Goal: Task Accomplishment & Management: Manage account settings

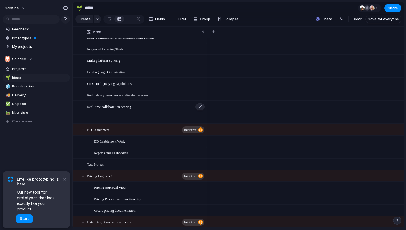
scroll to position [51, 0]
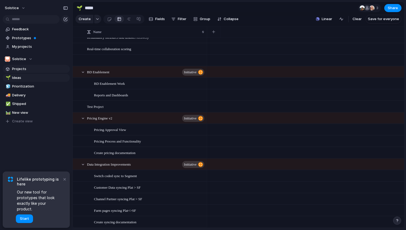
click at [19, 69] on span "Projects" at bounding box center [40, 68] width 56 height 5
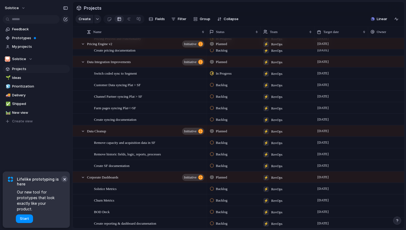
click at [65, 182] on button "×" at bounding box center [64, 179] width 6 height 6
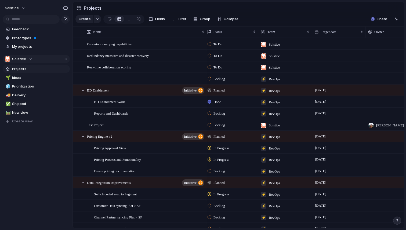
click at [29, 60] on div "Solstice" at bounding box center [19, 58] width 28 height 5
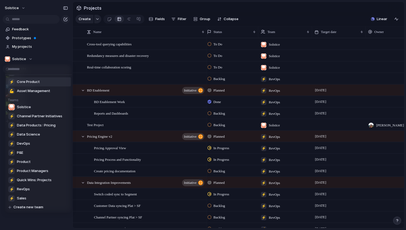
click at [31, 82] on span "Core Product" at bounding box center [28, 81] width 23 height 5
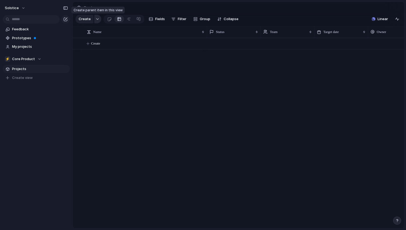
click at [97, 19] on div "button" at bounding box center [98, 19] width 4 height 2
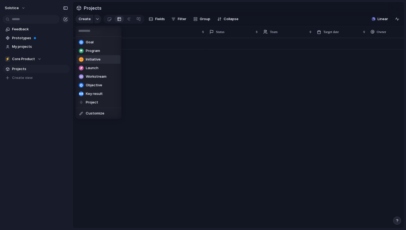
click at [91, 59] on span "Initiative" at bounding box center [93, 59] width 15 height 5
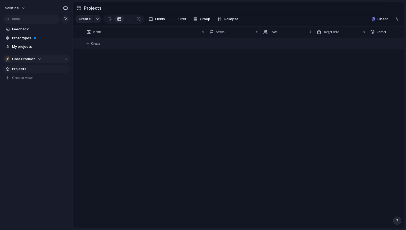
click at [23, 59] on span "Core Product" at bounding box center [23, 58] width 23 height 5
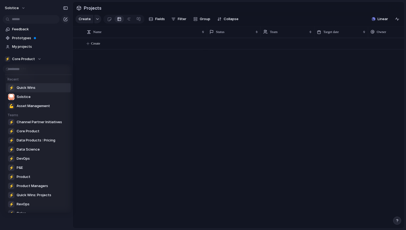
click at [35, 86] on span "Quick Wins" at bounding box center [26, 87] width 19 height 5
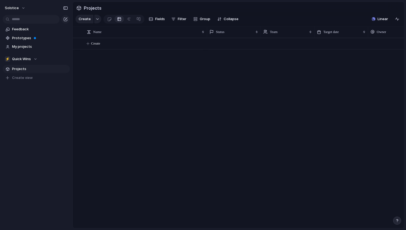
click at [21, 70] on span "Projects" at bounding box center [40, 68] width 56 height 5
click at [35, 59] on div "⚡ Quick Wins" at bounding box center [21, 58] width 32 height 5
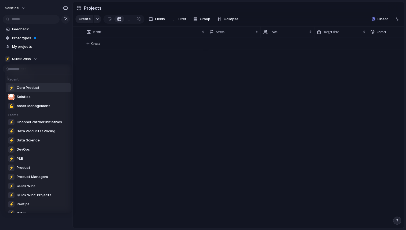
click at [26, 86] on span "Core Product" at bounding box center [28, 87] width 23 height 5
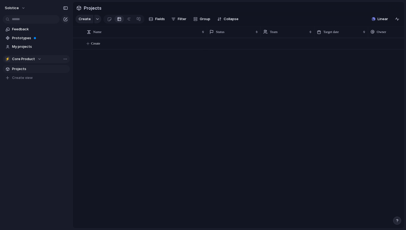
click at [37, 60] on div "⚡ Core Product" at bounding box center [23, 58] width 37 height 5
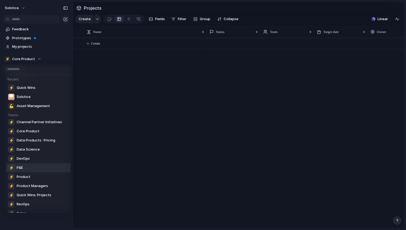
click at [20, 166] on span "P&E" at bounding box center [20, 167] width 6 height 5
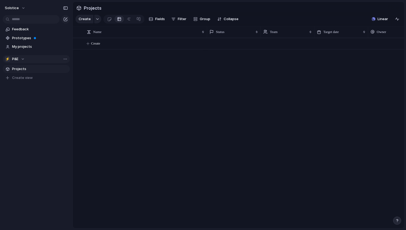
click at [23, 59] on div "⚡ P&E" at bounding box center [15, 58] width 20 height 5
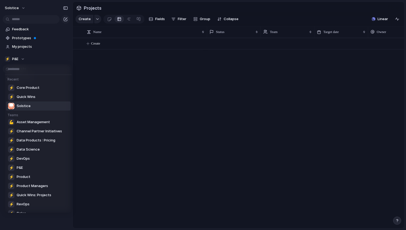
click at [19, 105] on span "Solstice" at bounding box center [24, 105] width 14 height 5
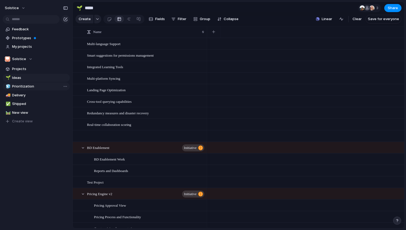
click at [20, 87] on span "Prioritization" at bounding box center [40, 86] width 56 height 5
type input "**********"
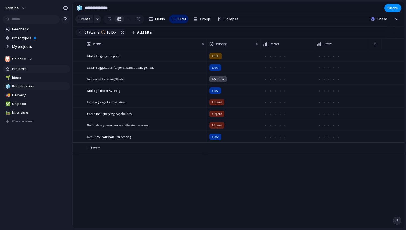
click at [19, 67] on span "Projects" at bounding box center [40, 68] width 56 height 5
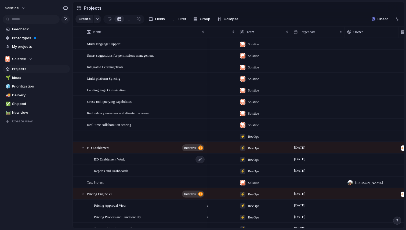
scroll to position [0, 30]
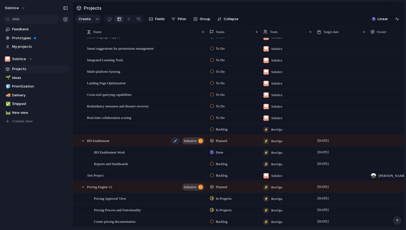
click at [109, 141] on span "BD Enablement" at bounding box center [98, 140] width 22 height 6
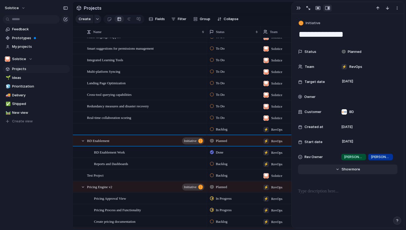
click at [338, 170] on button "Hide Show more" at bounding box center [347, 170] width 99 height 10
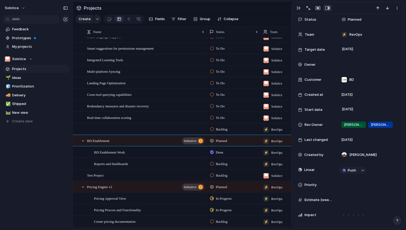
click at [301, 184] on div at bounding box center [300, 185] width 4 height 4
click at [349, 197] on span "High" at bounding box center [349, 195] width 8 height 5
click at [148, 185] on div "Pricing Engine v2 initiative" at bounding box center [146, 187] width 118 height 11
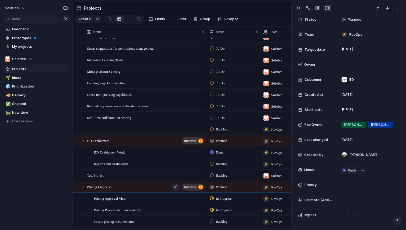
click at [106, 186] on span "Pricing Engine v2" at bounding box center [99, 187] width 25 height 6
click at [193, 187] on span "initiative" at bounding box center [190, 187] width 13 height 8
click at [201, 187] on div "button" at bounding box center [200, 187] width 5 height 5
click at [84, 186] on div at bounding box center [83, 187] width 5 height 5
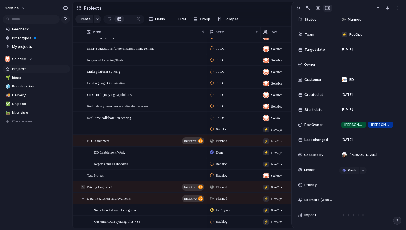
click at [83, 187] on div at bounding box center [83, 187] width 5 height 5
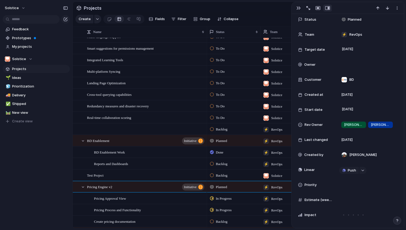
click at [313, 185] on span "Priority" at bounding box center [311, 184] width 12 height 5
click at [347, 196] on span "High" at bounding box center [349, 195] width 8 height 5
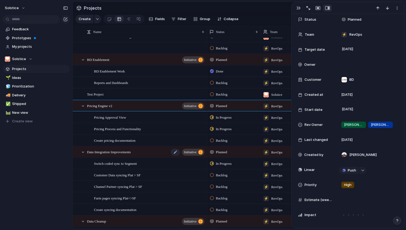
click at [159, 153] on div "Data Integration Improvements initiative" at bounding box center [146, 152] width 118 height 11
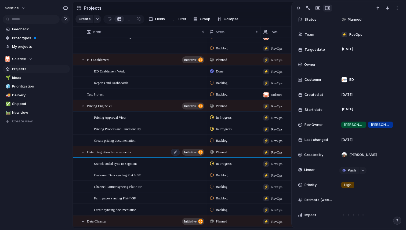
scroll to position [43, 0]
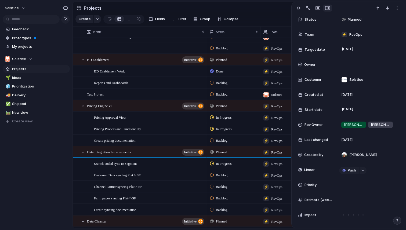
click at [242, 152] on div "Planned" at bounding box center [233, 151] width 53 height 9
click at [287, 153] on div "Planned Active Completed" at bounding box center [203, 115] width 406 height 230
click at [324, 150] on div "Created by Kara Chipiwalt" at bounding box center [347, 155] width 99 height 11
click at [356, 150] on div "[PERSON_NAME]" at bounding box center [367, 155] width 61 height 11
click at [356, 154] on span "[PERSON_NAME]" at bounding box center [362, 154] width 27 height 5
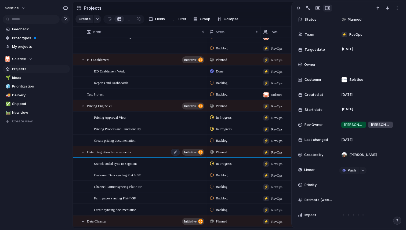
click at [131, 154] on span "Data Integration Improvements" at bounding box center [109, 152] width 44 height 6
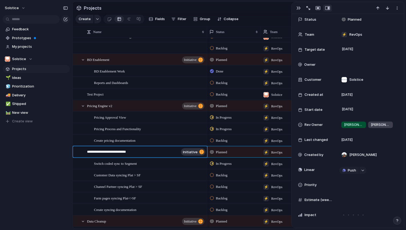
click at [153, 151] on textarea "**********" at bounding box center [133, 152] width 92 height 7
click at [193, 151] on span "initiative" at bounding box center [190, 152] width 15 height 4
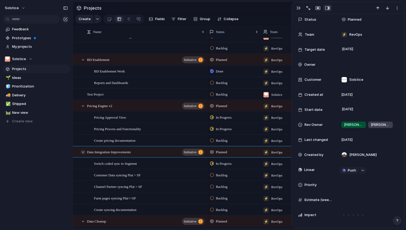
click at [83, 153] on div at bounding box center [83, 152] width 5 height 5
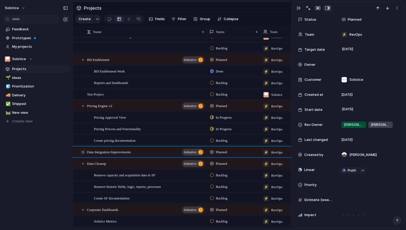
click at [83, 153] on div at bounding box center [83, 152] width 5 height 5
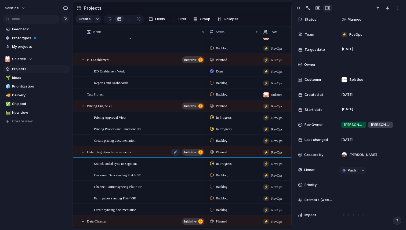
click at [195, 152] on span "initiative" at bounding box center [190, 152] width 13 height 8
click at [219, 152] on span "Planned" at bounding box center [221, 152] width 11 height 5
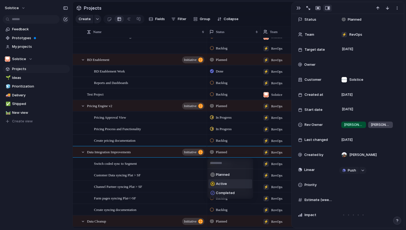
click at [220, 184] on span "Active" at bounding box center [221, 183] width 11 height 5
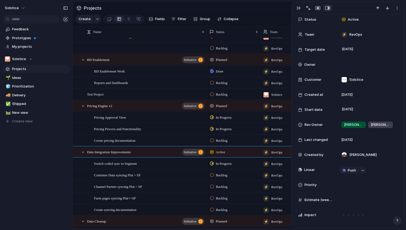
click at [248, 153] on div "Active" at bounding box center [233, 151] width 53 height 9
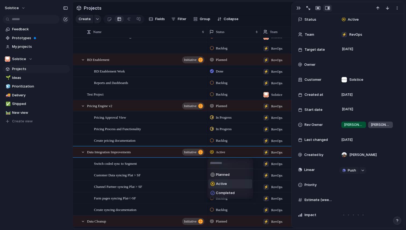
click at [366, 208] on div "Planned Active Completed" at bounding box center [203, 115] width 406 height 230
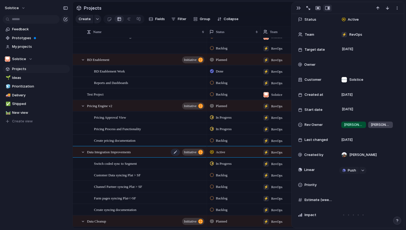
click at [122, 153] on span "Data Integration Improvements" at bounding box center [109, 152] width 44 height 6
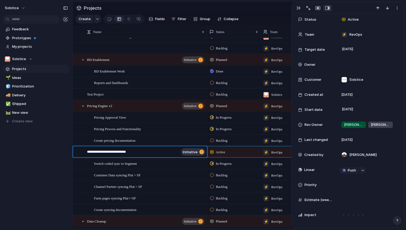
click at [122, 153] on textarea "**********" at bounding box center [133, 152] width 92 height 7
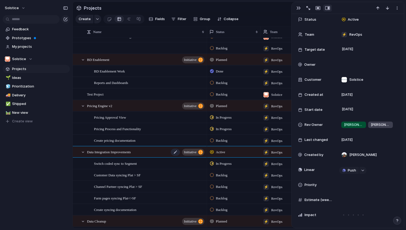
click at [194, 153] on span "initiative" at bounding box center [190, 152] width 13 height 8
click at [204, 152] on button "initiative" at bounding box center [193, 152] width 22 height 7
click at [362, 172] on button "button" at bounding box center [363, 170] width 7 height 7
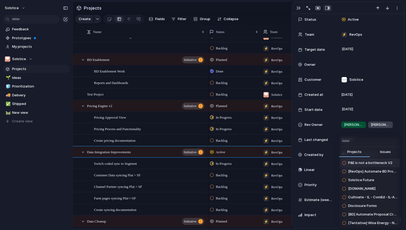
click at [25, 184] on div "Projects Issues P&E is not a bottleneck V2 [RevOps] Automate BD Prospecting Pro…" at bounding box center [203, 115] width 406 height 230
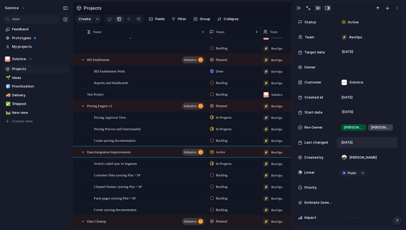
scroll to position [44, 0]
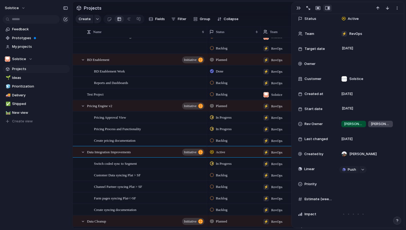
click at [313, 184] on span "Priority" at bounding box center [311, 184] width 12 height 5
click at [353, 204] on span "Medium" at bounding box center [351, 204] width 13 height 5
click at [47, 181] on div "Solstice Feedback Prototypes My projects Solstice Projects 🌱 Ideas 🧊 Prioritiza…" at bounding box center [36, 115] width 73 height 230
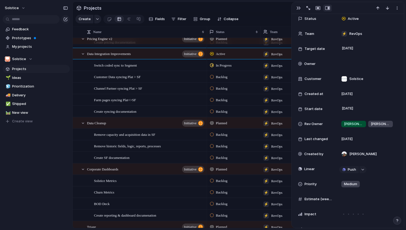
scroll to position [190, 0]
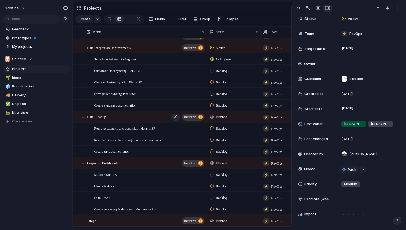
click at [187, 117] on span "initiative" at bounding box center [190, 117] width 13 height 8
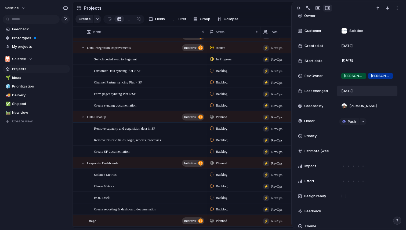
scroll to position [82, 0]
click at [309, 137] on span "Priority" at bounding box center [311, 135] width 12 height 5
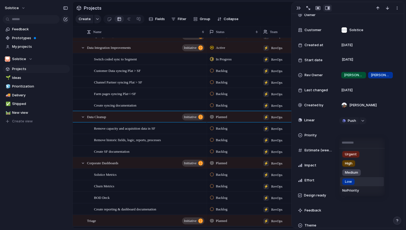
click at [349, 182] on span "Low" at bounding box center [348, 181] width 7 height 5
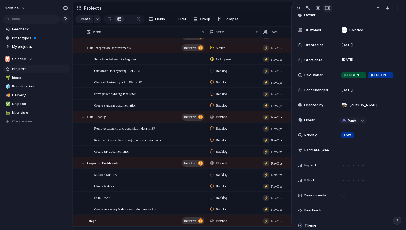
click at [30, 150] on div "Feedback Prototypes My projects Solstice Projects 🌱 Ideas 🧊 Prioritization 🚚 De…" at bounding box center [36, 84] width 73 height 169
click at [193, 163] on span "initiative" at bounding box center [190, 164] width 13 height 8
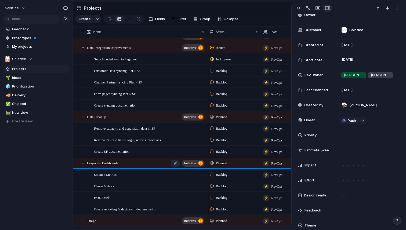
click at [160, 164] on div "Corporate Dashboards initiative" at bounding box center [146, 163] width 118 height 11
click at [191, 162] on span "initiative" at bounding box center [190, 164] width 13 height 8
click at [320, 165] on div "Impact" at bounding box center [315, 165] width 34 height 5
click at [309, 165] on span "Impact" at bounding box center [311, 165] width 12 height 5
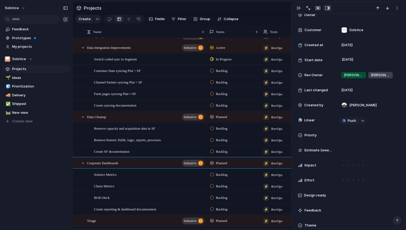
click at [274, 162] on span "RevOps" at bounding box center [276, 163] width 11 height 5
click at [249, 163] on div "Solstice ⚡ Sales ⚡ Product ⚡ Quick Wins ⚡ P&E ⚡ Channel Partner Initiatives ⚡ P…" at bounding box center [203, 115] width 406 height 230
click at [244, 164] on div "Planned" at bounding box center [233, 162] width 53 height 9
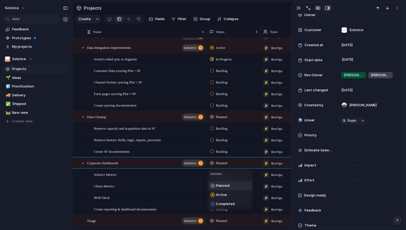
click at [52, 169] on div "Planned Active Completed" at bounding box center [203, 115] width 406 height 230
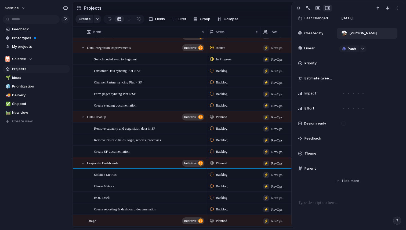
scroll to position [156, 0]
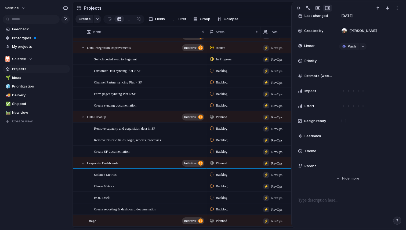
click at [312, 60] on span "Priority" at bounding box center [311, 60] width 12 height 5
click at [352, 107] on span "Low" at bounding box center [348, 107] width 7 height 5
click at [55, 179] on div "Solstice Feedback Prototypes My projects Solstice Projects 🌱 Ideas 🧊 Prioritiza…" at bounding box center [36, 115] width 73 height 230
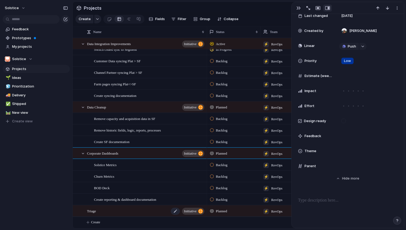
click at [193, 211] on span "initiative" at bounding box center [190, 212] width 13 height 8
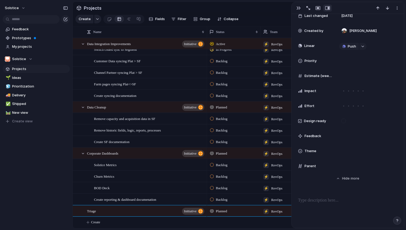
click at [309, 61] on span "Priority" at bounding box center [311, 60] width 12 height 5
click at [351, 89] on span "High" at bounding box center [349, 88] width 8 height 5
click at [45, 173] on div "Solstice Feedback Prototypes My projects Solstice Projects 🌱 Ideas 🧊 Prioritiza…" at bounding box center [36, 115] width 73 height 230
click at [193, 152] on span "initiative" at bounding box center [190, 154] width 13 height 8
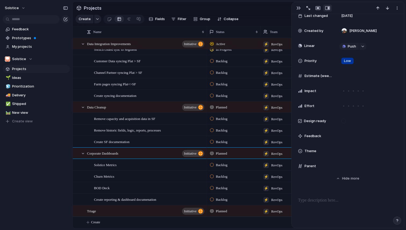
click at [311, 60] on span "Priority" at bounding box center [311, 60] width 12 height 5
click at [351, 99] on span "Medium" at bounding box center [351, 101] width 13 height 5
click at [41, 142] on div "Feedback Prototypes My projects Solstice Projects 🌱 Ideas 🧊 Prioritization 🚚 De…" at bounding box center [36, 84] width 73 height 169
click at [21, 86] on span "Prioritization" at bounding box center [40, 86] width 56 height 5
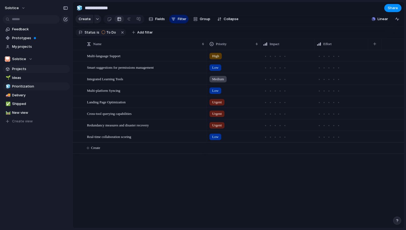
click at [20, 68] on span "Projects" at bounding box center [40, 68] width 56 height 5
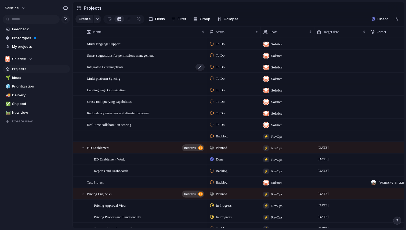
scroll to position [5, 0]
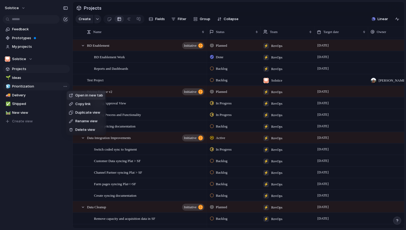
click at [83, 97] on span "Open in new tab" at bounding box center [89, 95] width 28 height 5
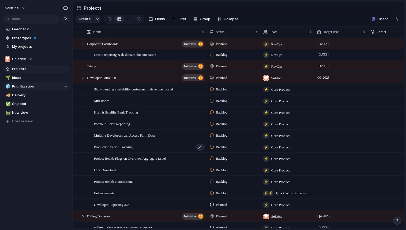
scroll to position [248, 0]
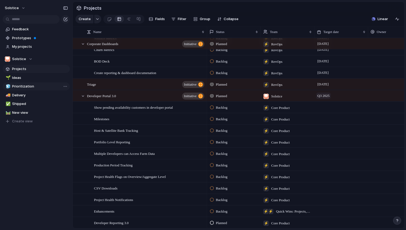
click at [329, 95] on span "Q3 2025" at bounding box center [323, 96] width 15 height 6
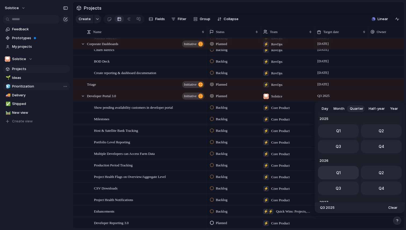
click at [339, 173] on span "Q1" at bounding box center [338, 173] width 5 height 6
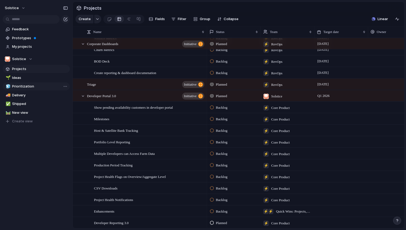
click at [48, 184] on div "Solstice Feedback Prototypes My projects Solstice Projects 🌱 Ideas 🧊 Prioritiza…" at bounding box center [36, 115] width 73 height 230
click at [119, 212] on div "Enhancements" at bounding box center [149, 211] width 111 height 11
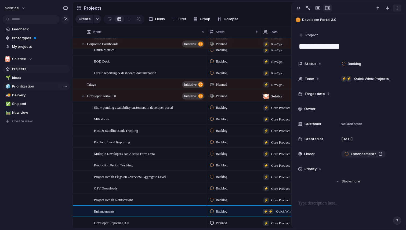
click at [398, 6] on div "button" at bounding box center [397, 8] width 4 height 4
click at [375, 28] on span "Delete" at bounding box center [373, 28] width 11 height 5
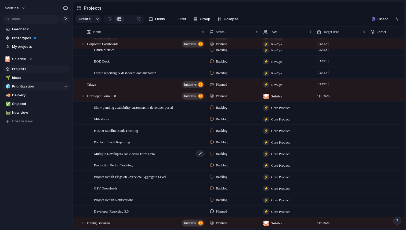
click at [131, 153] on span "Multiple Developers can Access Farm Data" at bounding box center [124, 153] width 61 height 6
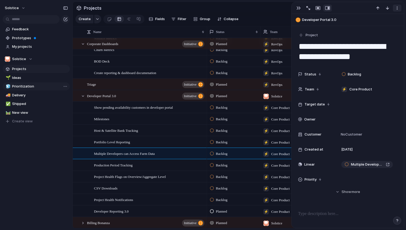
click at [397, 8] on div "button" at bounding box center [397, 8] width 4 height 4
click at [376, 28] on span "Delete" at bounding box center [373, 28] width 11 height 5
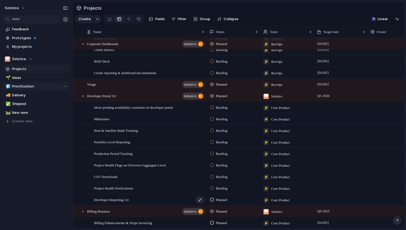
click at [120, 199] on span "Developer Reporting 3.0" at bounding box center [111, 200] width 35 height 6
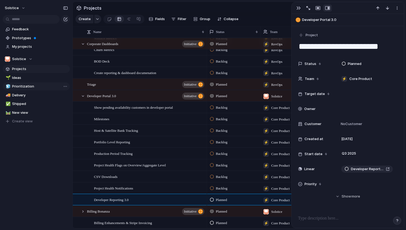
click at [38, 179] on div "Solstice Feedback Prototypes My projects Solstice Projects 🌱 Ideas 🧊 Prioritiza…" at bounding box center [36, 115] width 73 height 230
click at [48, 165] on div "Feedback Prototypes My projects Solstice Projects 🌱 Ideas 🧊 Prioritization 🚚 De…" at bounding box center [36, 84] width 73 height 169
click at [63, 147] on div "Feedback Prototypes My projects Solstice Projects 🌱 Ideas 🧊 Prioritization 🚚 De…" at bounding box center [36, 84] width 73 height 169
click at [102, 187] on span "Project Health Notifications" at bounding box center [113, 188] width 39 height 6
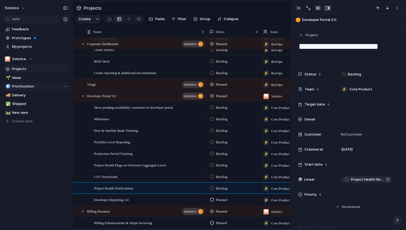
click at [51, 173] on div "Solstice Feedback Prototypes My projects Solstice Projects 🌱 Ideas 🧊 Prioritiza…" at bounding box center [36, 115] width 73 height 230
click at [99, 96] on span "Developer Portal 3.0" at bounding box center [101, 96] width 29 height 6
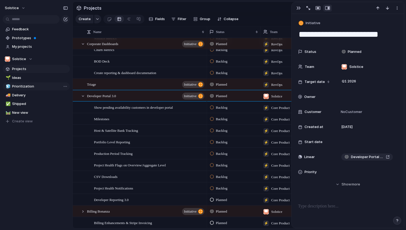
click at [52, 160] on div "Feedback Prototypes My projects Solstice Projects 🌱 Ideas 🧊 Prioritization 🚚 De…" at bounding box center [36, 84] width 73 height 169
click at [222, 95] on span "Planned" at bounding box center [221, 95] width 11 height 5
click at [39, 166] on div "Planned Active Completed" at bounding box center [203, 115] width 406 height 230
click at [224, 84] on span "Planned" at bounding box center [221, 84] width 11 height 5
click at [222, 115] on span "Active" at bounding box center [221, 116] width 11 height 5
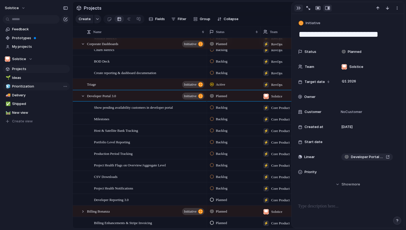
click at [299, 8] on div "button" at bounding box center [298, 8] width 4 height 4
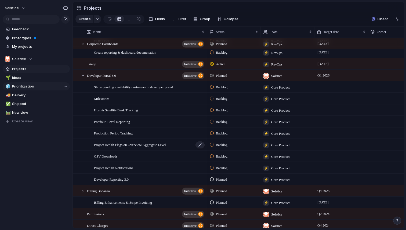
scroll to position [253, 0]
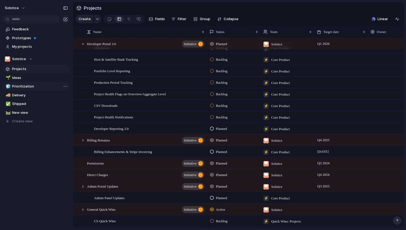
click at [222, 141] on span "Planned" at bounding box center [221, 140] width 11 height 5
click at [32, 179] on div "Planned Active Completed" at bounding box center [203, 115] width 406 height 230
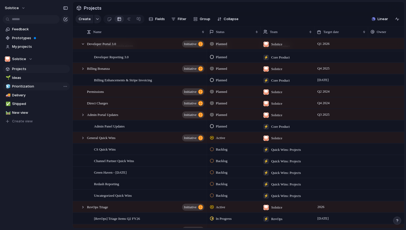
scroll to position [387, 0]
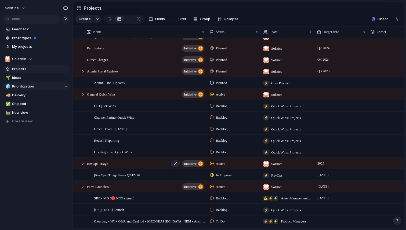
click at [101, 162] on span "RevOps Triage" at bounding box center [97, 163] width 21 height 6
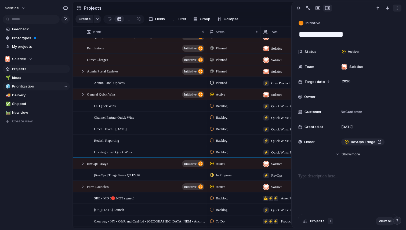
click at [397, 8] on div "button" at bounding box center [397, 8] width 4 height 4
click at [384, 20] on span "Mark as duplicate" at bounding box center [383, 19] width 30 height 5
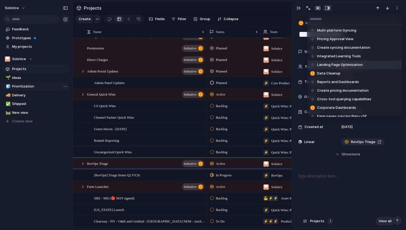
click at [27, 202] on div "Multi-platform Syncing Pricing Approval View Create syncing documentation Integ…" at bounding box center [203, 115] width 406 height 230
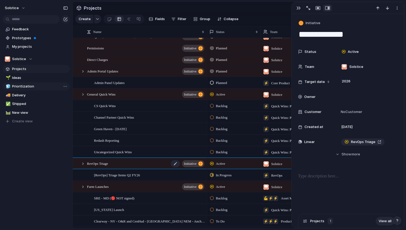
click at [123, 164] on div "RevOps Triage initiative" at bounding box center [146, 163] width 118 height 11
click at [398, 8] on div "button" at bounding box center [397, 8] width 4 height 4
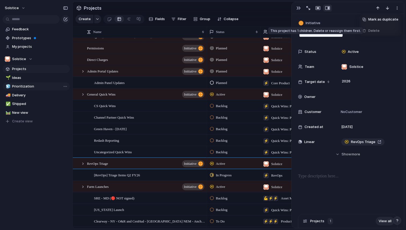
click at [374, 33] on span "Delete" at bounding box center [373, 30] width 11 height 5
click at [51, 181] on div "Mark as duplicate Delete" at bounding box center [203, 115] width 406 height 230
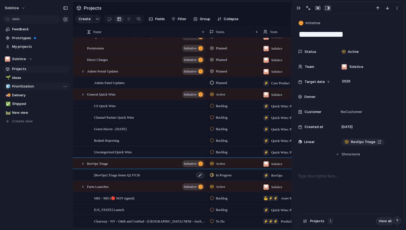
click at [130, 175] on span "[RevOps] Triage Items Q2 FY26" at bounding box center [117, 175] width 46 height 6
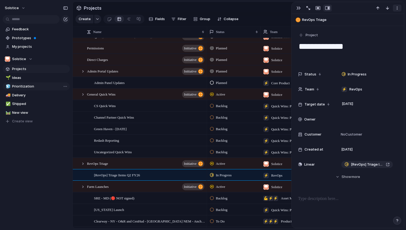
click at [395, 8] on div "button" at bounding box center [397, 8] width 4 height 4
click at [373, 28] on span "Delete" at bounding box center [373, 28] width 11 height 5
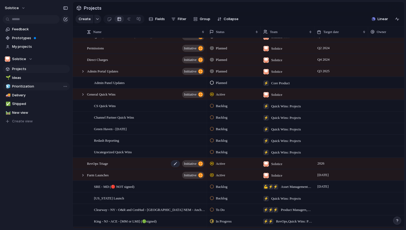
click at [159, 161] on div "RevOps Triage initiative" at bounding box center [146, 163] width 118 height 11
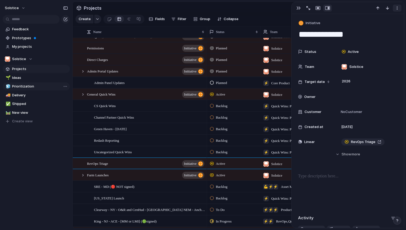
click at [397, 7] on div "button" at bounding box center [397, 8] width 4 height 4
click at [376, 28] on span "Delete" at bounding box center [373, 28] width 11 height 5
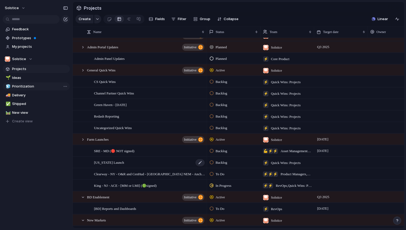
click at [140, 161] on div "[US_STATE] Launch" at bounding box center [149, 162] width 111 height 11
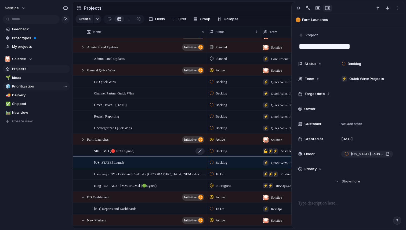
click at [164, 150] on div "SRE - MD (🔴 NOT signed)" at bounding box center [149, 151] width 111 height 11
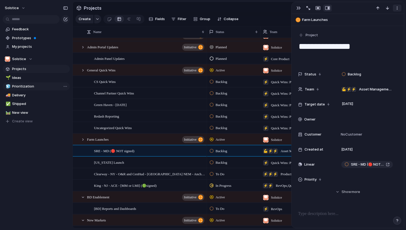
click at [397, 9] on div "button" at bounding box center [397, 8] width 4 height 4
click at [371, 29] on span "Delete" at bounding box center [373, 28] width 11 height 5
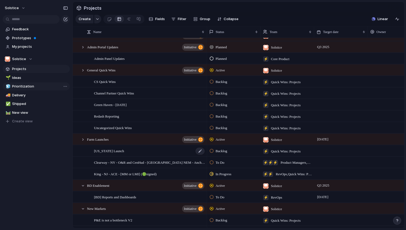
click at [175, 152] on div "[US_STATE] Launch" at bounding box center [149, 151] width 111 height 11
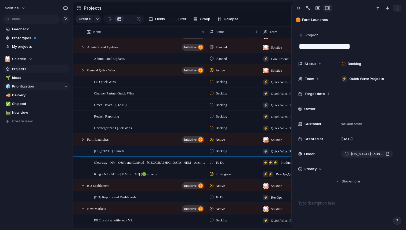
click at [398, 8] on div "button" at bounding box center [397, 8] width 4 height 4
click at [375, 30] on span "Delete" at bounding box center [373, 28] width 11 height 5
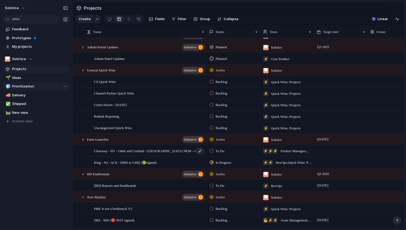
click at [155, 151] on span "Clearway - NY - O&R and CenHud - [GEOGRAPHIC_DATA] NEM - Anchor-only - Acq-Only…" at bounding box center [149, 151] width 111 height 6
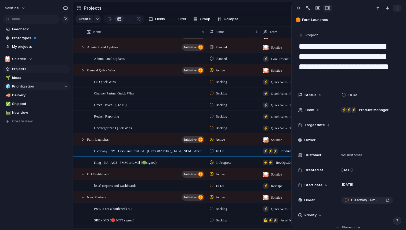
click at [398, 10] on div "button" at bounding box center [397, 8] width 4 height 4
click at [376, 28] on span "Delete" at bounding box center [373, 28] width 11 height 5
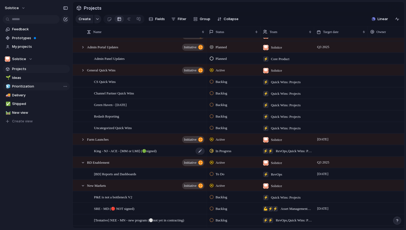
click at [131, 151] on span "King - NJ - ACE - [MM or LMI] (🟢signed)" at bounding box center [125, 151] width 63 height 6
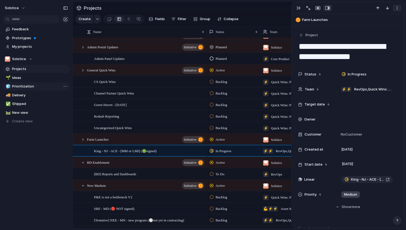
click at [397, 7] on div "button" at bounding box center [397, 8] width 4 height 4
click at [371, 28] on span "Delete" at bounding box center [373, 28] width 11 height 5
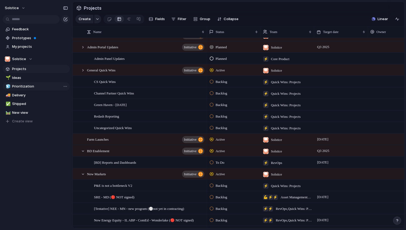
click at [12, 183] on div "Solstice Feedback Prototypes My projects Solstice Projects 🌱 Ideas 🧊 Prioritiza…" at bounding box center [36, 115] width 73 height 230
click at [330, 139] on span "[DATE]" at bounding box center [323, 139] width 14 height 6
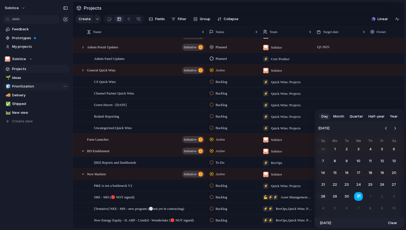
click at [358, 197] on button "31" at bounding box center [358, 196] width 10 height 10
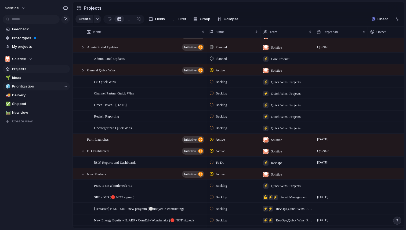
click at [35, 167] on div "Feedback Prototypes My projects Solstice Projects 🌱 Ideas 🧊 Prioritization 🚚 De…" at bounding box center [36, 84] width 73 height 169
click at [110, 162] on span "[BD] Reports and Dashboards" at bounding box center [115, 162] width 42 height 6
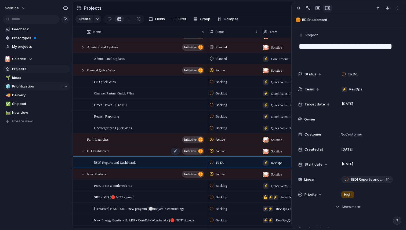
click at [114, 150] on div "BD Enablement initiative" at bounding box center [146, 151] width 118 height 11
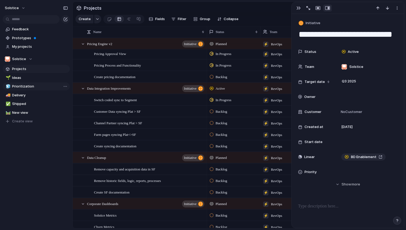
scroll to position [26, 0]
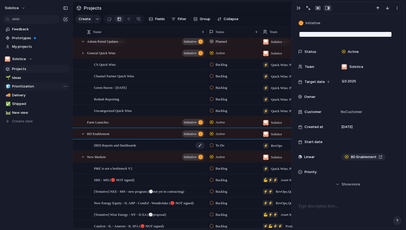
click at [145, 147] on div "[BD] Reports and Dashboards" at bounding box center [149, 145] width 111 height 11
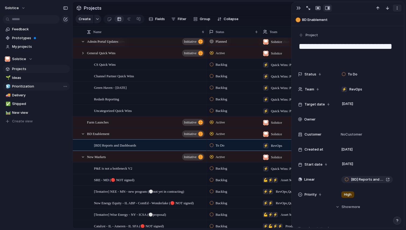
click at [397, 8] on div "button" at bounding box center [397, 8] width 4 height 4
click at [378, 27] on span "Delete" at bounding box center [373, 28] width 11 height 5
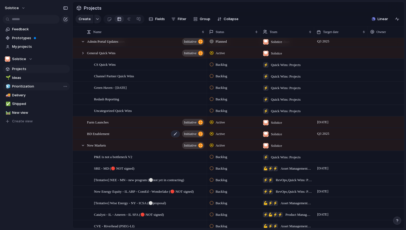
click at [162, 132] on div "BD Enablement initiative" at bounding box center [146, 133] width 118 height 11
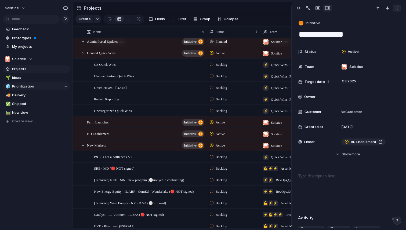
click at [396, 8] on div "button" at bounding box center [397, 8] width 4 height 4
click at [377, 28] on span "Delete" at bounding box center [373, 28] width 11 height 5
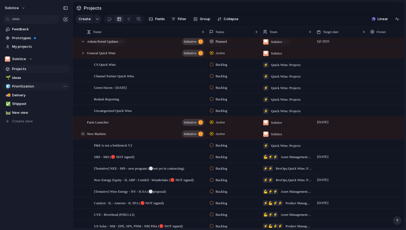
click at [82, 135] on div at bounding box center [83, 134] width 5 height 5
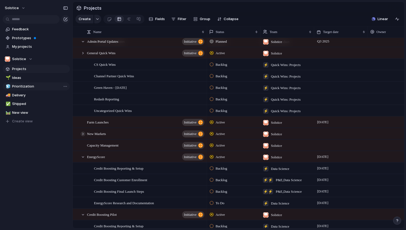
click at [82, 135] on div at bounding box center [83, 134] width 5 height 5
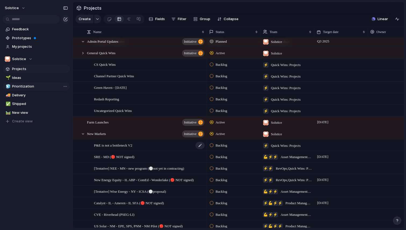
click at [153, 146] on div "P&E is not a bottleneck V2" at bounding box center [149, 145] width 111 height 11
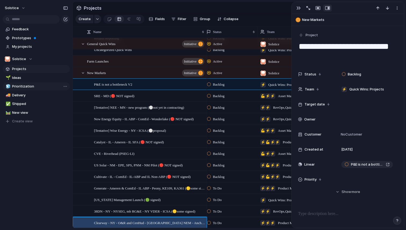
click at [153, 221] on span "Clearway - NY - O&R and CenHud - [GEOGRAPHIC_DATA] NEM - Anchor-only - Acq-Only…" at bounding box center [149, 223] width 111 height 6
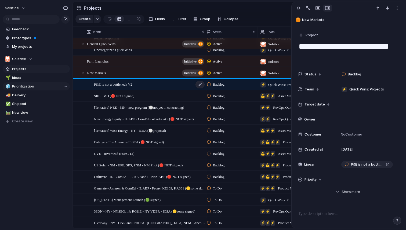
click at [151, 85] on div "P&E is not a bottleneck V2" at bounding box center [149, 84] width 111 height 11
click at [396, 9] on div "button" at bounding box center [397, 8] width 4 height 4
click at [378, 28] on span "Delete" at bounding box center [373, 28] width 11 height 5
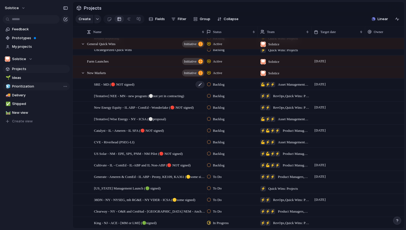
click at [170, 84] on div "SRE - MD (🔴 NOT signed)" at bounding box center [149, 84] width 111 height 11
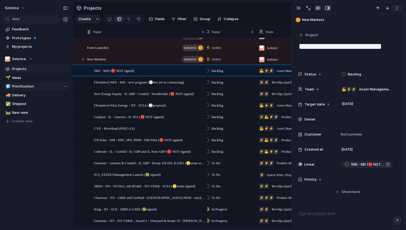
click at [397, 9] on div "button" at bounding box center [397, 8] width 4 height 4
click at [374, 27] on span "Delete" at bounding box center [373, 28] width 11 height 5
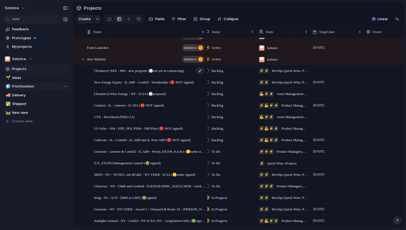
click at [132, 73] on span "[Tentative] NEE - MN - new program (⚪not yet in contracting)" at bounding box center [139, 70] width 90 height 6
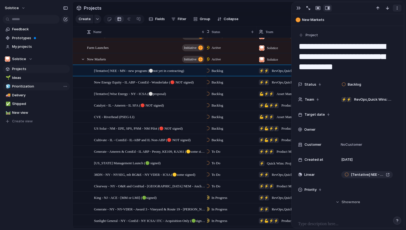
click at [398, 8] on div "button" at bounding box center [397, 8] width 4 height 4
click at [374, 28] on span "Delete" at bounding box center [373, 28] width 11 height 5
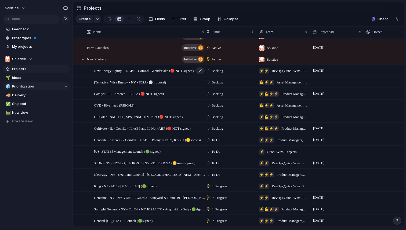
click at [131, 72] on span "New Energy Equity - IL ABP - ComEd - Wonderlake (🔴 NOT signed)" at bounding box center [144, 70] width 100 height 6
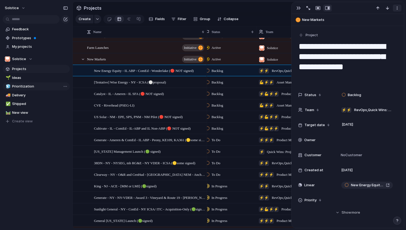
click at [396, 9] on div "button" at bounding box center [397, 8] width 4 height 4
click at [370, 28] on span "Delete" at bounding box center [373, 28] width 11 height 5
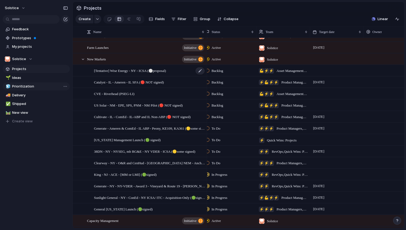
click at [123, 68] on span "[Tentative] Wise Energy - NY - ICSA (⚪proposal)" at bounding box center [130, 70] width 72 height 6
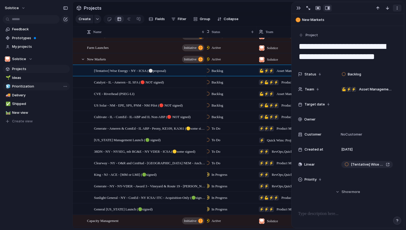
click at [398, 6] on div "button" at bounding box center [397, 8] width 4 height 4
click at [373, 28] on span "Delete" at bounding box center [373, 28] width 11 height 5
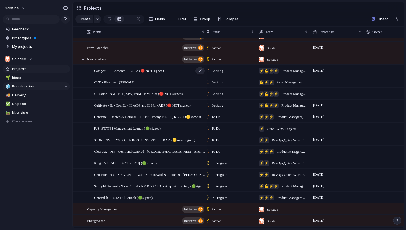
click at [127, 70] on span "Catalyst - IL - Ameren - IL SFA (🔴 NOT signed)" at bounding box center [129, 70] width 70 height 6
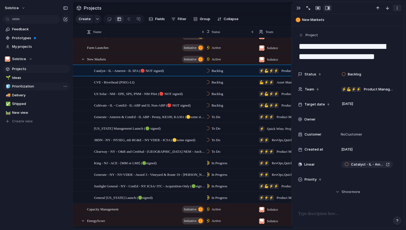
click at [397, 8] on div "button" at bounding box center [397, 8] width 4 height 4
click at [373, 28] on span "Delete" at bounding box center [373, 28] width 11 height 5
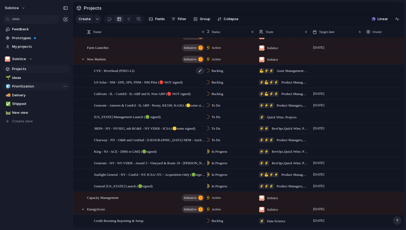
click at [123, 71] on span "CVE - Riverhead (PSEG-LI)" at bounding box center [114, 70] width 41 height 6
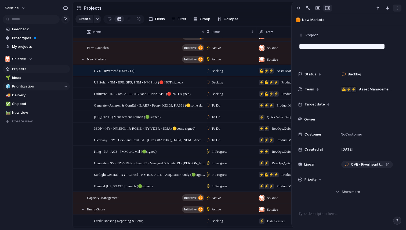
click at [397, 7] on div "button" at bounding box center [397, 8] width 4 height 4
click at [373, 27] on span "Delete" at bounding box center [373, 28] width 11 height 5
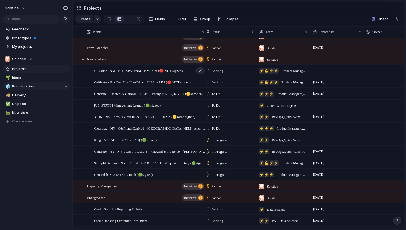
click at [131, 70] on span "US Solar - NM - EPE, SPS, PNM - NM Pilot (🔴 NOT signed)" at bounding box center [138, 70] width 89 height 6
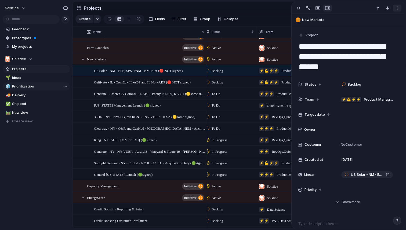
click at [397, 10] on div "button" at bounding box center [397, 8] width 4 height 4
click at [377, 28] on span "Delete" at bounding box center [373, 28] width 11 height 5
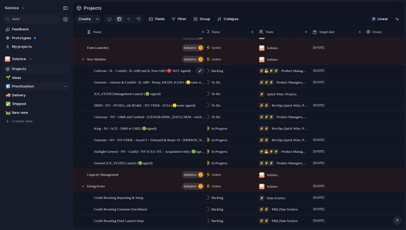
click at [121, 71] on span "Cultivate - IL - ComEd - IL-ABP and IL Non-ABP (🔴 NOT signed)" at bounding box center [142, 70] width 97 height 6
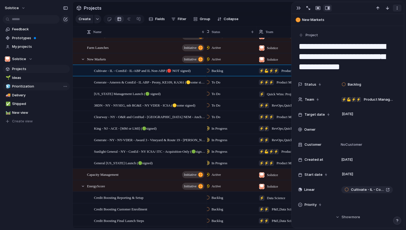
click at [398, 7] on div "button" at bounding box center [397, 8] width 4 height 4
click at [375, 27] on span "Delete" at bounding box center [373, 28] width 11 height 5
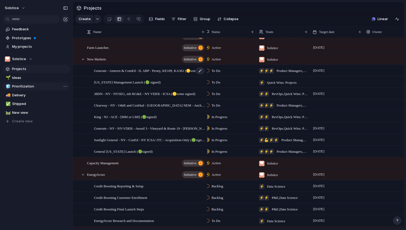
click at [148, 72] on span "Generate - Ameren & ComEd - IL ABP - Peony, KE109, KA361 (🟡some signed)" at bounding box center [149, 70] width 111 height 6
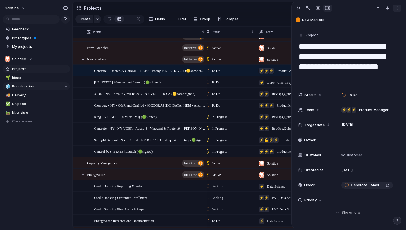
click at [398, 8] on div "button" at bounding box center [397, 8] width 4 height 4
click at [375, 27] on span "Delete" at bounding box center [373, 28] width 11 height 5
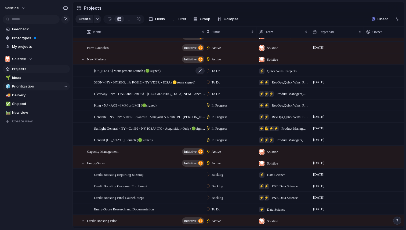
click at [142, 70] on span "[US_STATE] Management Launch (🟢 signed)" at bounding box center [127, 70] width 67 height 6
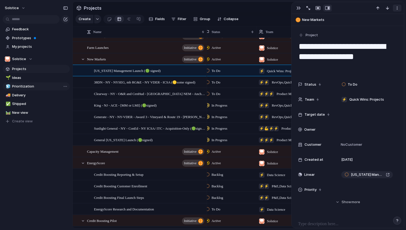
click at [398, 9] on div "button" at bounding box center [397, 8] width 4 height 4
click at [374, 28] on span "Delete" at bounding box center [373, 28] width 11 height 5
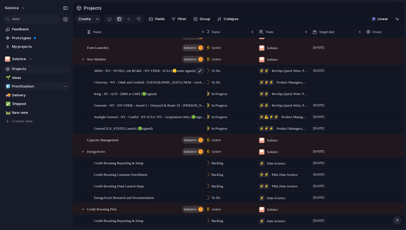
click at [151, 70] on span "38DN - NY - NYSEG, mb RG&E - NY VDER - ICSA (🟡some signed)" at bounding box center [144, 70] width 101 height 6
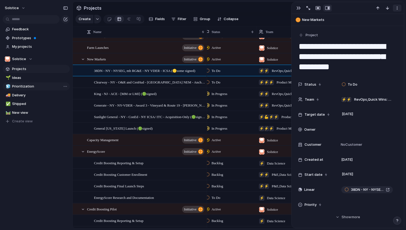
click at [397, 8] on div "button" at bounding box center [397, 8] width 4 height 4
click at [372, 28] on span "Delete" at bounding box center [373, 28] width 11 height 5
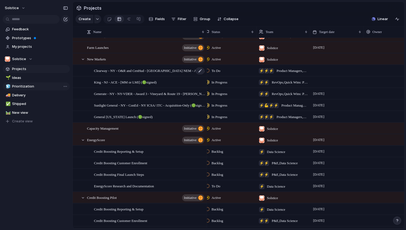
click at [139, 71] on span "Clearway - NY - O&R and CenHud - [GEOGRAPHIC_DATA] NEM - Anchor-only - Acq-Only…" at bounding box center [149, 70] width 111 height 6
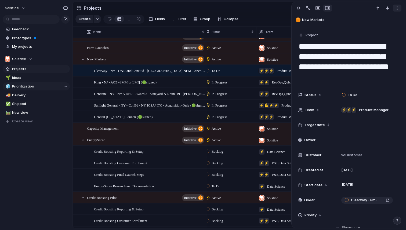
click at [398, 9] on div "button" at bounding box center [397, 8] width 4 height 4
click at [371, 29] on span "Delete" at bounding box center [373, 28] width 11 height 5
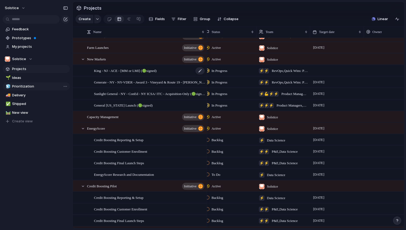
click at [137, 70] on span "King - NJ - ACE - [MM or LMI] (🟢signed)" at bounding box center [125, 70] width 63 height 6
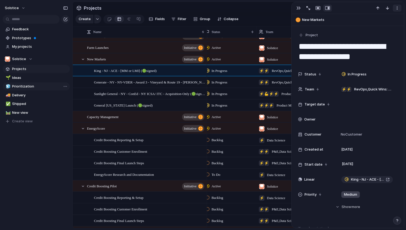
click at [397, 9] on div "button" at bounding box center [397, 8] width 4 height 4
click at [378, 28] on span "Delete" at bounding box center [373, 28] width 11 height 5
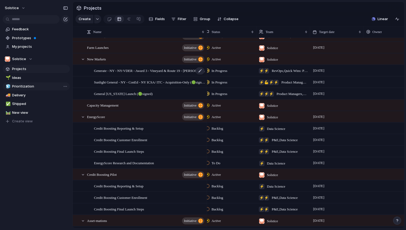
click at [135, 70] on span "Generate - NY - NY-VDER - Award 3 - Vineyard & Route 19 - [PERSON_NAME] (🟢signe…" at bounding box center [149, 70] width 111 height 6
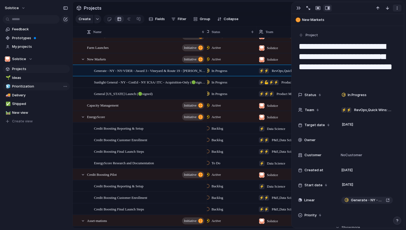
click at [399, 8] on div "button" at bounding box center [397, 8] width 4 height 4
click at [378, 28] on span "Delete" at bounding box center [373, 28] width 11 height 5
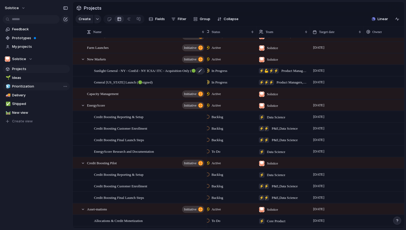
click at [113, 73] on span "Sunlight General - NY - ConEd - NY ICSA/ ITC - Acquisition-Only (🟢signed)" at bounding box center [149, 70] width 111 height 6
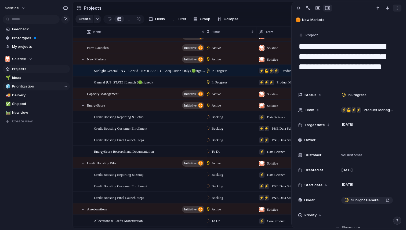
click at [398, 8] on div "button" at bounding box center [397, 8] width 4 height 4
click at [375, 28] on span "Delete" at bounding box center [373, 28] width 11 height 5
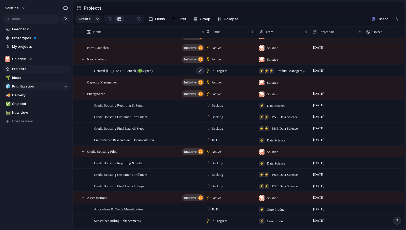
click at [128, 72] on span "General [US_STATE] Launch (🟢signed)" at bounding box center [123, 70] width 59 height 6
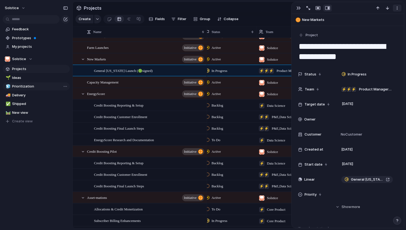
click at [396, 10] on div "button" at bounding box center [397, 8] width 4 height 4
click at [376, 28] on span "Delete" at bounding box center [373, 28] width 11 height 5
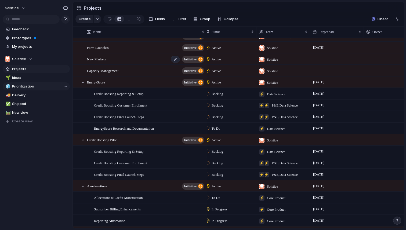
click at [134, 58] on div "New Markets initiative" at bounding box center [146, 59] width 118 height 11
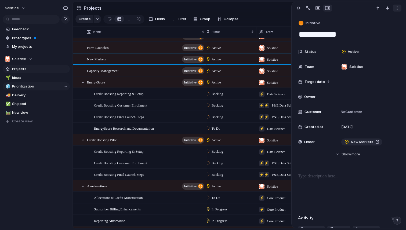
click at [397, 7] on div "button" at bounding box center [397, 8] width 4 height 4
click at [375, 27] on span "Delete" at bounding box center [373, 28] width 11 height 5
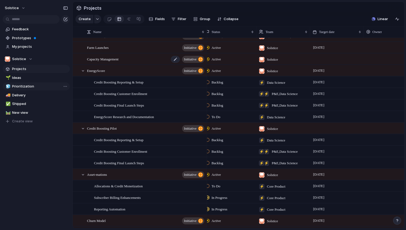
click at [158, 59] on div "Capacity Management initiative" at bounding box center [146, 59] width 118 height 11
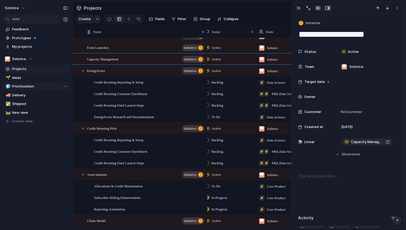
click at [305, 96] on span "Owner" at bounding box center [309, 96] width 11 height 5
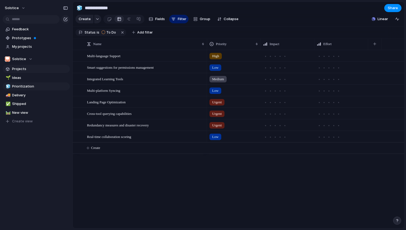
click at [18, 70] on span "Projects" at bounding box center [40, 68] width 56 height 5
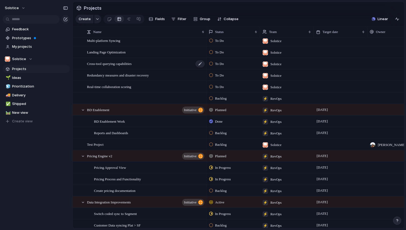
scroll to position [45, 0]
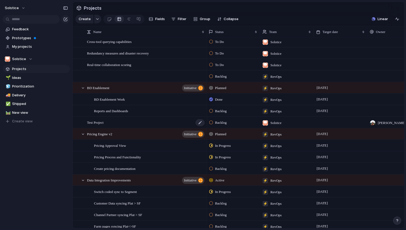
click at [113, 123] on div "Test Project" at bounding box center [146, 122] width 118 height 11
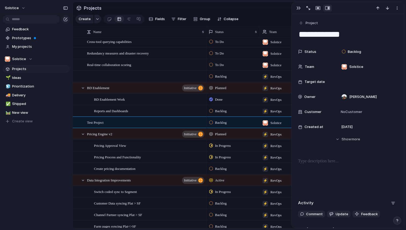
click at [38, 149] on div "Feedback Prototypes My projects Solstice Projects 🌱 Ideas 🧊 Prioritization 🚚 De…" at bounding box center [36, 84] width 73 height 169
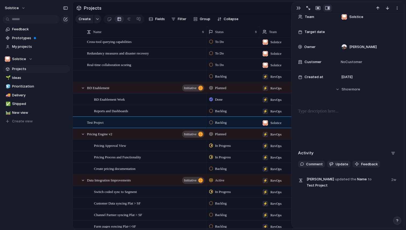
click at [393, 155] on button "button" at bounding box center [393, 153] width 9 height 9
click at [343, 201] on div "Comments Updates Changes Feedback" at bounding box center [203, 115] width 406 height 230
click at [137, 122] on div "Test Project" at bounding box center [146, 122] width 118 height 11
click at [44, 157] on div "Feedback Prototypes My projects Solstice Projects 🌱 Ideas 🧊 Prioritization 🚚 De…" at bounding box center [36, 84] width 73 height 169
click at [395, 8] on div "button" at bounding box center [397, 8] width 4 height 4
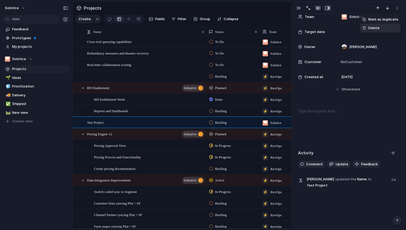
click at [377, 28] on span "Delete" at bounding box center [373, 28] width 11 height 5
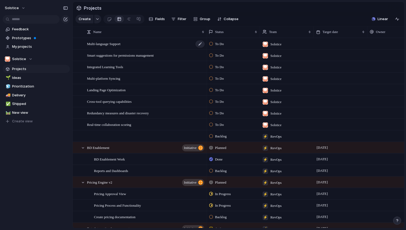
click at [110, 44] on span "Multi-language Support" at bounding box center [104, 44] width 34 height 6
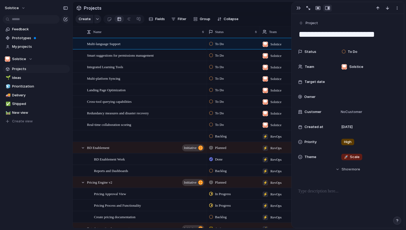
click at [42, 163] on div "Feedback Prototypes My projects Solstice Projects 🌱 Ideas 🧊 Prioritization 🚚 De…" at bounding box center [36, 84] width 73 height 169
click at [145, 54] on span "Smart suggestions for permissions management" at bounding box center [120, 55] width 67 height 6
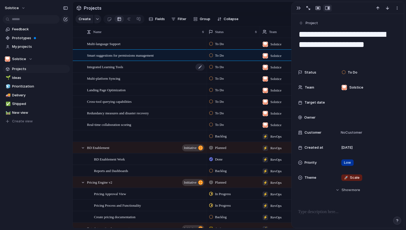
click at [136, 66] on div "Integrated Learning Tools" at bounding box center [146, 66] width 118 height 11
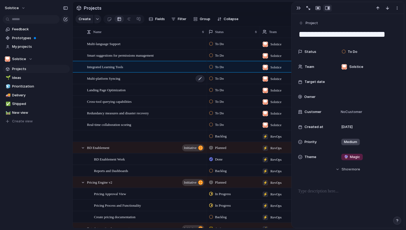
click at [131, 77] on div "Multi-platform Syncing" at bounding box center [146, 78] width 118 height 11
type textarea "**********"
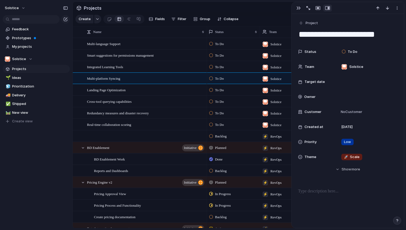
click at [26, 192] on div "Keep using Index You're approaching the free limit of 300 items Upgrade plan" at bounding box center [36, 210] width 73 height 36
click at [17, 105] on span "Shipped" at bounding box center [40, 103] width 56 height 5
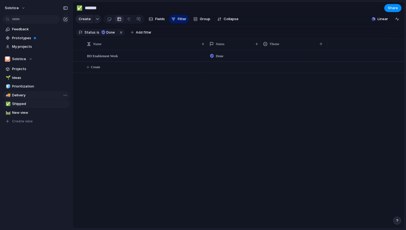
click at [19, 95] on span "Delivery" at bounding box center [40, 95] width 56 height 5
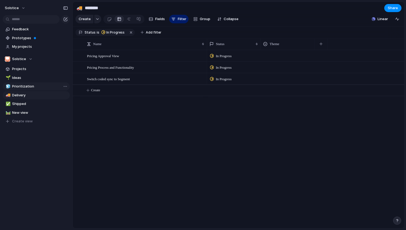
click at [21, 86] on span "Prioritization" at bounding box center [40, 86] width 56 height 5
type input "**********"
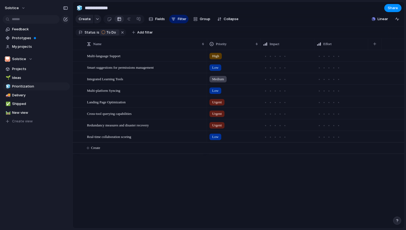
click at [108, 33] on span "To Do" at bounding box center [111, 32] width 10 height 5
click at [120, 33] on button "button" at bounding box center [122, 32] width 7 height 7
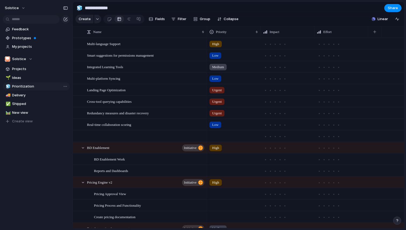
click at [30, 87] on span "Prioritization" at bounding box center [40, 86] width 56 height 5
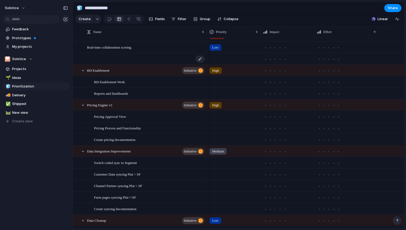
scroll to position [80, 0]
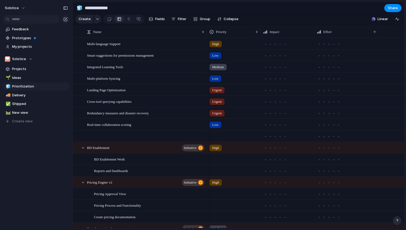
click at [237, 45] on div "High" at bounding box center [233, 42] width 53 height 9
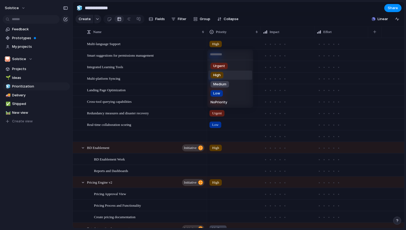
click at [114, 40] on div "Urgent High Medium Low No Priority" at bounding box center [203, 115] width 406 height 230
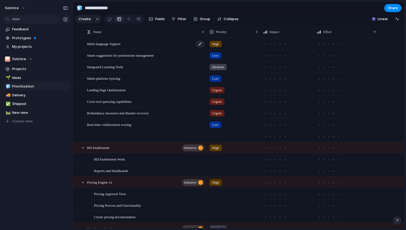
click at [115, 45] on span "Multi-language Support" at bounding box center [104, 44] width 34 height 6
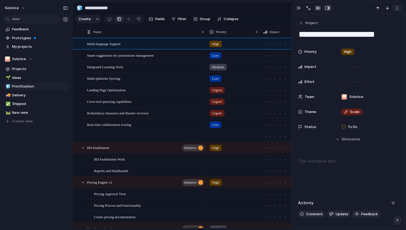
click at [397, 8] on div "button" at bounding box center [397, 8] width 4 height 4
click at [40, 171] on div "Mark as duplicate Delete" at bounding box center [203, 115] width 406 height 230
click at [99, 101] on span "Cross-tool querying capabilities" at bounding box center [109, 101] width 45 height 6
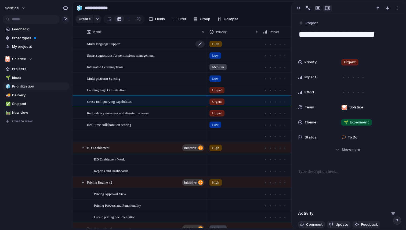
click at [140, 43] on div "Multi-language Support" at bounding box center [146, 43] width 118 height 11
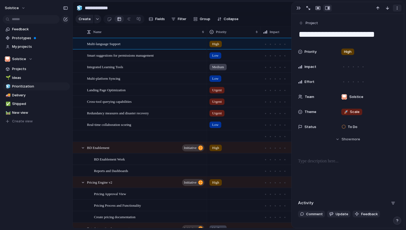
click at [397, 10] on div "button" at bounding box center [397, 8] width 4 height 4
click at [374, 28] on span "Delete" at bounding box center [373, 28] width 11 height 5
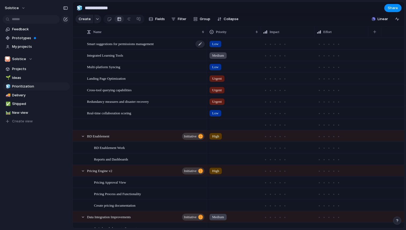
click at [172, 42] on div "Smart suggestions for permissions management" at bounding box center [146, 43] width 118 height 11
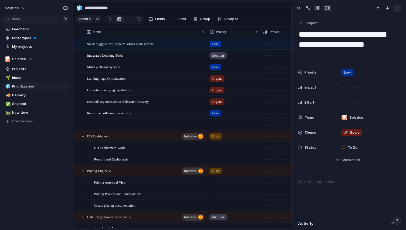
click at [397, 8] on div "button" at bounding box center [397, 8] width 4 height 4
click at [381, 27] on li "Delete" at bounding box center [380, 28] width 40 height 9
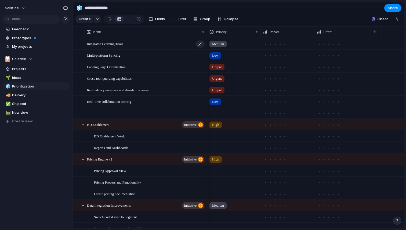
click at [137, 46] on div "Integrated Learning Tools" at bounding box center [146, 43] width 118 height 11
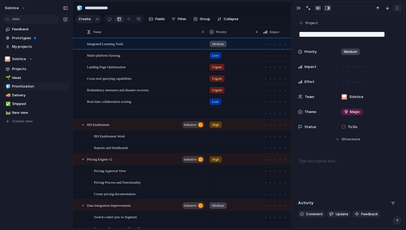
click at [398, 7] on div "button" at bounding box center [397, 8] width 4 height 4
click at [374, 28] on span "Delete" at bounding box center [373, 28] width 11 height 5
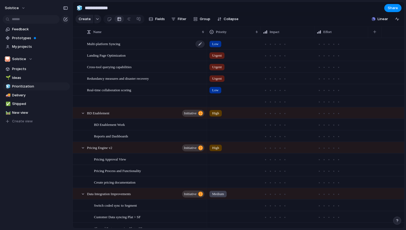
click at [172, 45] on div "Multi-platform Syncing" at bounding box center [146, 43] width 118 height 11
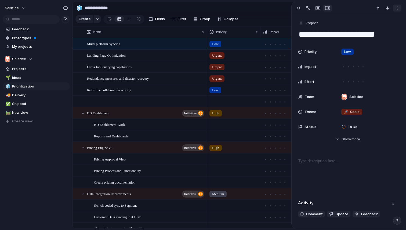
click at [396, 8] on div "button" at bounding box center [397, 8] width 4 height 4
click at [377, 28] on span "Delete" at bounding box center [373, 28] width 11 height 5
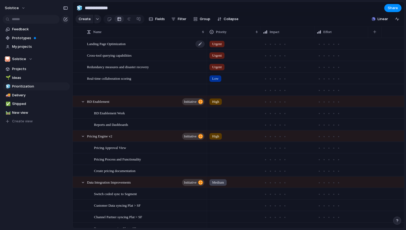
click at [158, 42] on div "Landing Page Optimization" at bounding box center [146, 43] width 118 height 11
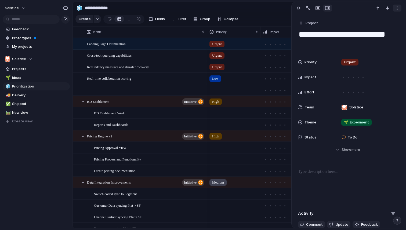
click at [396, 8] on div "button" at bounding box center [397, 8] width 4 height 4
click at [379, 27] on li "Delete" at bounding box center [380, 28] width 40 height 9
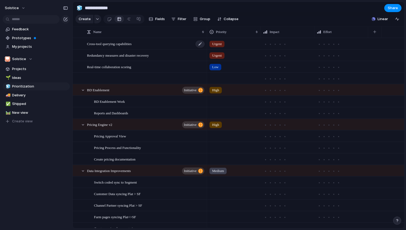
click at [165, 44] on div "Cross-tool querying capabilities" at bounding box center [146, 43] width 118 height 11
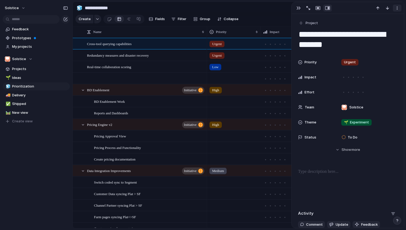
click at [396, 7] on div "button" at bounding box center [397, 8] width 4 height 4
click at [373, 27] on span "Delete" at bounding box center [373, 28] width 11 height 5
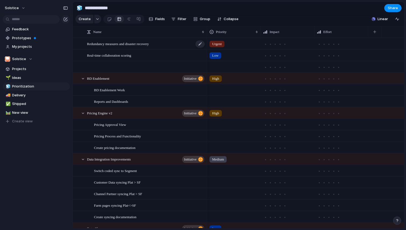
click at [190, 43] on div "Redundancy measures and disaster recovery" at bounding box center [146, 43] width 118 height 11
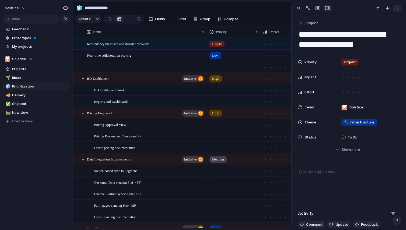
click at [396, 7] on div "button" at bounding box center [397, 8] width 4 height 4
click at [375, 28] on span "Delete" at bounding box center [373, 28] width 11 height 5
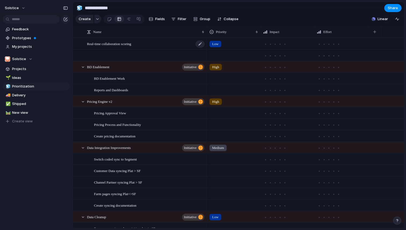
click at [178, 42] on div "Real-time collaboration scoring" at bounding box center [146, 43] width 118 height 11
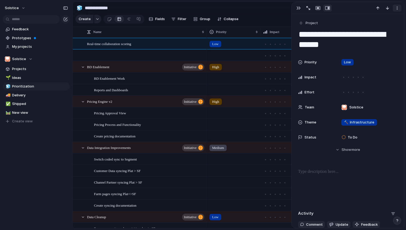
click at [397, 8] on div "button" at bounding box center [397, 8] width 4 height 4
click at [375, 27] on span "Delete" at bounding box center [373, 28] width 11 height 5
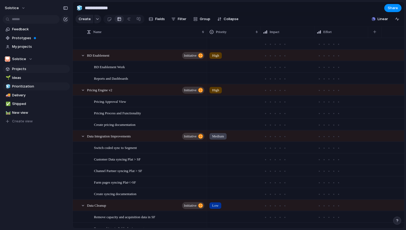
click at [18, 70] on span "Projects" at bounding box center [40, 68] width 56 height 5
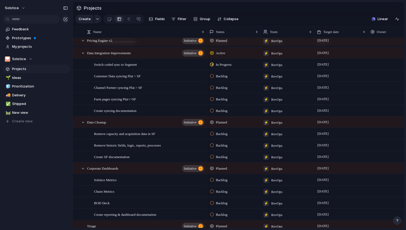
scroll to position [76, 0]
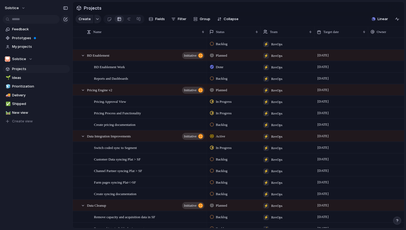
click at [19, 70] on span "Projects" at bounding box center [40, 68] width 56 height 5
click at [29, 59] on div "Solstice" at bounding box center [19, 58] width 28 height 5
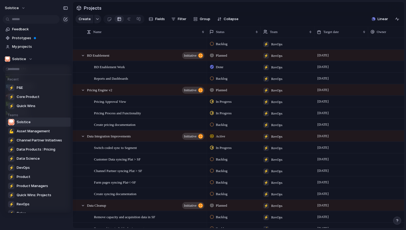
click at [97, 19] on div "Recent ⚡ P&E ⚡ Core Product ⚡ Quick Wins Teams Solstice 💪 Asset Management ⚡ Ch…" at bounding box center [203, 115] width 406 height 230
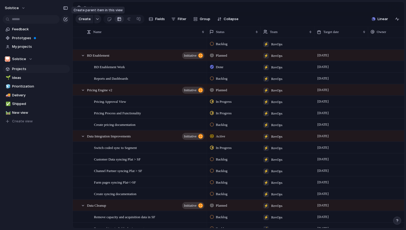
click at [97, 19] on div "button" at bounding box center [98, 19] width 4 height 2
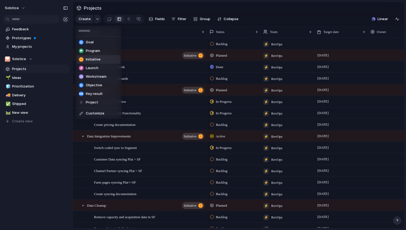
click at [93, 60] on span "Initiative" at bounding box center [93, 59] width 15 height 5
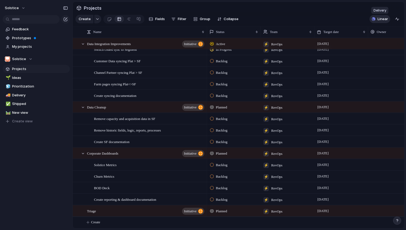
click at [382, 20] on span "Linear" at bounding box center [383, 18] width 10 height 5
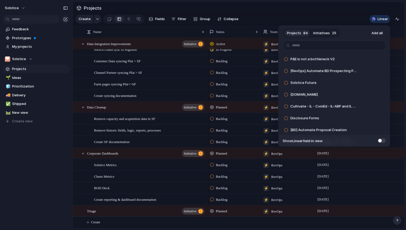
click at [330, 32] on button "Initiatives 25" at bounding box center [325, 33] width 28 height 9
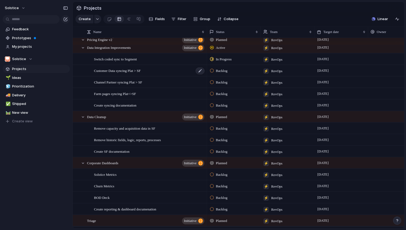
scroll to position [75, 0]
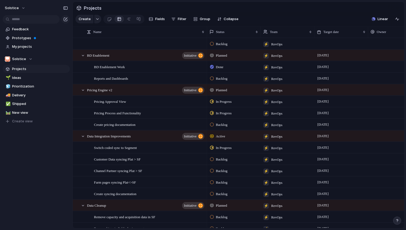
click at [12, 162] on div "Feedback Prototypes My projects Solstice Projects 🌱 Ideas 🧊 Prioritization 🚚 De…" at bounding box center [36, 84] width 73 height 169
click at [385, 20] on span "Linear" at bounding box center [383, 18] width 10 height 5
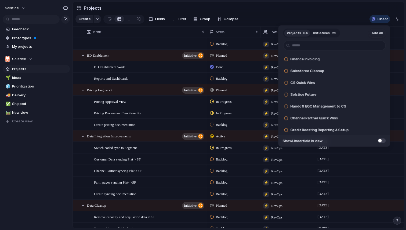
click at [323, 34] on span "Initiatives" at bounding box center [321, 32] width 17 height 5
click at [376, 34] on span "Add all" at bounding box center [377, 32] width 11 height 5
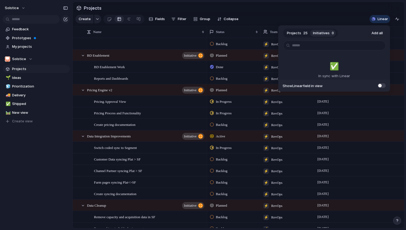
click at [39, 171] on div "Projects 25 Initiatives 0 Add all ✅️ In sync with Linear Show Linear field in v…" at bounding box center [203, 115] width 406 height 230
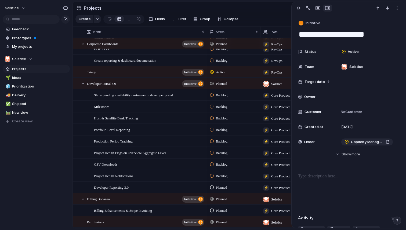
scroll to position [252, 0]
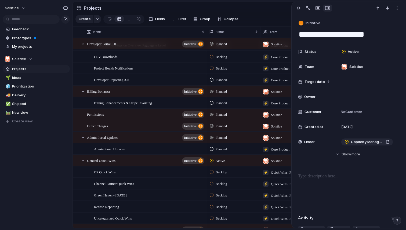
click at [223, 115] on span "Planned" at bounding box center [221, 114] width 11 height 5
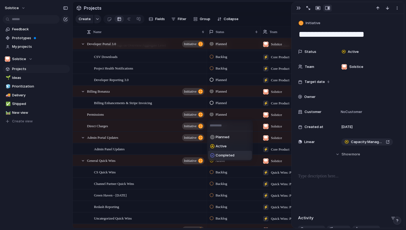
click at [227, 155] on span "Completed" at bounding box center [225, 155] width 19 height 5
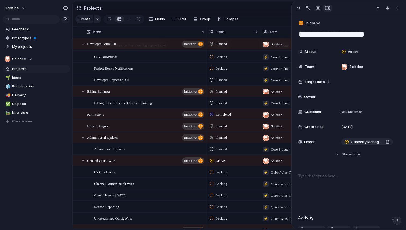
click at [222, 125] on span "Planned" at bounding box center [221, 126] width 11 height 5
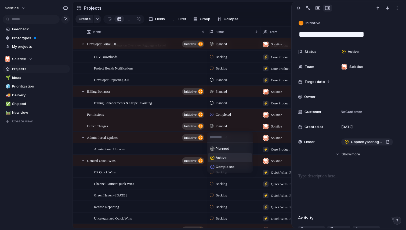
click at [126, 127] on div "Planned Active Completed" at bounding box center [203, 115] width 406 height 230
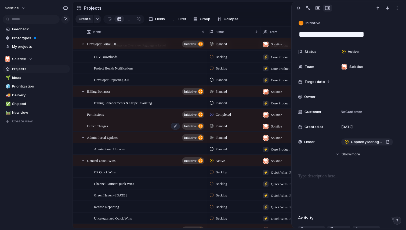
click at [108, 126] on span "Direct Charges" at bounding box center [97, 126] width 21 height 6
type textarea "**********"
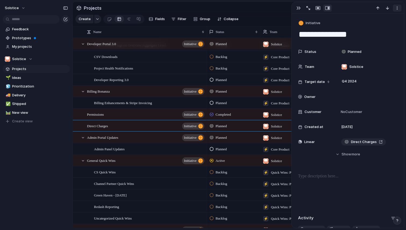
click at [398, 9] on div "button" at bounding box center [397, 8] width 4 height 4
click at [378, 28] on span "Delete" at bounding box center [373, 28] width 11 height 5
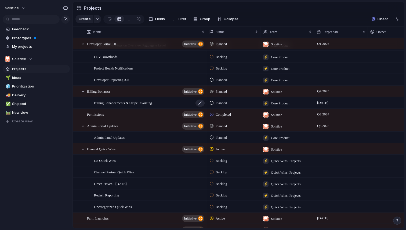
click at [125, 102] on span "Billing Enhancements & Stripe Invoicing" at bounding box center [123, 103] width 58 height 6
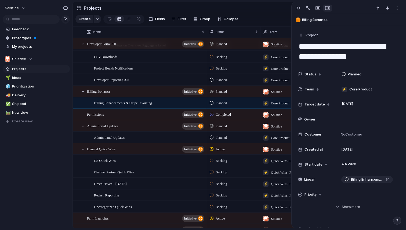
click at [223, 102] on span "Planned" at bounding box center [221, 102] width 11 height 5
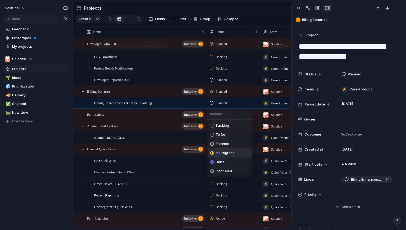
click at [222, 154] on span "In Progress" at bounding box center [225, 152] width 19 height 5
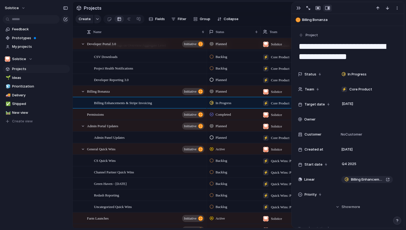
click at [26, 168] on div "Feedback Prototypes My projects Solstice Projects 🌱 Ideas 🧊 Prioritization 🚚 De…" at bounding box center [36, 84] width 73 height 169
click at [354, 103] on div "[DATE]" at bounding box center [348, 105] width 18 height 6
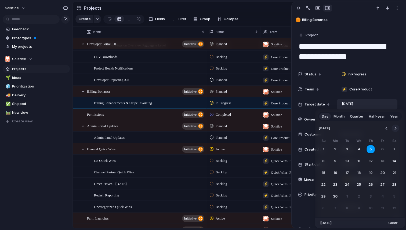
click at [394, 128] on button "Go to the Next Month" at bounding box center [396, 129] width 8 height 8
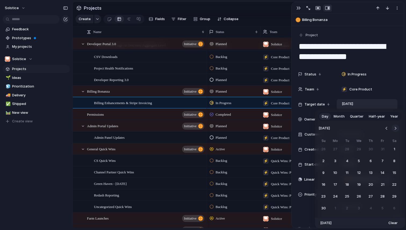
click at [394, 128] on button "Go to the Next Month" at bounding box center [396, 129] width 8 height 8
click at [359, 196] on button "31" at bounding box center [359, 197] width 10 height 10
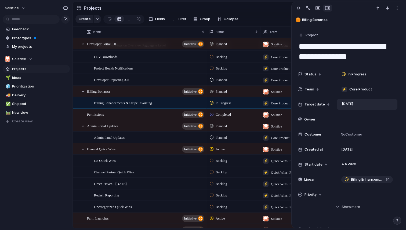
click at [46, 172] on div "Solstice Feedback Prototypes My projects Solstice Projects 🌱 Ideas 🧊 Prioritiza…" at bounding box center [36, 115] width 73 height 230
click at [107, 147] on span "General Quick Wins" at bounding box center [101, 149] width 28 height 6
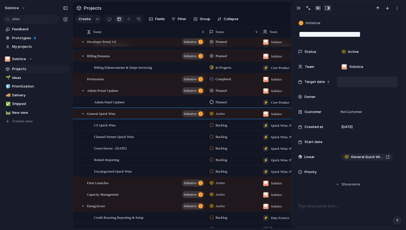
scroll to position [368, 0]
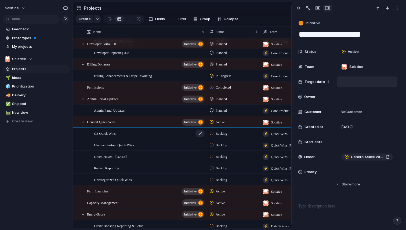
click at [111, 133] on span "CS Quick Wins" at bounding box center [105, 133] width 22 height 6
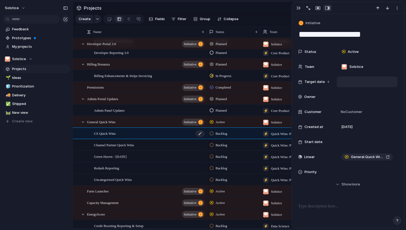
type textarea "**********"
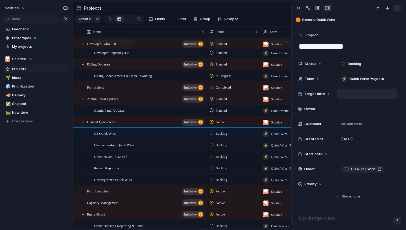
click at [396, 8] on div "button" at bounding box center [397, 8] width 4 height 4
click at [379, 27] on span "Delete" at bounding box center [373, 28] width 11 height 5
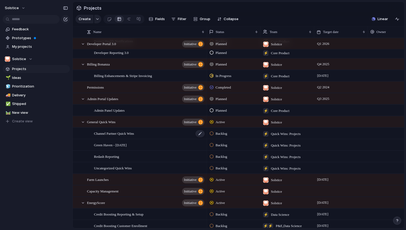
click at [133, 130] on span "Channel Partner Quick Wins" at bounding box center [114, 133] width 40 height 6
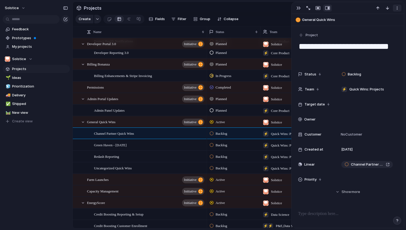
click at [396, 8] on div "button" at bounding box center [397, 8] width 4 height 4
click at [373, 27] on span "Delete" at bounding box center [373, 28] width 11 height 5
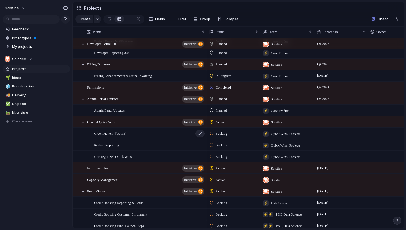
click at [117, 133] on span "Green Haven - [DATE]" at bounding box center [110, 133] width 33 height 6
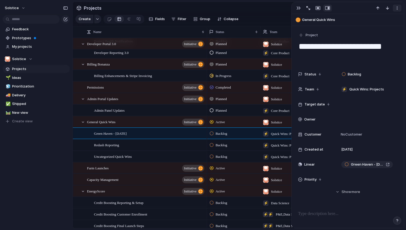
click at [396, 8] on div "button" at bounding box center [397, 8] width 4 height 4
click at [372, 28] on span "Delete" at bounding box center [373, 28] width 11 height 5
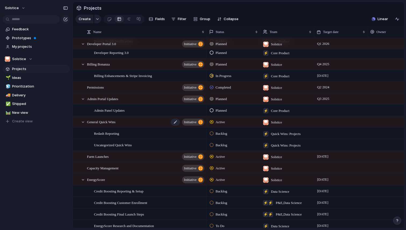
click at [115, 122] on span "General Quick Wins" at bounding box center [101, 122] width 28 height 6
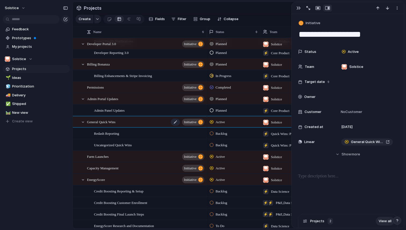
click at [115, 121] on span "General Quick Wins" at bounding box center [101, 122] width 28 height 6
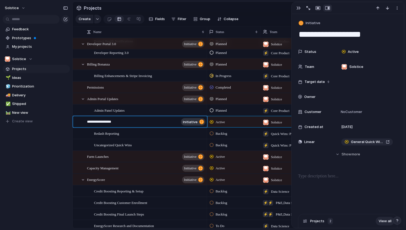
type textarea "**********"
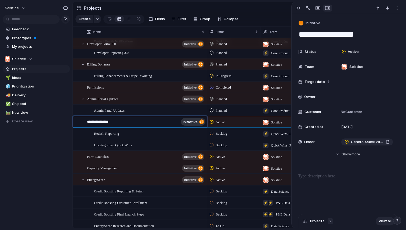
type textarea "**********"
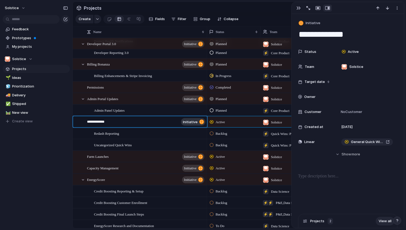
type textarea "**********"
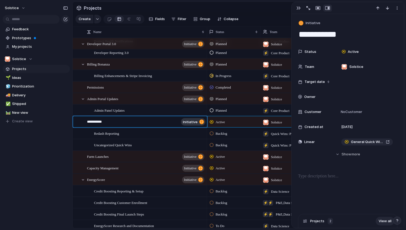
type textarea "**********"
type textarea "*********"
type textarea "*******"
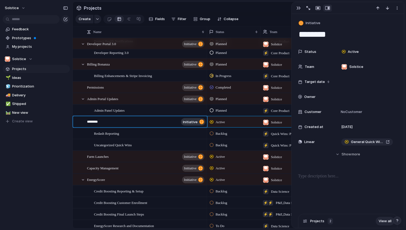
type textarea "*********"
type textarea "**********"
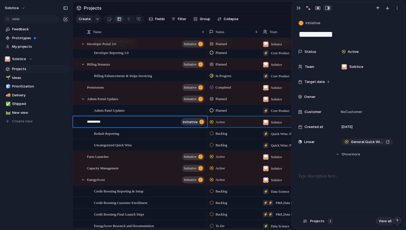
type textarea "**********"
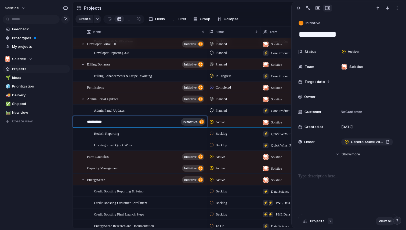
type textarea "**********"
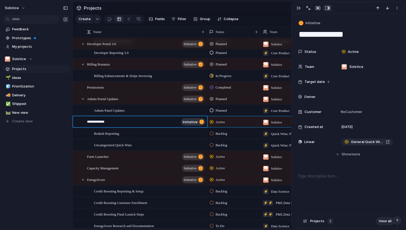
type textarea "**********"
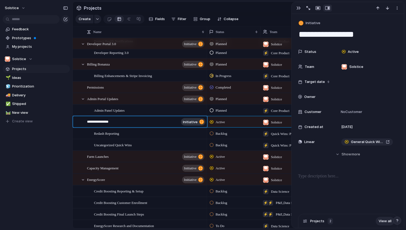
type textarea "**********"
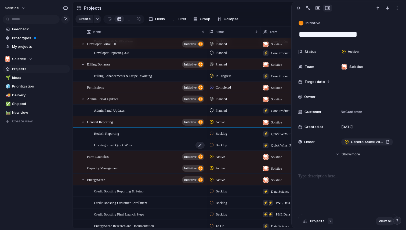
click at [130, 144] on span "Uncategorized Quick Wins" at bounding box center [113, 145] width 38 height 6
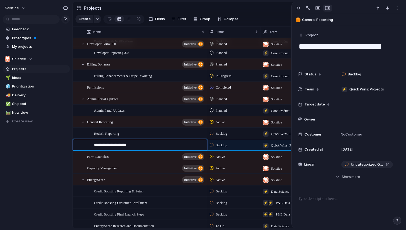
type textarea "*"
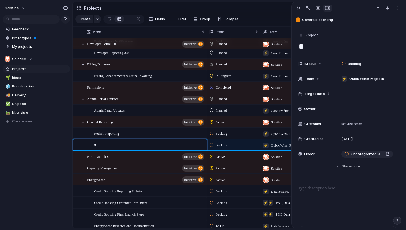
type textarea "**"
type textarea "*"
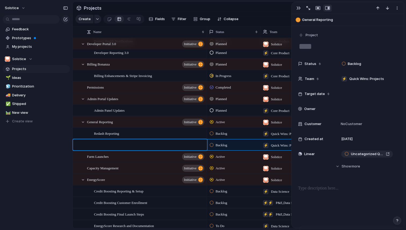
type textarea "*"
type textarea "**"
type textarea "***"
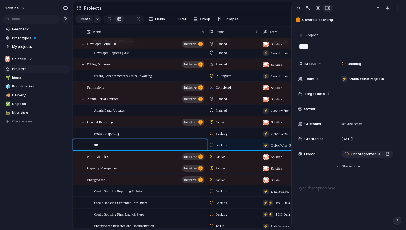
type textarea "****"
type textarea "*****"
type textarea "******"
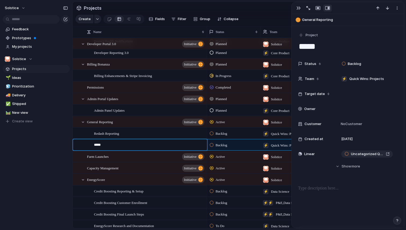
type textarea "******"
type textarea "*******"
type textarea "********"
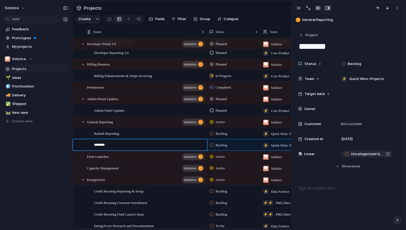
type textarea "********"
type textarea "**********"
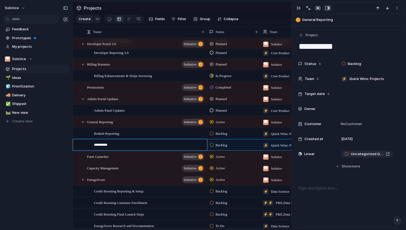
type textarea "**********"
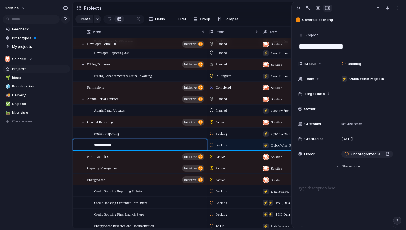
type textarea "**********"
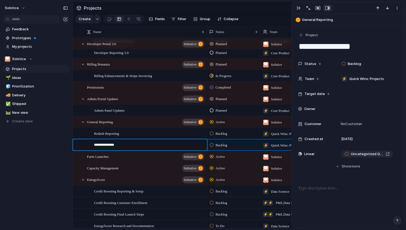
type textarea "**********"
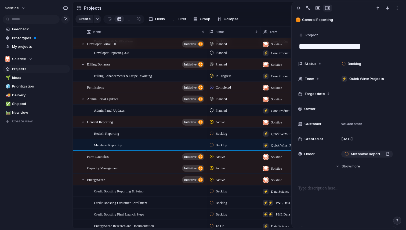
click at [226, 133] on span "Backlog" at bounding box center [222, 133] width 12 height 5
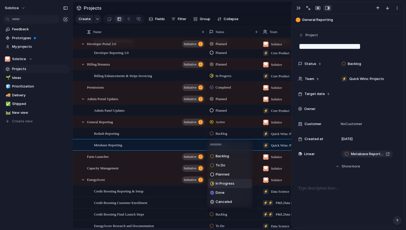
click at [224, 183] on span "In Progress" at bounding box center [225, 183] width 19 height 5
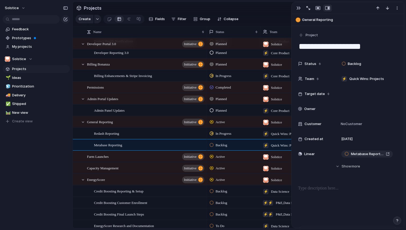
click at [221, 145] on span "Backlog" at bounding box center [222, 145] width 12 height 5
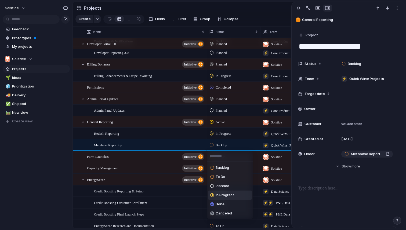
click at [226, 193] on span "In Progress" at bounding box center [225, 195] width 19 height 5
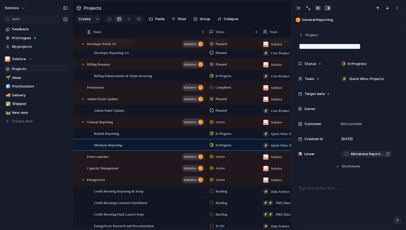
click at [27, 174] on div "Solstice Feedback Prototypes My projects Solstice Projects 🌱 Ideas 🧊 Prioritiza…" at bounding box center [36, 115] width 73 height 230
click at [94, 169] on span "Capacity Management" at bounding box center [102, 168] width 31 height 6
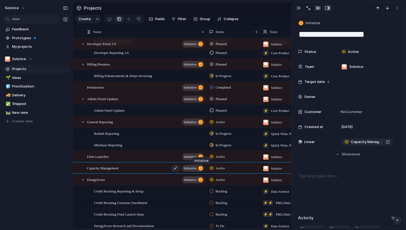
click at [201, 168] on div "button" at bounding box center [200, 168] width 5 height 5
click at [218, 171] on span "Active" at bounding box center [220, 168] width 9 height 5
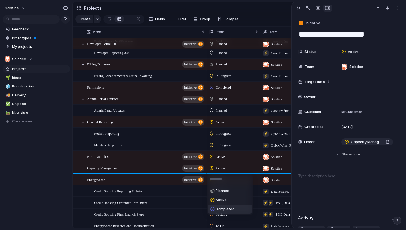
click at [223, 209] on span "Completed" at bounding box center [225, 208] width 19 height 5
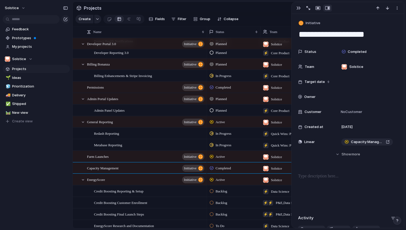
click at [41, 203] on div "Keep using Index You're approaching the free limit of 300 items Upgrade plan" at bounding box center [36, 210] width 73 height 36
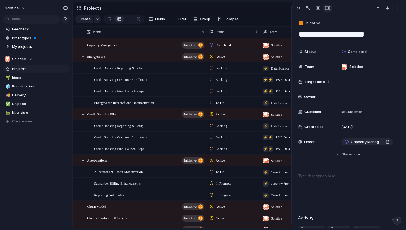
scroll to position [492, 0]
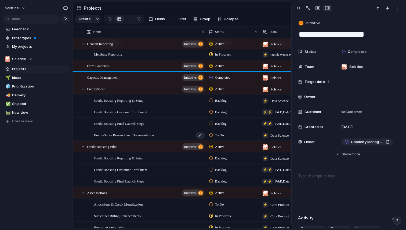
click at [124, 136] on span "EnergyScore Research and Documentation" at bounding box center [124, 135] width 60 height 6
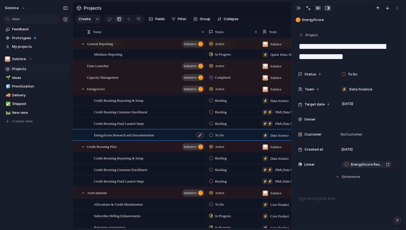
click at [124, 136] on span "EnergyScore Research and Documentation" at bounding box center [124, 135] width 60 height 6
click at [124, 136] on textarea "**********" at bounding box center [148, 135] width 109 height 7
type textarea "*"
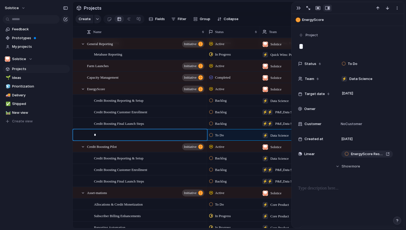
type textarea "**"
type textarea "***"
type textarea "****"
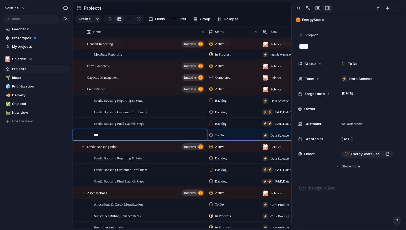
type textarea "****"
type textarea "*****"
type textarea "******"
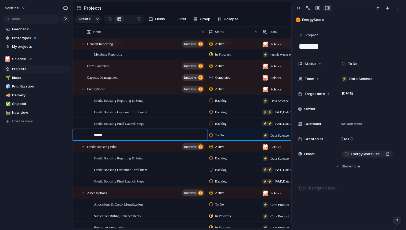
type textarea "*******"
type textarea "********"
type textarea "*********"
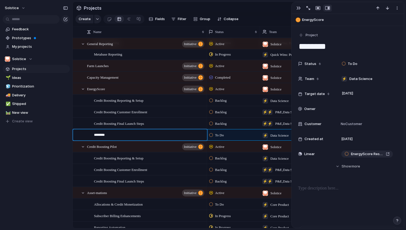
type textarea "*********"
type textarea "**********"
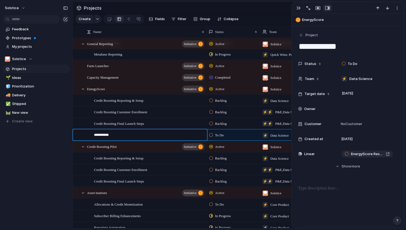
type textarea "**********"
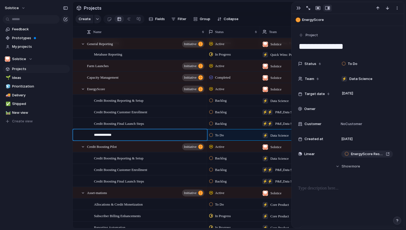
type textarea "**********"
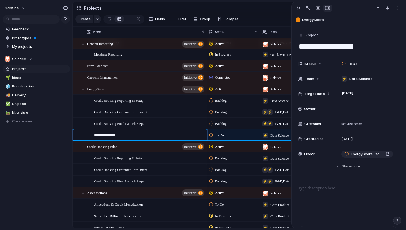
type textarea "**********"
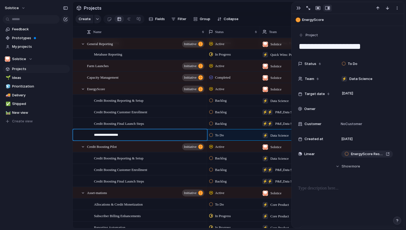
type textarea "**********"
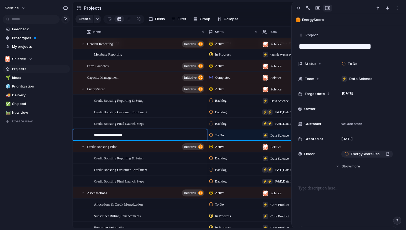
type textarea "**********"
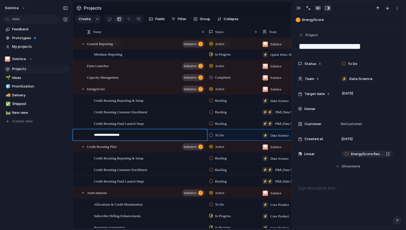
type textarea "**********"
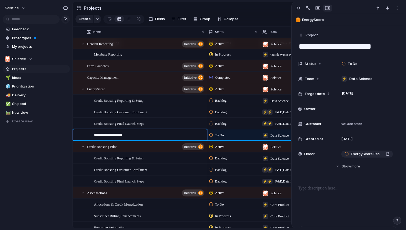
type textarea "**********"
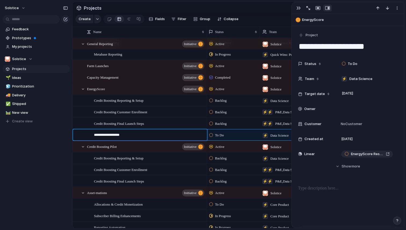
type textarea "**********"
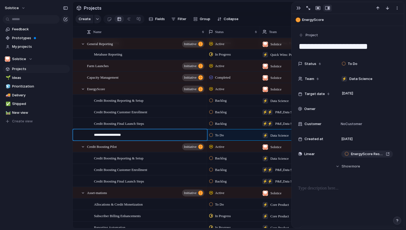
type textarea "**********"
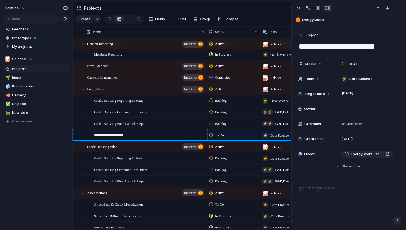
type textarea "**********"
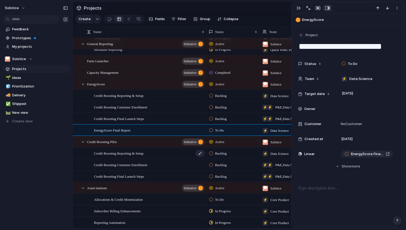
scroll to position [470, 0]
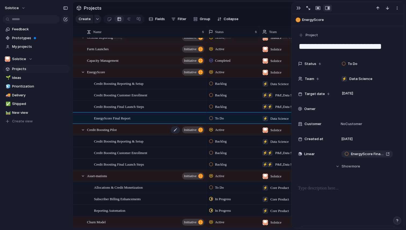
click at [115, 131] on span "Credit Boosting Pilot" at bounding box center [102, 129] width 30 height 6
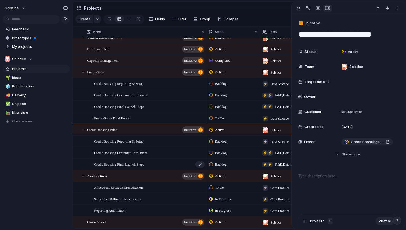
click at [115, 163] on span "Credit Boosting Final Launch Steps" at bounding box center [119, 164] width 50 height 6
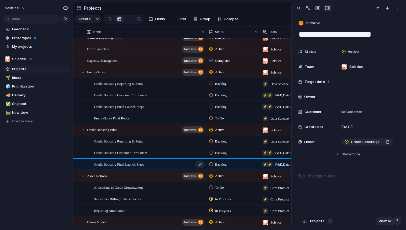
type textarea "**********"
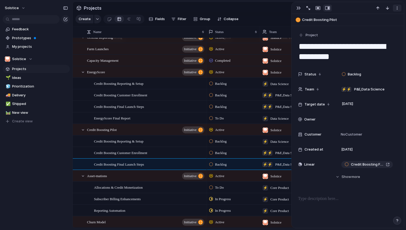
click at [398, 8] on div "button" at bounding box center [397, 8] width 4 height 4
click at [379, 27] on span "Delete" at bounding box center [373, 28] width 11 height 5
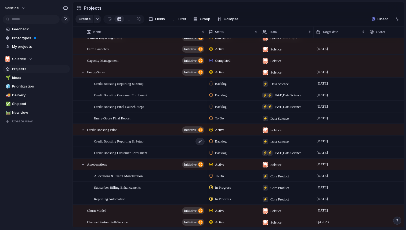
click at [143, 140] on span "Credit Boosting Reporting & Setup" at bounding box center [118, 141] width 49 height 6
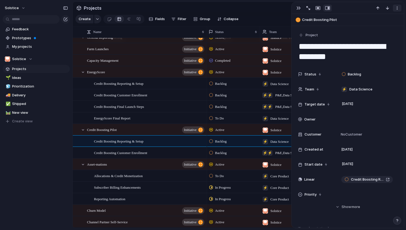
click at [398, 7] on div "button" at bounding box center [397, 8] width 4 height 4
click at [379, 27] on li "Delete" at bounding box center [380, 28] width 40 height 9
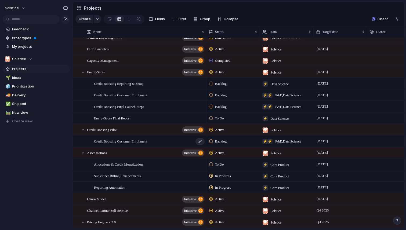
click at [119, 141] on span "Credit Boosting Customer Enrollment" at bounding box center [120, 141] width 53 height 6
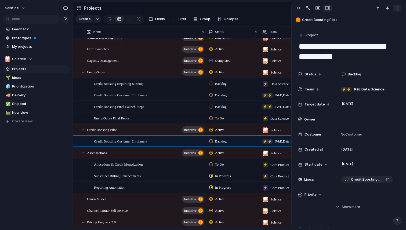
click at [397, 9] on div "button" at bounding box center [397, 8] width 4 height 4
click at [381, 28] on li "Delete" at bounding box center [380, 28] width 40 height 9
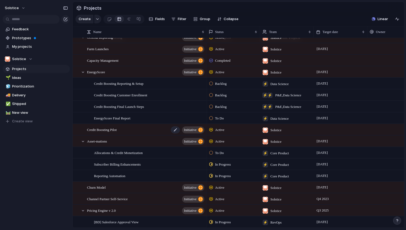
click at [138, 129] on div "Credit Boosting Pilot initiative" at bounding box center [146, 129] width 118 height 11
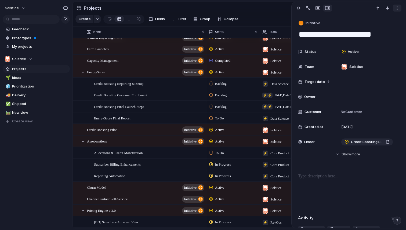
click at [396, 8] on div "button" at bounding box center [397, 8] width 4 height 4
click at [376, 28] on span "Delete" at bounding box center [373, 28] width 11 height 5
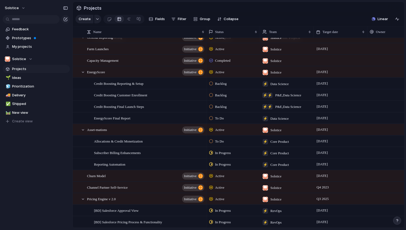
click at [39, 160] on div "Feedback Prototypes My projects Solstice Projects 🌱 Ideas 🧊 Prioritization 🚚 De…" at bounding box center [36, 84] width 73 height 169
click at [103, 131] on span "Asset-mations" at bounding box center [97, 129] width 20 height 6
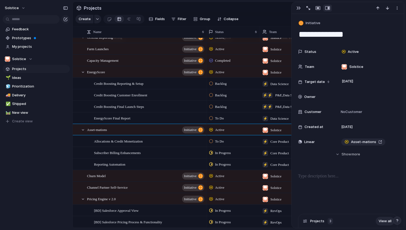
click at [42, 168] on div "Feedback Prototypes My projects Solstice Projects 🌱 Ideas 🧊 Prioritization 🚚 De…" at bounding box center [36, 84] width 73 height 169
click at [351, 97] on div at bounding box center [367, 97] width 56 height 6
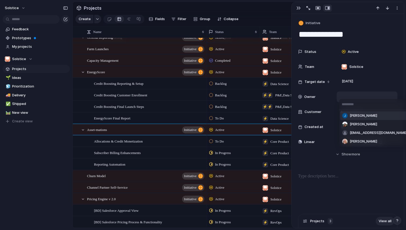
click at [317, 96] on div "Jen Kinney Kara Chipiwalt theo@solstice.us Rosemary Garry" at bounding box center [203, 115] width 406 height 230
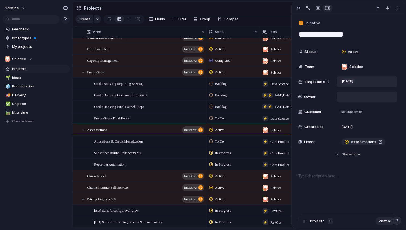
click at [350, 81] on span "[DATE]" at bounding box center [347, 81] width 14 height 6
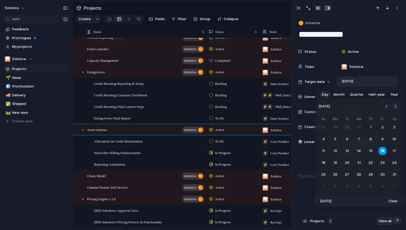
click at [396, 106] on button "Go to the Next Month" at bounding box center [396, 107] width 8 height 8
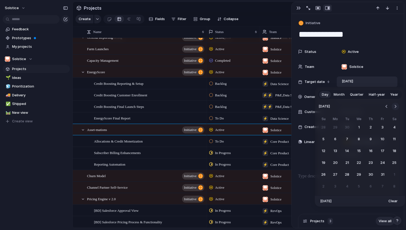
click at [396, 106] on button "Go to the Next Month" at bounding box center [396, 107] width 8 height 8
click at [395, 106] on button "Go to the Next Month" at bounding box center [396, 107] width 8 height 8
click at [358, 175] on button "31" at bounding box center [359, 175] width 10 height 10
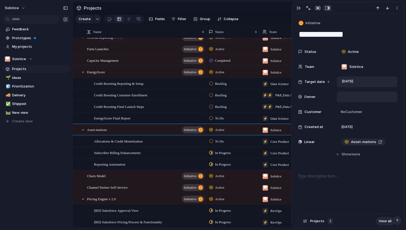
click at [47, 168] on div "Feedback Prototypes My projects Solstice Projects 🌱 Ideas 🧊 Prioritization 🚚 De…" at bounding box center [36, 84] width 73 height 169
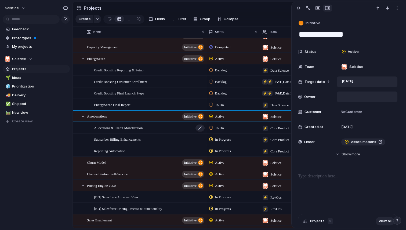
scroll to position [494, 0]
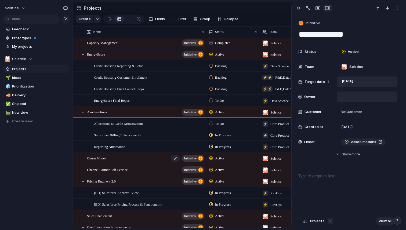
click at [99, 157] on span "Churn Model" at bounding box center [96, 158] width 19 height 6
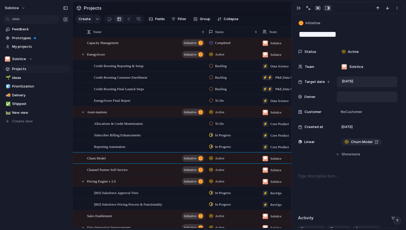
click at [226, 157] on div "Active" at bounding box center [217, 158] width 17 height 6
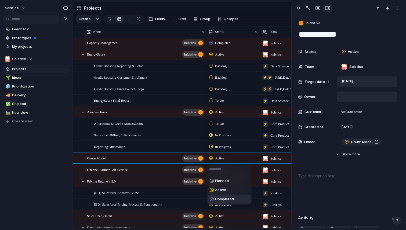
click at [222, 199] on span "Completed" at bounding box center [224, 199] width 19 height 5
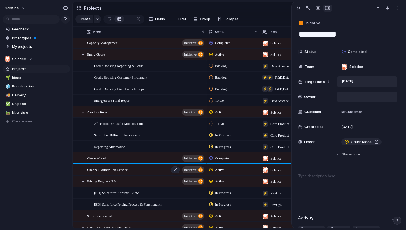
click at [147, 168] on div "Channel Partner Self-Service initiative" at bounding box center [146, 169] width 118 height 11
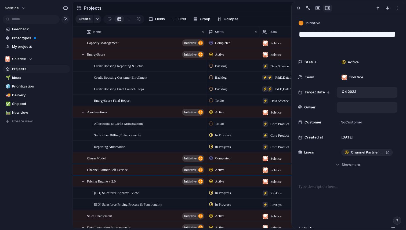
click at [221, 170] on span "Active" at bounding box center [219, 169] width 9 height 5
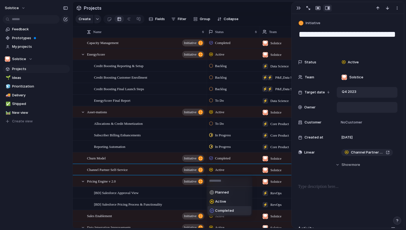
click at [224, 210] on span "Completed" at bounding box center [224, 210] width 19 height 5
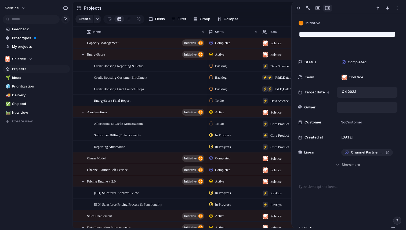
click at [46, 180] on div "Solstice Feedback Prototypes My projects Solstice Projects 🌱 Ideas 🧊 Prioritiza…" at bounding box center [36, 115] width 73 height 230
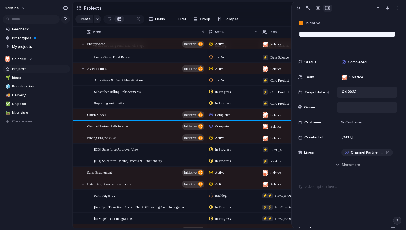
scroll to position [545, 0]
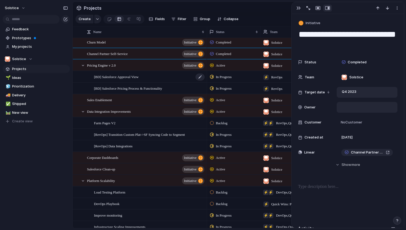
click at [160, 75] on div "[BD] Salesforce Approval View" at bounding box center [149, 76] width 111 height 11
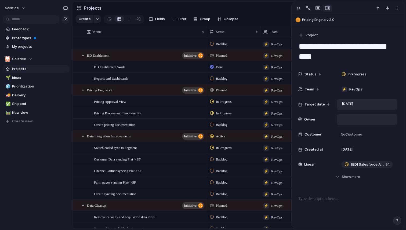
click at [22, 160] on div "Feedback Prototypes My projects Solstice Projects 🌱 Ideas 🧊 Prioritization 🚚 De…" at bounding box center [36, 84] width 73 height 169
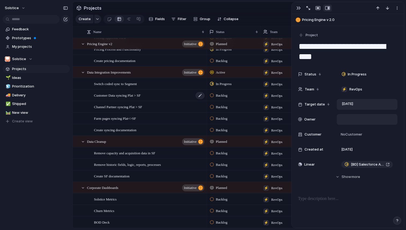
click at [163, 95] on div "Customer Data syncing Plat > SF" at bounding box center [149, 95] width 111 height 11
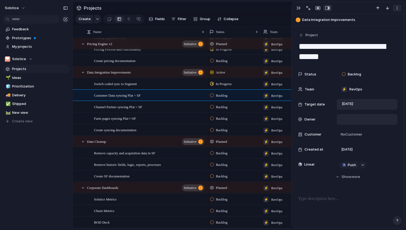
click at [397, 9] on div "button" at bounding box center [397, 8] width 4 height 4
click at [30, 193] on div "Mark as duplicate Delete" at bounding box center [203, 115] width 406 height 230
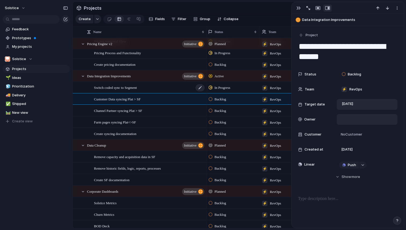
click at [131, 85] on span "Switch coded sync to Segment" at bounding box center [115, 87] width 43 height 6
type textarea "**********"
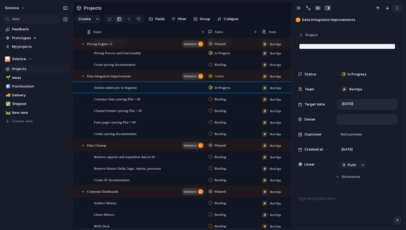
click at [398, 9] on div "button" at bounding box center [397, 8] width 4 height 4
click at [376, 27] on span "Delete" at bounding box center [373, 28] width 11 height 5
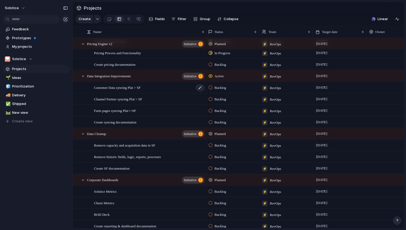
click at [113, 88] on span "Customer Data syncing Plat > SF" at bounding box center [117, 87] width 47 height 6
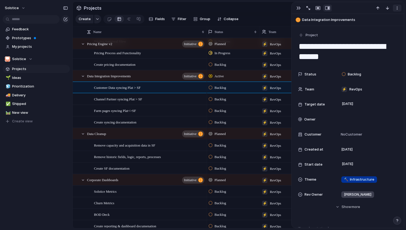
click at [398, 7] on div "button" at bounding box center [397, 8] width 4 height 4
click at [375, 28] on span "Delete" at bounding box center [373, 28] width 11 height 5
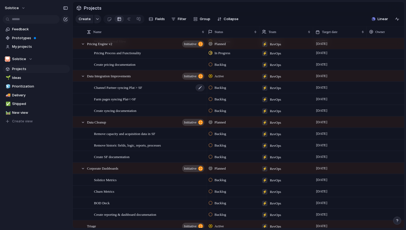
click at [123, 87] on span "Channel Partner syncing Plat > SF" at bounding box center [118, 87] width 48 height 6
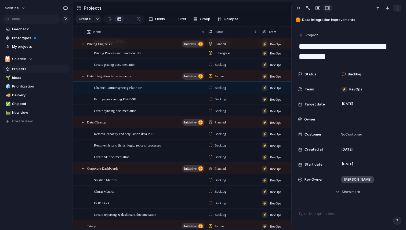
click at [396, 7] on div "button" at bounding box center [397, 8] width 4 height 4
click at [374, 28] on span "Delete" at bounding box center [373, 28] width 11 height 5
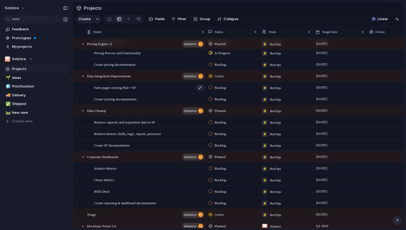
click at [131, 88] on span "Farm pages syncing Plat<>SF" at bounding box center [115, 87] width 42 height 6
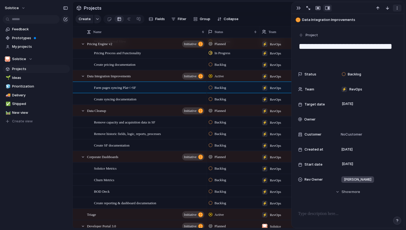
click at [397, 9] on div "button" at bounding box center [397, 8] width 4 height 4
click at [375, 28] on span "Delete" at bounding box center [373, 28] width 11 height 5
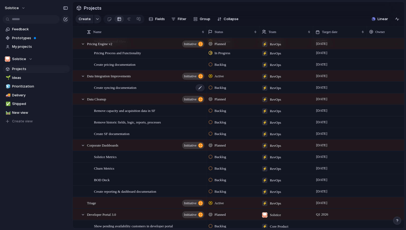
click at [110, 87] on span "Create syncing documentation" at bounding box center [115, 87] width 42 height 6
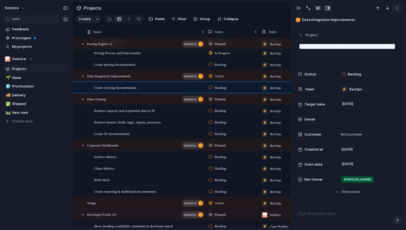
click at [396, 9] on div "button" at bounding box center [397, 8] width 4 height 4
click at [376, 27] on span "Delete" at bounding box center [373, 28] width 11 height 5
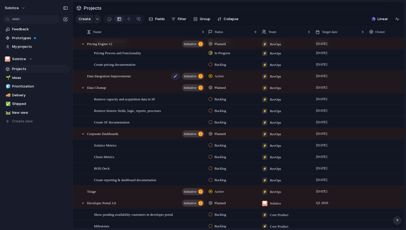
click at [144, 75] on div "Data Integration Improvements initiative" at bounding box center [146, 76] width 118 height 11
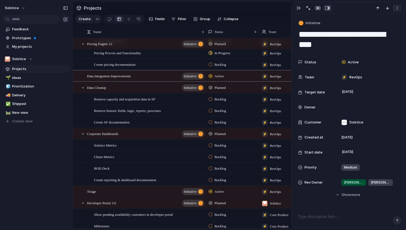
click at [397, 8] on div "button" at bounding box center [397, 8] width 4 height 4
click at [376, 28] on span "Delete" at bounding box center [373, 28] width 11 height 5
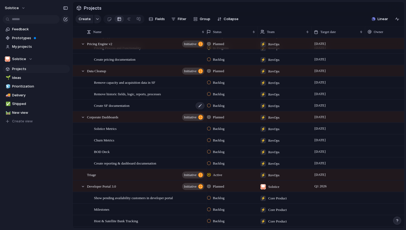
click at [129, 105] on span "Create SF documentation" at bounding box center [111, 105] width 35 height 6
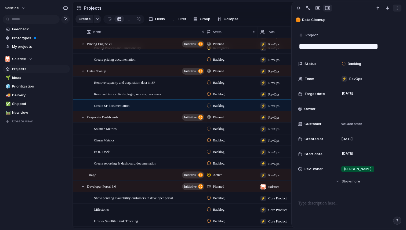
click at [398, 7] on div "button" at bounding box center [397, 8] width 4 height 4
click at [374, 28] on span "Delete" at bounding box center [373, 28] width 11 height 5
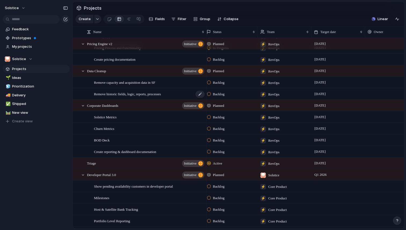
click at [161, 91] on span "Remove historic fields, logic, reports, processes" at bounding box center [127, 94] width 67 height 6
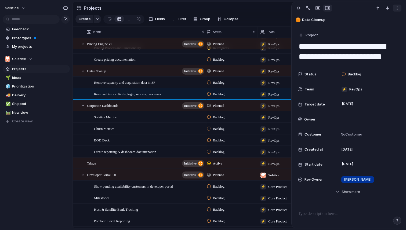
click at [396, 8] on div "button" at bounding box center [397, 8] width 4 height 4
click at [374, 28] on span "Delete" at bounding box center [373, 28] width 11 height 5
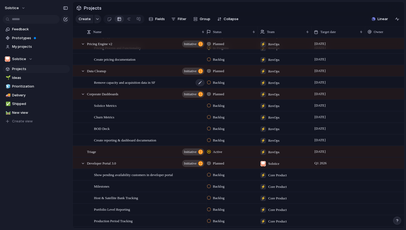
click at [146, 80] on span "Remove capacity and acquisition data in SF" at bounding box center [124, 82] width 61 height 6
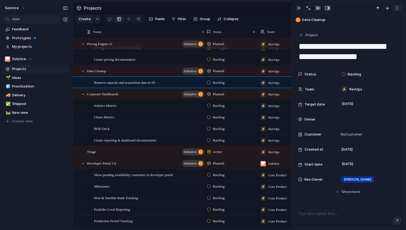
click at [396, 7] on div "button" at bounding box center [397, 8] width 4 height 4
click at [376, 27] on span "Delete" at bounding box center [373, 28] width 11 height 5
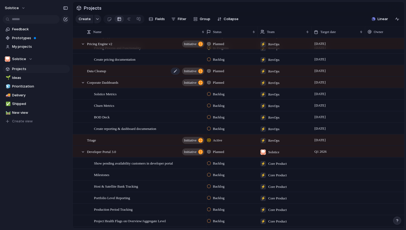
click at [149, 71] on div "Data Cleanup initiative" at bounding box center [146, 71] width 118 height 11
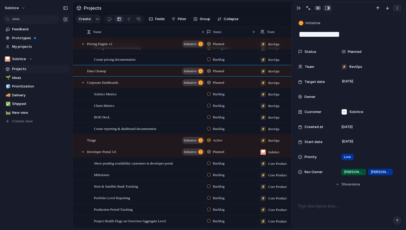
click at [397, 9] on div "button" at bounding box center [397, 8] width 4 height 4
click at [372, 29] on span "Delete" at bounding box center [373, 28] width 11 height 5
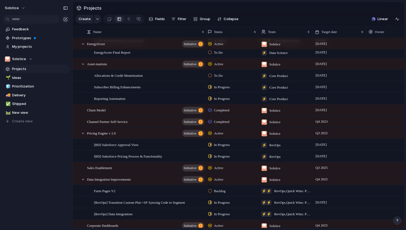
click at [277, 133] on span "Solstice" at bounding box center [274, 133] width 11 height 5
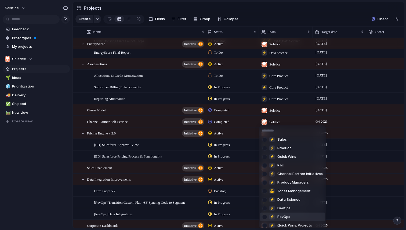
click at [283, 215] on span "RevOps" at bounding box center [283, 216] width 13 height 5
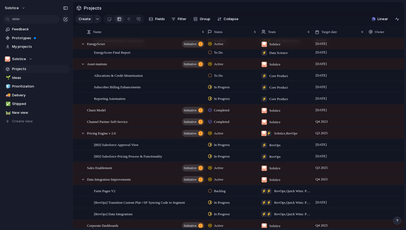
click at [282, 132] on span "Solstice , RevOps" at bounding box center [285, 133] width 23 height 5
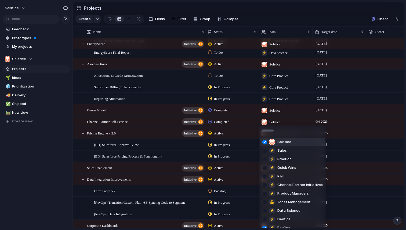
click at [266, 143] on div at bounding box center [264, 141] width 9 height 9
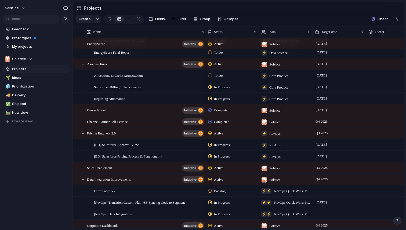
click at [276, 168] on span "Solstice" at bounding box center [274, 168] width 11 height 5
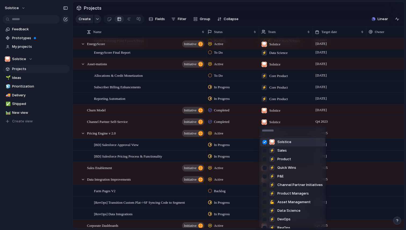
click at [266, 143] on div at bounding box center [264, 141] width 9 height 9
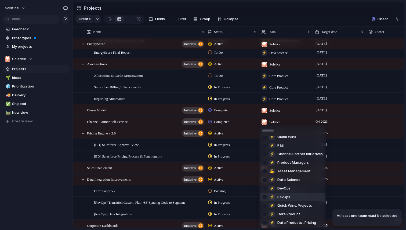
click at [285, 198] on span "RevOps" at bounding box center [283, 196] width 13 height 5
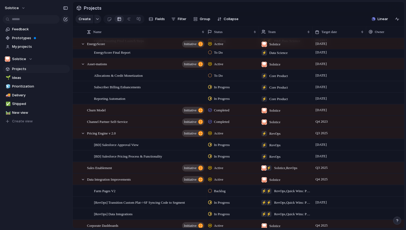
click at [43, 182] on div "Solstice Feedback Prototypes My projects Solstice Projects 🌱 Ideas 🧊 Prioritiza…" at bounding box center [36, 115] width 73 height 230
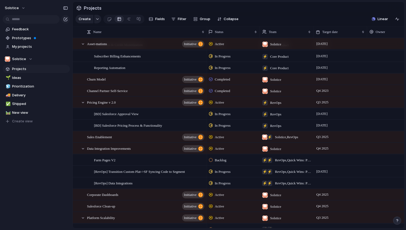
click at [280, 148] on span "Solstice" at bounding box center [275, 148] width 11 height 5
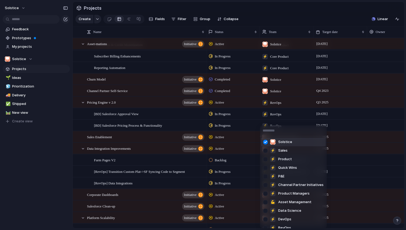
click at [267, 143] on div at bounding box center [265, 141] width 9 height 9
click at [265, 142] on div at bounding box center [265, 141] width 9 height 9
click at [267, 142] on div at bounding box center [265, 141] width 9 height 9
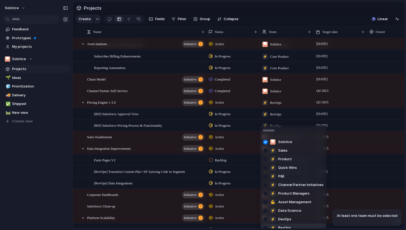
click at [284, 227] on span "RevOps" at bounding box center [284, 227] width 13 height 5
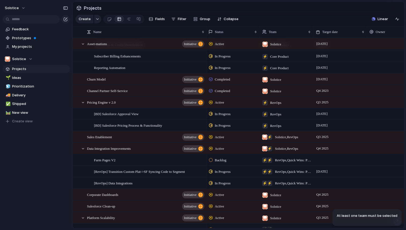
click at [286, 148] on span "Solstice , RevOps" at bounding box center [286, 148] width 23 height 5
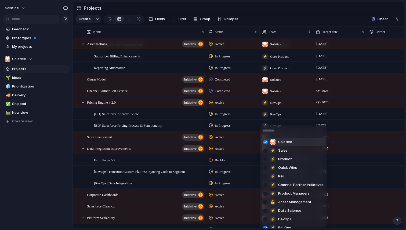
click at [266, 142] on div at bounding box center [265, 141] width 9 height 9
click at [250, 152] on div "Solstice ⚡ Sales ⚡ Product ⚡ Quick Wins ⚡ P&E ⚡ Channel Partner Initiatives ⚡ P…" at bounding box center [203, 115] width 406 height 230
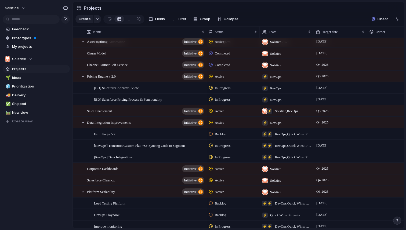
click at [273, 169] on span "Solstice" at bounding box center [275, 168] width 11 height 5
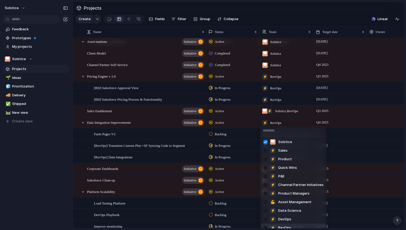
click at [284, 226] on span "RevOps" at bounding box center [284, 227] width 13 height 5
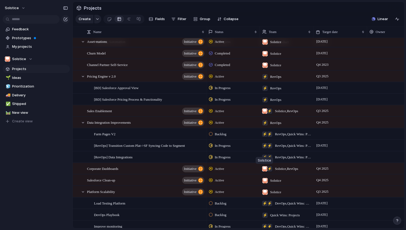
click at [265, 169] on div at bounding box center [264, 168] width 5 height 5
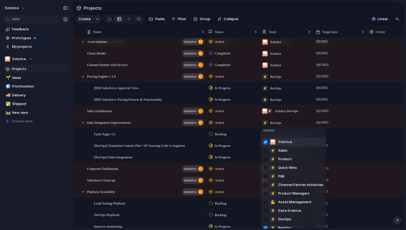
click at [266, 143] on div at bounding box center [265, 141] width 9 height 9
click at [56, 184] on div "Solstice ⚡ Sales ⚡ Product ⚡ Quick Wins ⚡ P&E ⚡ Channel Partner Initiatives ⚡ P…" at bounding box center [203, 115] width 406 height 230
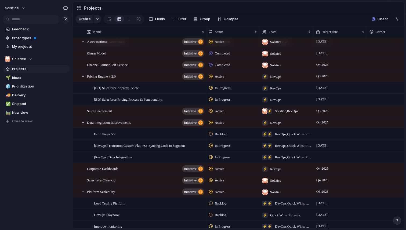
click at [281, 181] on span "Solstice" at bounding box center [275, 180] width 11 height 5
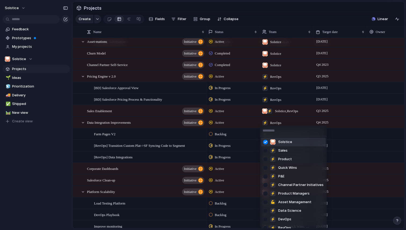
click at [266, 142] on div at bounding box center [265, 141] width 9 height 9
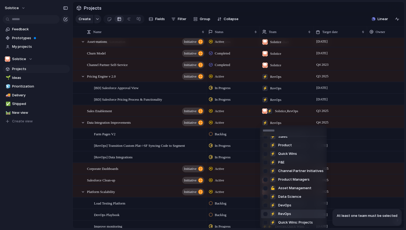
click at [285, 216] on span "RevOps" at bounding box center [284, 213] width 13 height 5
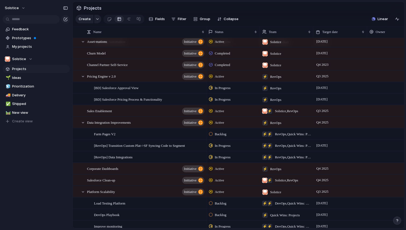
click at [279, 181] on span "Solstice , RevOps" at bounding box center [286, 180] width 23 height 5
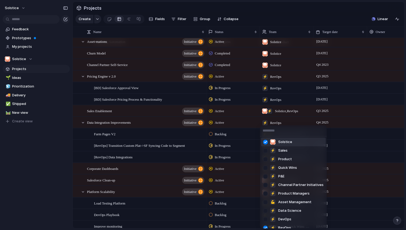
click at [266, 142] on div at bounding box center [265, 141] width 9 height 9
click at [66, 187] on div "Solstice ⚡ Sales ⚡ Product ⚡ Quick Wins ⚡ P&E ⚡ Channel Partner Initiatives ⚡ P…" at bounding box center [203, 115] width 406 height 230
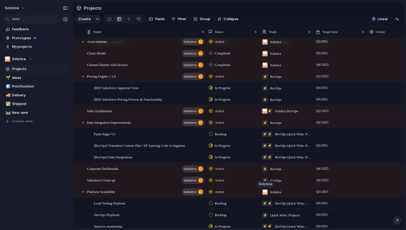
click at [266, 192] on div at bounding box center [264, 192] width 5 height 5
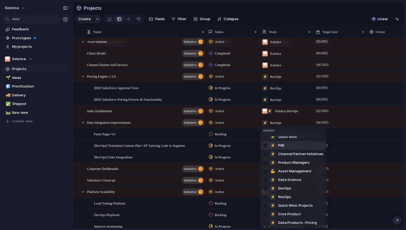
click at [284, 146] on span "P&E" at bounding box center [281, 145] width 6 height 5
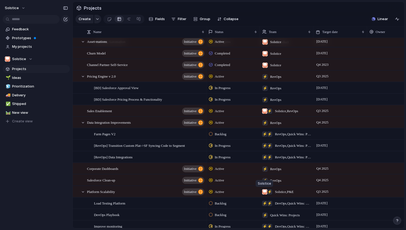
click at [265, 192] on div at bounding box center [264, 191] width 5 height 5
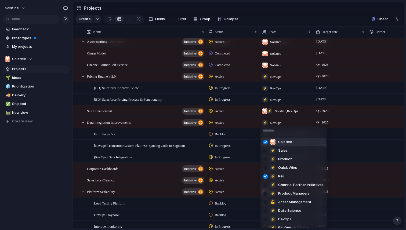
click at [266, 142] on div at bounding box center [265, 141] width 9 height 9
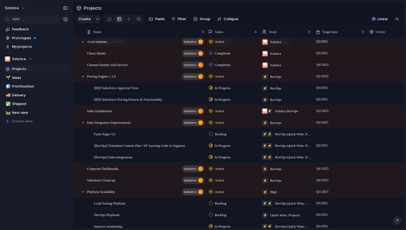
click at [49, 186] on div "Solstice ⚡ Sales ⚡ Product ⚡ Quick Wins ⚡ P&E ⚡ Channel Partner Initiatives ⚡ P…" at bounding box center [203, 115] width 406 height 230
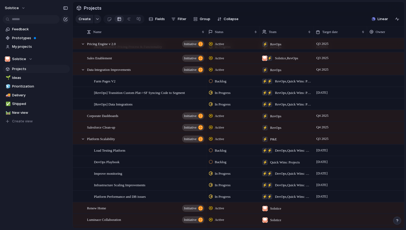
scroll to position [542, 0]
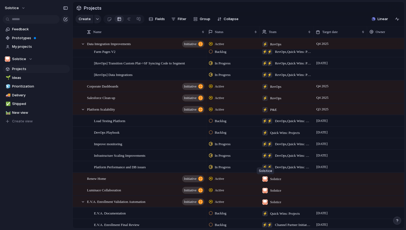
click at [265, 179] on div at bounding box center [264, 178] width 5 height 5
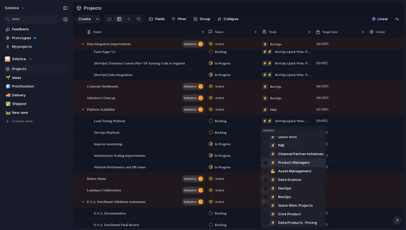
scroll to position [1, 0]
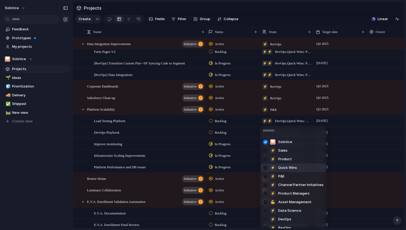
click at [50, 182] on div "Solstice ⚡ Sales ⚡ Product ⚡ Quick Wins ⚡ P&E ⚡ Channel Partner Initiatives ⚡ P…" at bounding box center [203, 115] width 406 height 230
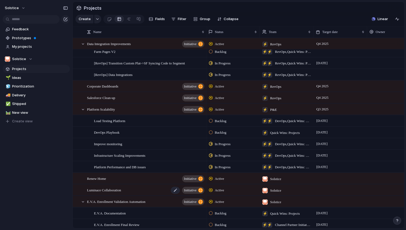
click at [131, 190] on div "Luminace Collaboration initiative" at bounding box center [146, 190] width 118 height 11
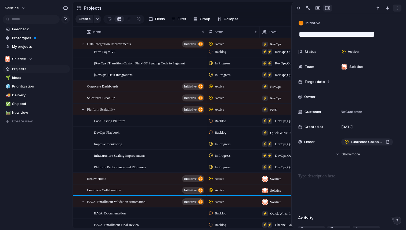
click at [396, 9] on div "button" at bounding box center [397, 8] width 4 height 4
click at [375, 28] on span "Delete" at bounding box center [373, 27] width 11 height 5
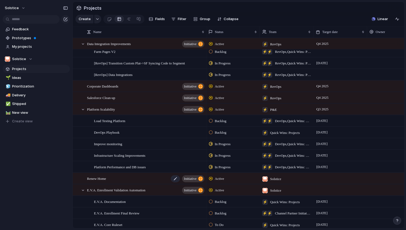
click at [162, 177] on div "Renew Home initiative" at bounding box center [146, 178] width 118 height 11
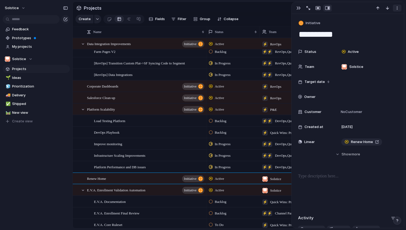
click at [396, 7] on div "button" at bounding box center [397, 8] width 4 height 4
click at [377, 28] on span "Delete" at bounding box center [373, 28] width 11 height 5
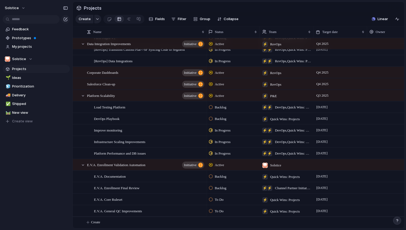
click at [280, 164] on span "Solstice" at bounding box center [275, 165] width 11 height 5
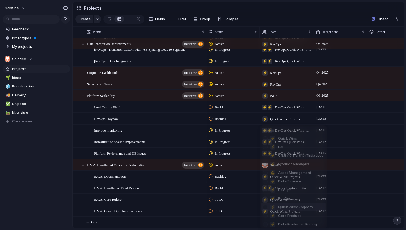
click at [290, 206] on span "Quick Wins: Projects" at bounding box center [295, 207] width 35 height 5
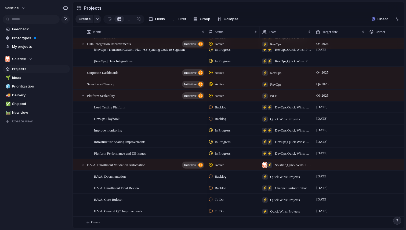
click at [277, 165] on span "Solstice , Quick Wins: Projects" at bounding box center [293, 164] width 36 height 5
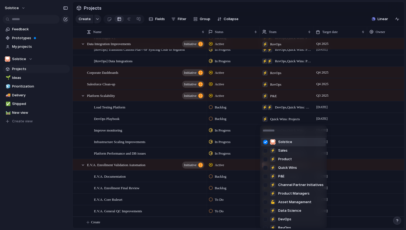
click at [266, 142] on div at bounding box center [265, 141] width 9 height 9
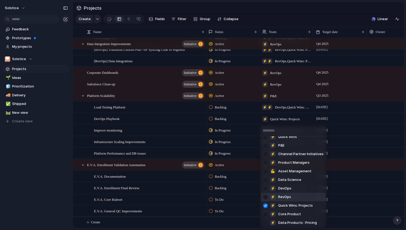
click at [63, 191] on div "Solstice ⚡ Sales ⚡ Product ⚡ Quick Wins ⚡ P&E ⚡ Channel Partner Initiatives ⚡ P…" at bounding box center [203, 115] width 406 height 230
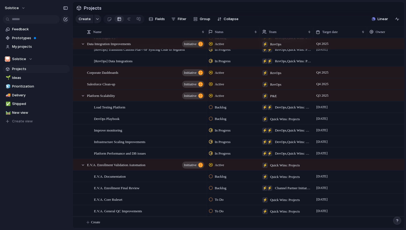
click at [291, 189] on span "Channel Partner Initiatives , Quick Wins: Projects" at bounding box center [293, 188] width 36 height 5
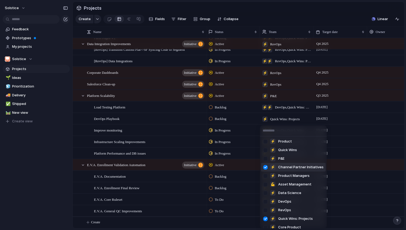
click at [265, 168] on div at bounding box center [265, 167] width 9 height 9
click at [48, 200] on div "Solstice ⚡ Sales ⚡ Product ⚡ Quick Wins ⚡ P&E ⚡ Channel Partner Initiatives ⚡ P…" at bounding box center [203, 115] width 406 height 230
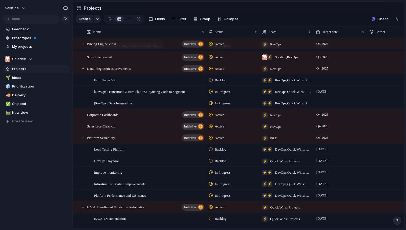
click at [284, 196] on span "DevOps , Quick Wins: Projects" at bounding box center [293, 195] width 36 height 5
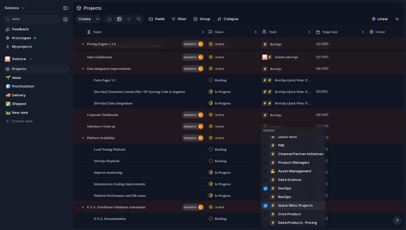
click at [266, 207] on div at bounding box center [265, 205] width 9 height 9
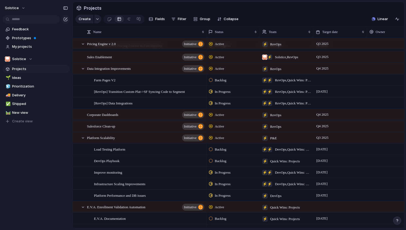
click at [41, 187] on div "Solstice ⚡ Sales ⚡ Product ⚡ Quick Wins ⚡ P&E ⚡ Channel Partner Initiatives ⚡ P…" at bounding box center [203, 115] width 406 height 230
click at [282, 184] on span "DevOps , Quick Wins: Projects" at bounding box center [293, 184] width 36 height 5
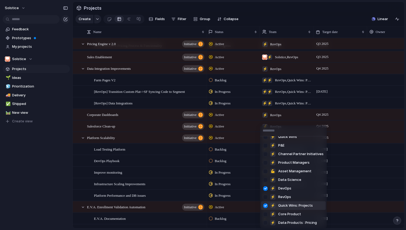
click at [265, 207] on div at bounding box center [265, 205] width 9 height 9
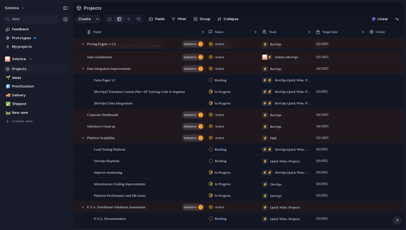
click at [35, 203] on div "Solstice ⚡ Sales ⚡ Product ⚡ Quick Wins ⚡ P&E ⚡ Channel Partner Initiatives ⚡ P…" at bounding box center [203, 115] width 406 height 230
click at [279, 172] on span "DevOps , Quick Wins: Projects" at bounding box center [293, 172] width 36 height 5
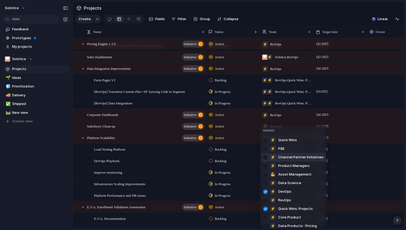
scroll to position [31, 0]
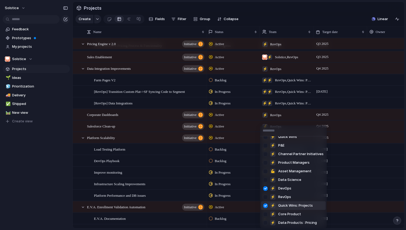
click at [265, 206] on div at bounding box center [265, 205] width 9 height 9
click at [41, 177] on div "Solstice ⚡ Sales ⚡ Product ⚡ Quick Wins ⚡ P&E ⚡ Channel Partner Initiatives ⚡ P…" at bounding box center [203, 115] width 406 height 230
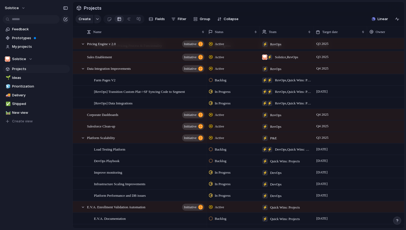
click at [278, 160] on span "Quick Wins: Projects" at bounding box center [285, 161] width 30 height 5
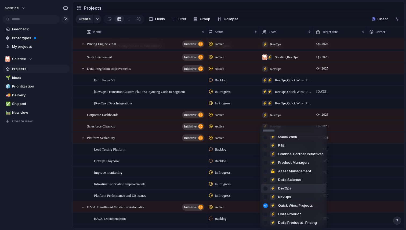
click at [266, 188] on div at bounding box center [265, 188] width 9 height 9
click at [265, 207] on div at bounding box center [265, 205] width 9 height 9
click at [27, 199] on div "Solstice ⚡ Sales ⚡ Product ⚡ Quick Wins ⚡ P&E ⚡ Channel Partner Initiatives ⚡ P…" at bounding box center [203, 115] width 406 height 230
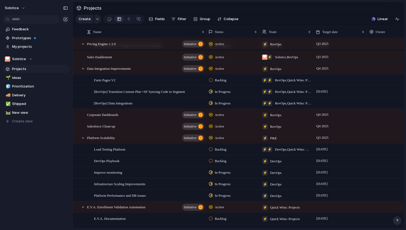
click at [288, 148] on span "DevOps , Quick Wins: Projects" at bounding box center [293, 149] width 36 height 5
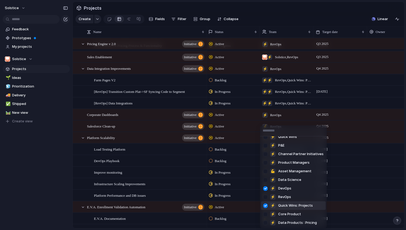
click at [266, 206] on div at bounding box center [265, 205] width 9 height 9
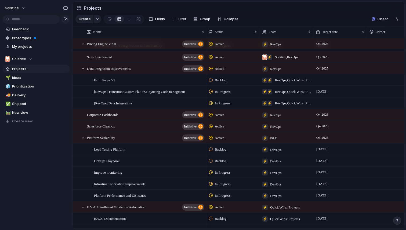
click at [31, 175] on div "Solstice ⚡ Sales ⚡ Product ⚡ Quick Wins ⚡ P&E ⚡ Channel Partner Initiatives ⚡ P…" at bounding box center [203, 115] width 406 height 230
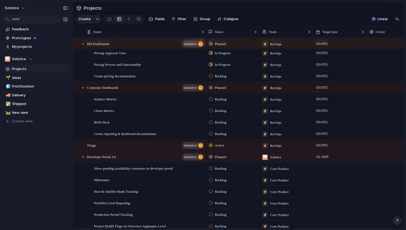
scroll to position [0, 0]
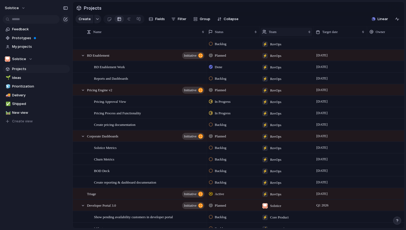
click at [269, 34] on div "Team" at bounding box center [284, 31] width 44 height 5
click at [282, 62] on span "Sort ascending" at bounding box center [284, 61] width 26 height 5
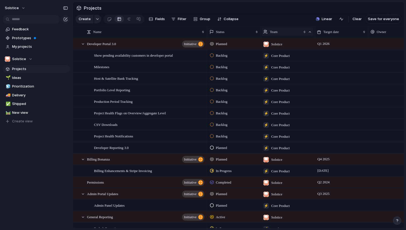
click at [278, 32] on span "Team" at bounding box center [274, 31] width 8 height 5
click at [280, 70] on span "Sort descending" at bounding box center [286, 70] width 28 height 5
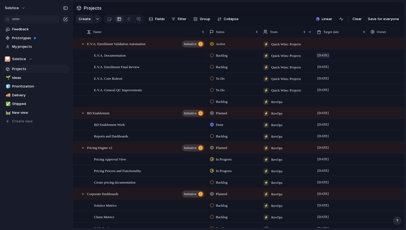
click at [325, 56] on span "3 October" at bounding box center [323, 55] width 14 height 6
click at [327, 44] on div at bounding box center [341, 43] width 54 height 11
click at [334, 43] on div at bounding box center [341, 43] width 54 height 11
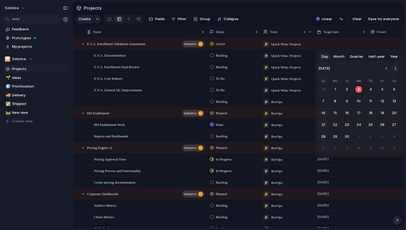
click at [395, 69] on button "Go to the Next Month" at bounding box center [396, 69] width 8 height 8
click at [382, 136] on button "31" at bounding box center [383, 137] width 10 height 10
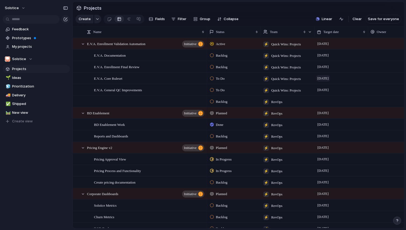
click at [327, 78] on span "19 September" at bounding box center [323, 78] width 14 height 6
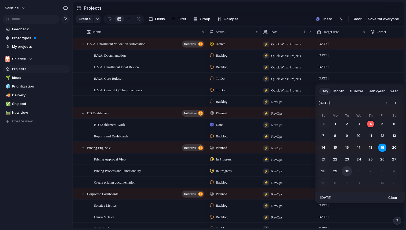
click at [347, 171] on button "30" at bounding box center [347, 171] width 10 height 10
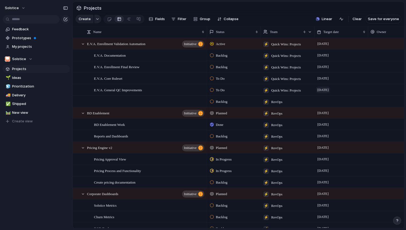
click at [330, 89] on span "[DATE]" at bounding box center [323, 90] width 14 height 6
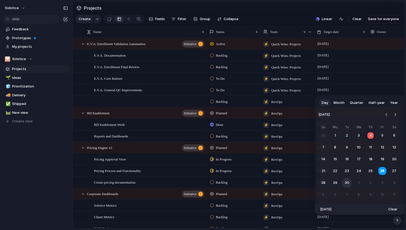
click at [348, 184] on button "30" at bounding box center [347, 183] width 10 height 10
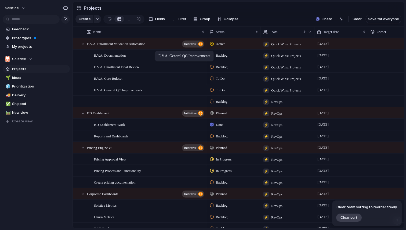
drag, startPoint x: 164, startPoint y: 91, endPoint x: 158, endPoint y: 52, distance: 39.9
drag, startPoint x: 124, startPoint y: 90, endPoint x: 89, endPoint y: 42, distance: 59.6
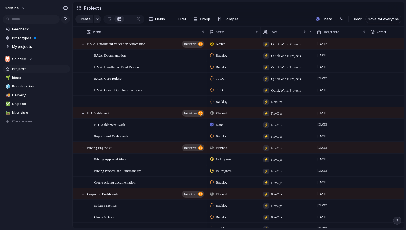
click at [40, 179] on div "Solstice Feedback Prototypes My projects Solstice Projects 🌱 Ideas 🧊 Prioritiza…" at bounding box center [36, 115] width 73 height 230
click at [225, 78] on div "To Do" at bounding box center [218, 78] width 16 height 6
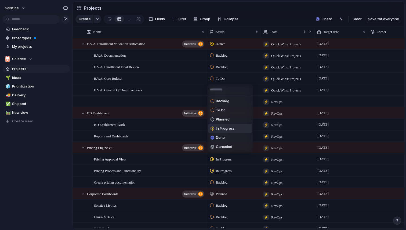
click at [225, 128] on span "In Progress" at bounding box center [225, 128] width 19 height 5
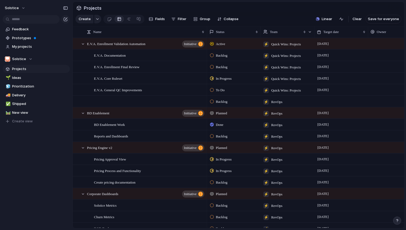
click at [224, 89] on span "To Do" at bounding box center [220, 90] width 9 height 5
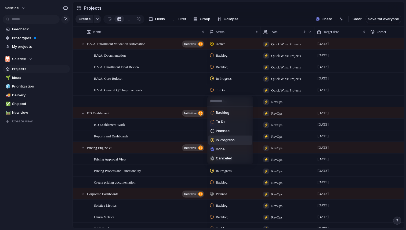
click at [224, 141] on span "In Progress" at bounding box center [225, 139] width 19 height 5
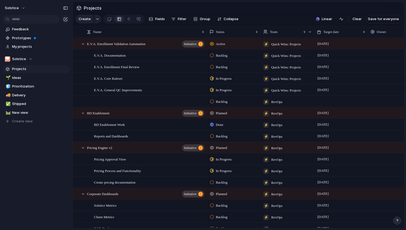
click at [32, 160] on div "Feedback Prototypes My projects Solstice Projects 🌱 Ideas 🧊 Prioritization 🚚 De…" at bounding box center [36, 84] width 73 height 169
click at [45, 167] on div "Feedback Prototypes My projects Solstice Projects 🌱 Ideas 🧊 Prioritization 🚚 De…" at bounding box center [36, 84] width 73 height 169
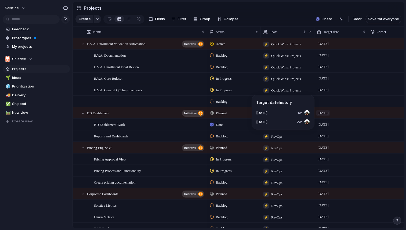
click at [328, 114] on span "[DATE]" at bounding box center [323, 113] width 14 height 6
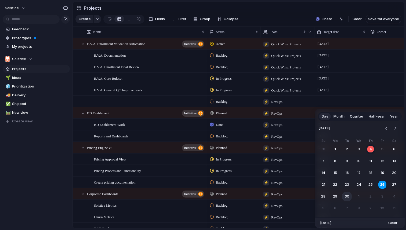
click at [346, 195] on button "30" at bounding box center [347, 197] width 10 height 10
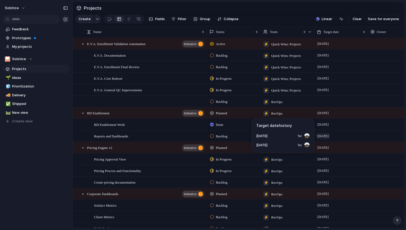
click at [330, 135] on span "[DATE]" at bounding box center [323, 136] width 14 height 6
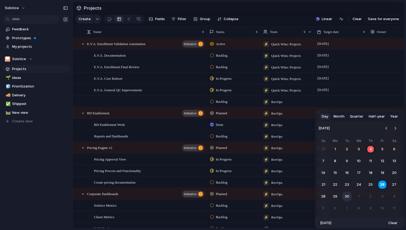
click at [346, 197] on button "30" at bounding box center [347, 197] width 10 height 10
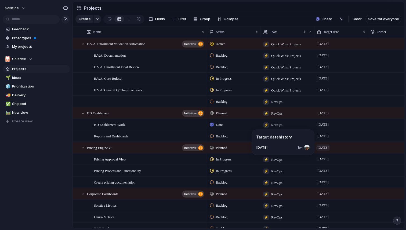
click at [330, 147] on span "[DATE]" at bounding box center [323, 147] width 14 height 6
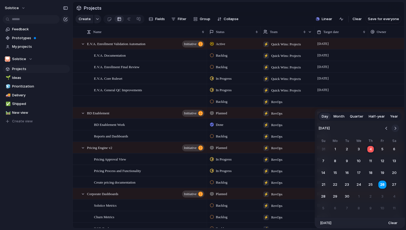
click at [395, 129] on button "Go to the Next Month" at bounding box center [396, 129] width 8 height 8
click at [383, 195] on button "31" at bounding box center [383, 197] width 10 height 10
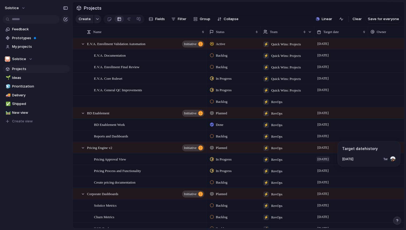
click at [328, 159] on span "[DATE]" at bounding box center [323, 159] width 14 height 6
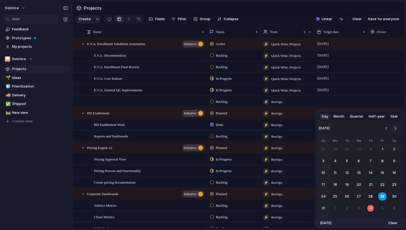
click at [395, 128] on button "Go to the Next Month" at bounding box center [396, 129] width 8 height 8
click at [346, 198] on button "30" at bounding box center [347, 197] width 10 height 10
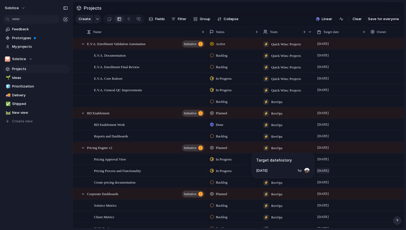
click at [330, 169] on span "[DATE]" at bounding box center [323, 171] width 14 height 6
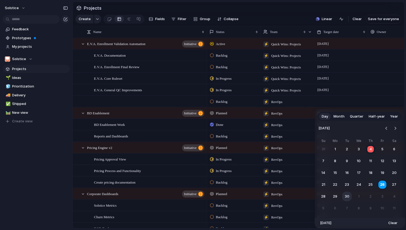
click at [346, 194] on button "30" at bounding box center [347, 197] width 10 height 10
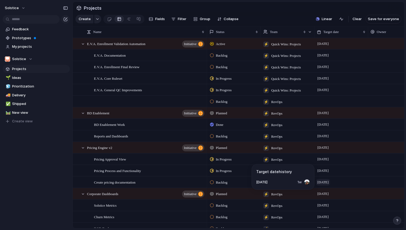
click at [330, 183] on span "[DATE]" at bounding box center [323, 182] width 14 height 6
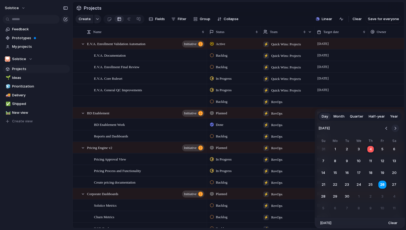
click at [394, 128] on button "Go to the Next Month" at bounding box center [396, 129] width 8 height 8
click at [382, 162] on button "10" at bounding box center [383, 161] width 10 height 10
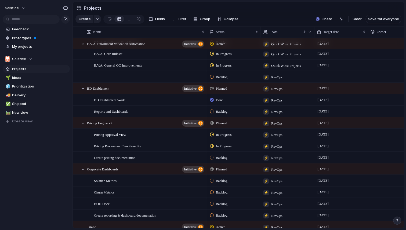
scroll to position [28, 0]
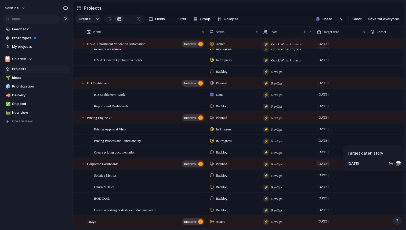
click at [324, 163] on span "[DATE]" at bounding box center [323, 164] width 14 height 6
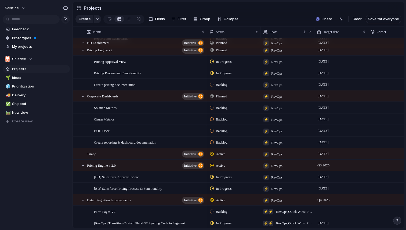
scroll to position [100, 0]
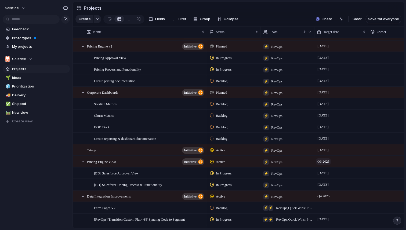
click at [331, 161] on span "Q3 2025" at bounding box center [323, 161] width 15 height 6
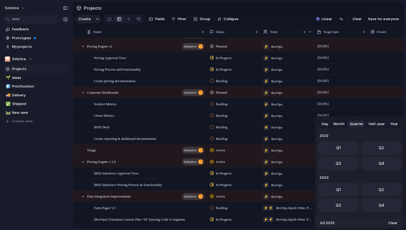
scroll to position [85, 0]
click at [339, 125] on span "Month" at bounding box center [339, 123] width 11 height 5
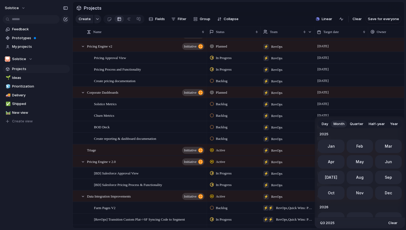
click at [357, 125] on span "Quarter" at bounding box center [356, 123] width 13 height 5
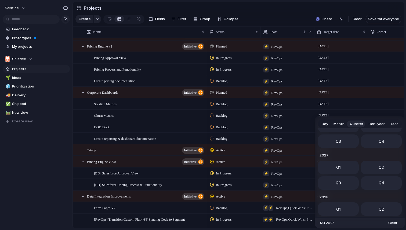
scroll to position [85, 0]
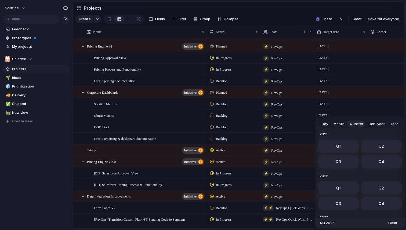
click at [340, 126] on span "Month" at bounding box center [339, 123] width 11 height 5
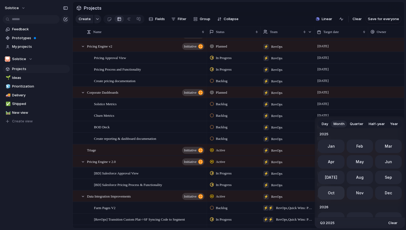
click at [335, 194] on button "Oct" at bounding box center [331, 192] width 27 height 13
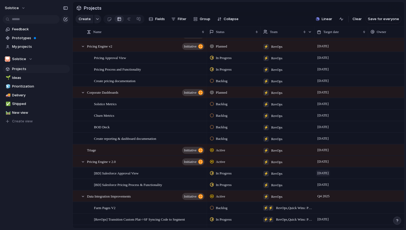
click at [329, 173] on span "[DATE]" at bounding box center [323, 173] width 14 height 6
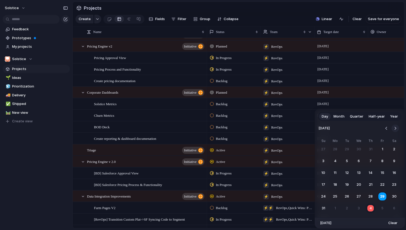
click at [395, 128] on button "Go to the Next Month" at bounding box center [396, 129] width 8 height 8
click at [348, 197] on button "30" at bounding box center [347, 197] width 10 height 10
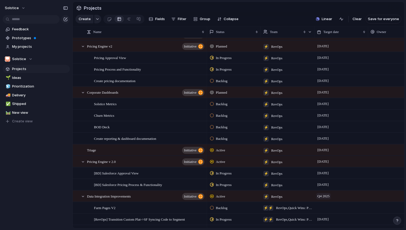
click at [325, 194] on span "Q4 2025" at bounding box center [323, 196] width 15 height 6
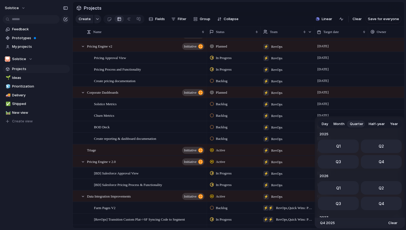
click at [341, 125] on span "Month" at bounding box center [339, 123] width 11 height 5
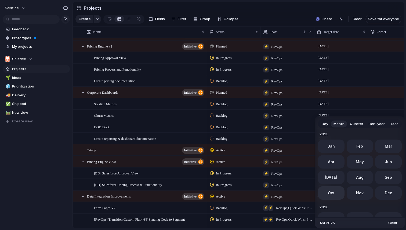
click at [331, 195] on span "Oct" at bounding box center [331, 193] width 7 height 6
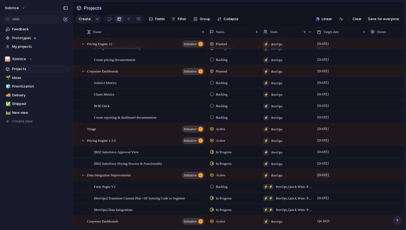
scroll to position [125, 0]
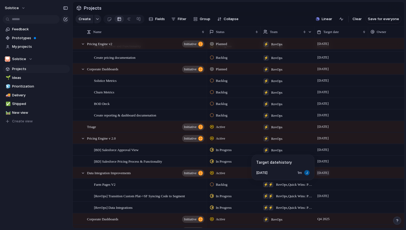
click at [326, 173] on span "October 2025" at bounding box center [323, 173] width 14 height 6
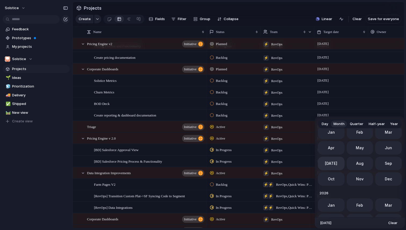
scroll to position [162, 0]
click at [333, 205] on span "Jan" at bounding box center [331, 205] width 7 height 6
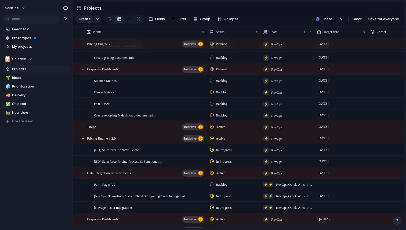
click at [42, 189] on div "Solstice Feedback Prototypes My projects Solstice Projects 🌱 Ideas 🧊 Prioritiza…" at bounding box center [36, 115] width 73 height 230
click at [333, 184] on div at bounding box center [341, 184] width 54 height 11
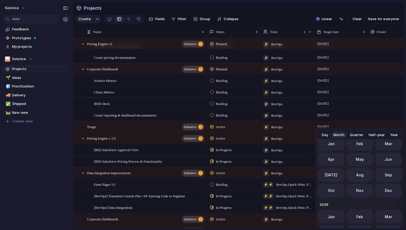
scroll to position [163, 0]
click at [330, 215] on span "Jan" at bounding box center [331, 215] width 7 height 6
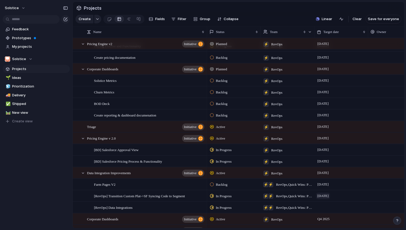
click at [329, 195] on span "1 December" at bounding box center [323, 196] width 14 height 6
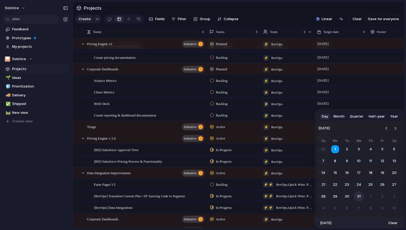
click at [358, 197] on button "31" at bounding box center [359, 197] width 10 height 10
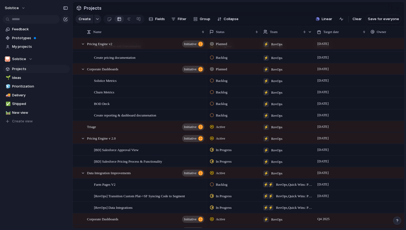
click at [329, 207] on div at bounding box center [341, 207] width 54 height 11
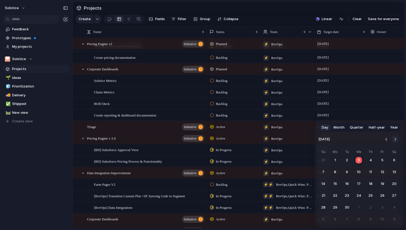
click at [396, 140] on button "Go to the Next Month" at bounding box center [396, 140] width 8 height 8
click at [396, 139] on button "Go to the Next Month" at bounding box center [396, 140] width 8 height 8
click at [397, 138] on button "Go to the Next Month" at bounding box center [396, 140] width 8 height 8
click at [357, 208] on button "31" at bounding box center [359, 208] width 10 height 10
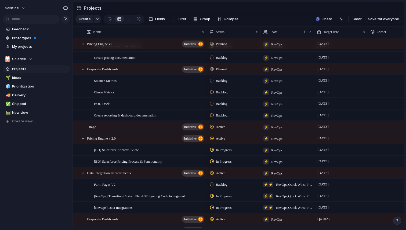
click at [55, 201] on div "Keep using Index You're approaching the free limit of 300 items Upgrade plan" at bounding box center [36, 210] width 73 height 36
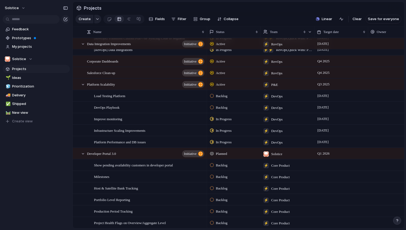
scroll to position [298, 0]
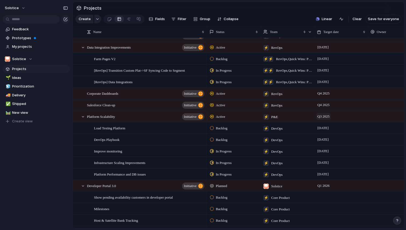
click at [326, 117] on span "Q3 2025" at bounding box center [323, 116] width 15 height 6
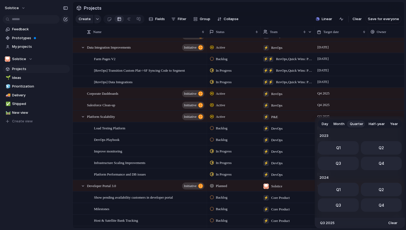
scroll to position [85, 0]
click at [379, 162] on span "Q4" at bounding box center [382, 162] width 6 height 6
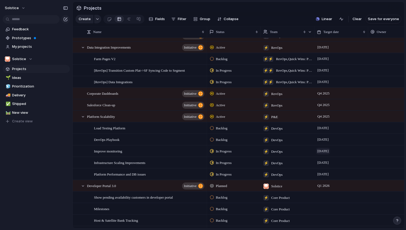
click at [328, 151] on span "25 August" at bounding box center [323, 151] width 14 height 6
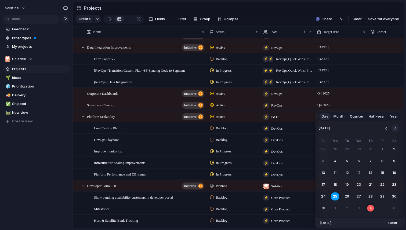
click at [394, 127] on button "Go to the Next Month" at bounding box center [396, 129] width 8 height 8
click at [347, 197] on button "30" at bounding box center [347, 197] width 10 height 10
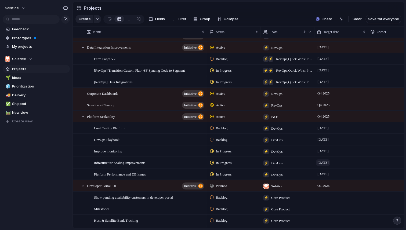
click at [325, 162] on span "3 August" at bounding box center [323, 163] width 14 height 6
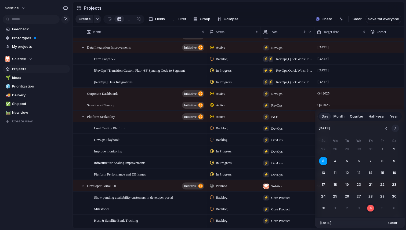
click at [392, 128] on button "Go to the Next Month" at bounding box center [396, 129] width 8 height 8
click at [386, 129] on button "Go to the Previous Month" at bounding box center [387, 129] width 8 height 8
click at [346, 198] on button "30" at bounding box center [347, 197] width 10 height 10
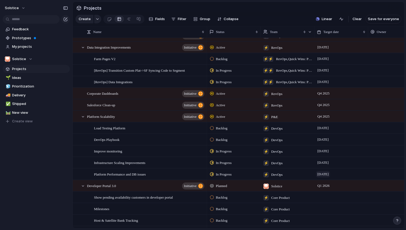
click at [325, 175] on span "[DATE]" at bounding box center [323, 174] width 14 height 6
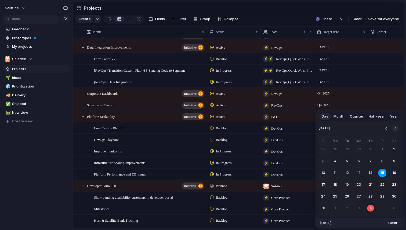
click at [396, 127] on button "Go to the Next Month" at bounding box center [396, 129] width 8 height 8
click at [348, 197] on button "30" at bounding box center [347, 197] width 10 height 10
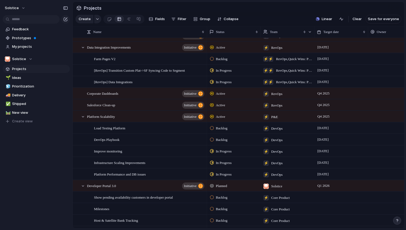
click at [37, 186] on div "Solstice Feedback Prototypes My projects Solstice Projects 🌱 Ideas 🧊 Prioritiza…" at bounding box center [36, 115] width 73 height 230
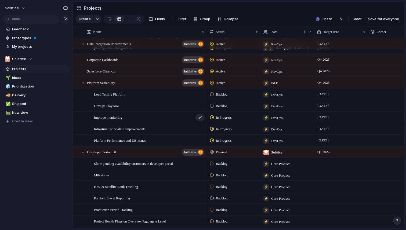
scroll to position [306, 0]
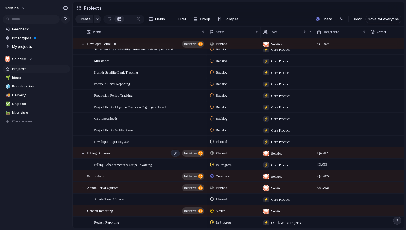
click at [110, 154] on span "Billing Bonanza" at bounding box center [98, 153] width 23 height 6
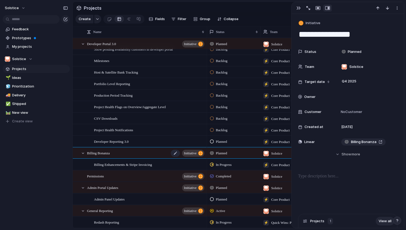
click at [110, 153] on span "Billing Bonanza" at bounding box center [98, 153] width 23 height 6
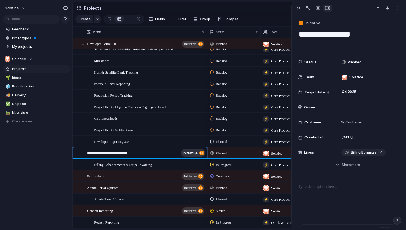
type textarea "**********"
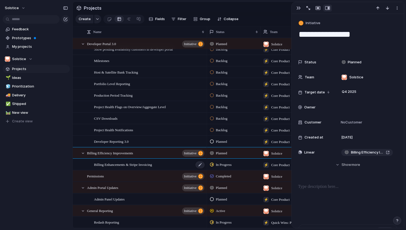
click at [121, 165] on span "Billing Enhancements & Stripe Invoicing" at bounding box center [123, 164] width 58 height 6
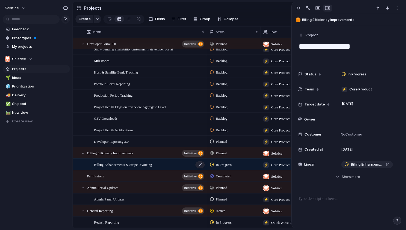
click at [145, 165] on span "Billing Enhancements & Stripe Invoicing" at bounding box center [123, 164] width 58 height 6
click at [144, 164] on textarea "**********" at bounding box center [148, 165] width 109 height 7
type textarea "**********"
click at [48, 182] on div "Solstice Feedback Prototypes My projects Solstice Projects 🌱 Ideas 🧊 Prioritiza…" at bounding box center [36, 115] width 73 height 230
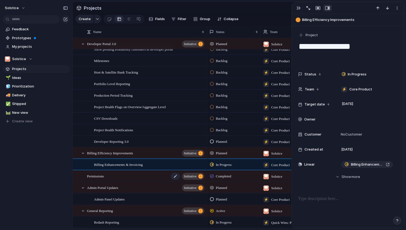
click at [95, 177] on span "Permissions" at bounding box center [95, 176] width 17 height 6
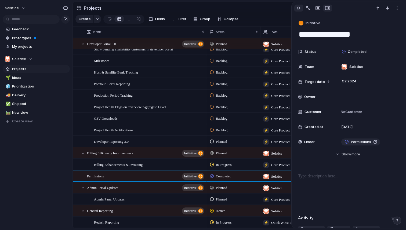
click at [298, 8] on div "button" at bounding box center [298, 8] width 4 height 4
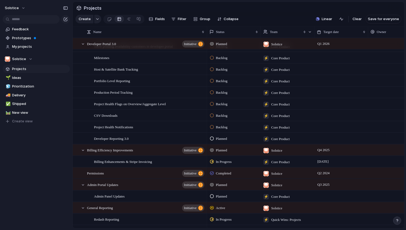
scroll to position [404, 0]
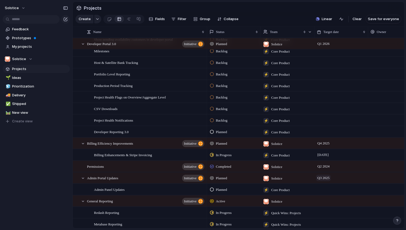
click at [322, 178] on span "Q3 2025" at bounding box center [323, 178] width 15 height 6
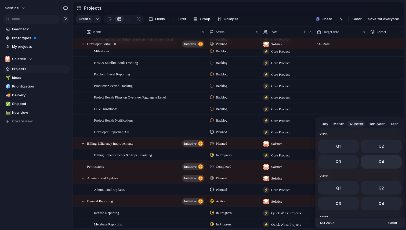
click at [371, 164] on button "Q4" at bounding box center [381, 161] width 41 height 13
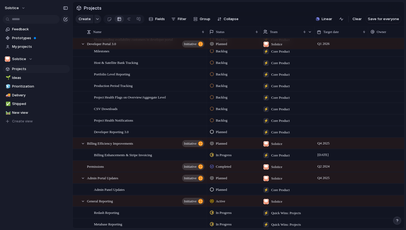
click at [318, 189] on div at bounding box center [341, 189] width 54 height 11
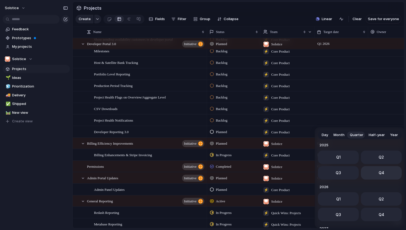
click at [379, 175] on span "Q4" at bounding box center [382, 173] width 6 height 6
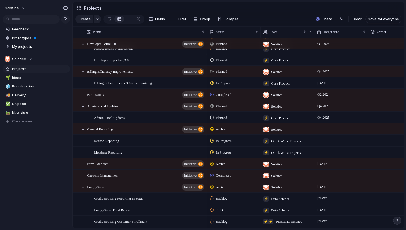
scroll to position [487, 0]
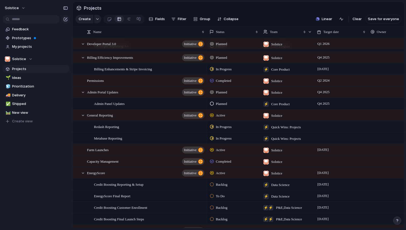
click at [328, 115] on div at bounding box center [341, 115] width 54 height 11
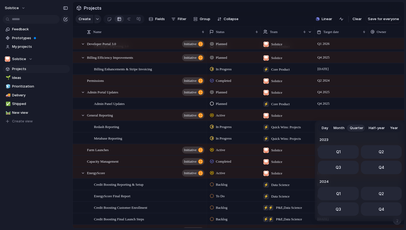
scroll to position [85, 0]
click at [372, 165] on button "Q4" at bounding box center [381, 165] width 41 height 13
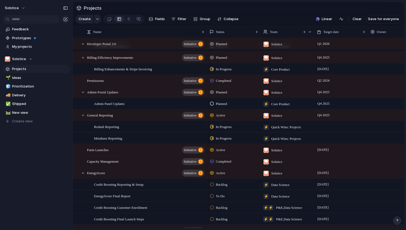
click at [329, 126] on div at bounding box center [341, 126] width 54 height 11
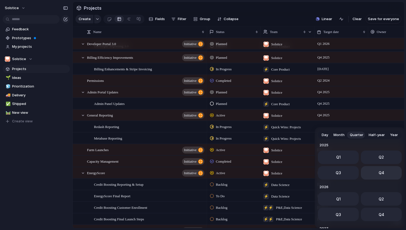
click at [379, 172] on span "Q4" at bounding box center [382, 173] width 6 height 6
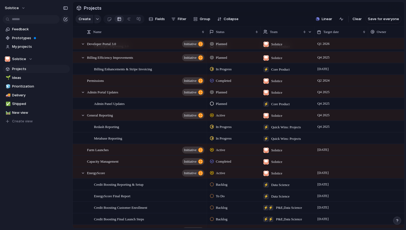
click at [329, 137] on div at bounding box center [341, 138] width 54 height 11
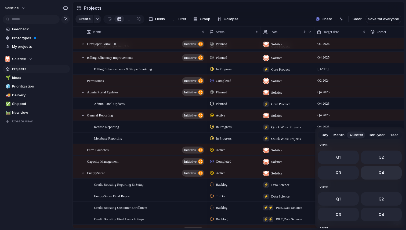
click at [382, 173] on span "Q4" at bounding box center [382, 173] width 6 height 6
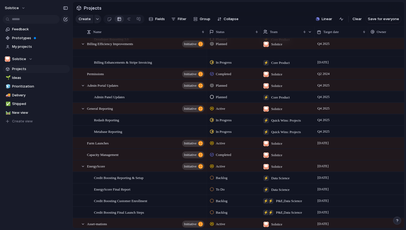
scroll to position [518, 0]
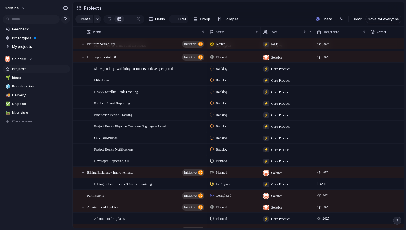
click at [182, 18] on span "Filter" at bounding box center [182, 18] width 9 height 5
click at [44, 163] on div "Description Start date Owner Team Customer Priority Impact Effort Design ready …" at bounding box center [203, 115] width 406 height 230
click at [179, 17] on span "Filter" at bounding box center [182, 18] width 9 height 5
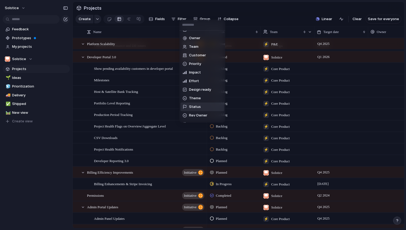
click at [197, 106] on span "Status" at bounding box center [195, 106] width 12 height 5
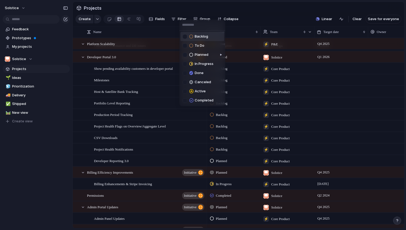
click at [198, 37] on span "Backlog" at bounding box center [201, 36] width 13 height 5
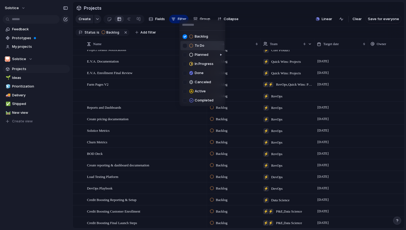
click at [198, 47] on span "To Do" at bounding box center [200, 45] width 10 height 5
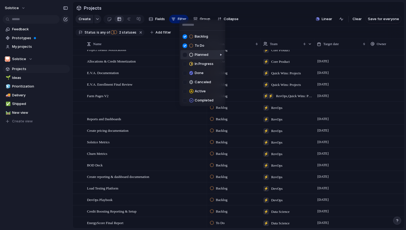
click at [200, 56] on span "Planned" at bounding box center [202, 54] width 14 height 5
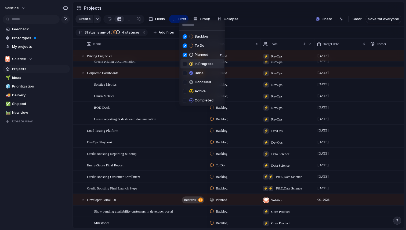
click at [200, 64] on span "In Progress" at bounding box center [204, 63] width 19 height 5
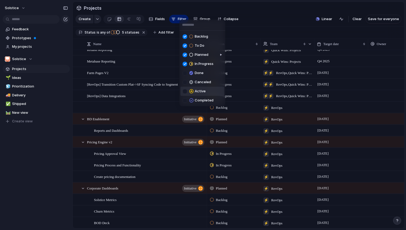
click at [199, 90] on span "Active" at bounding box center [200, 91] width 11 height 5
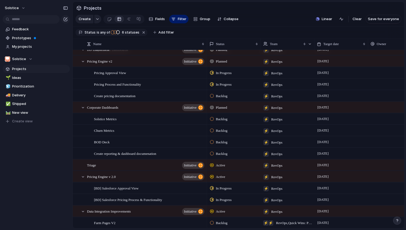
click at [39, 155] on div "Backlog To Do Planned In Progress Done Canceled Active Completed" at bounding box center [203, 115] width 406 height 230
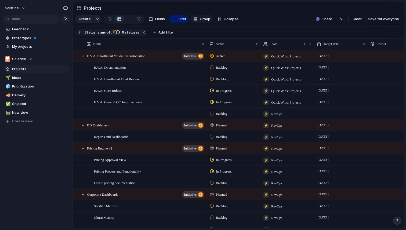
click at [205, 20] on span "Group" at bounding box center [205, 18] width 10 height 5
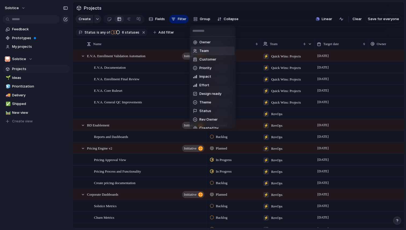
click at [207, 52] on span "Team" at bounding box center [204, 50] width 9 height 5
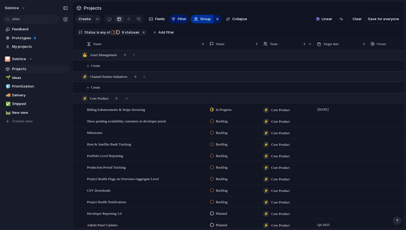
click at [205, 21] on span "Group" at bounding box center [205, 18] width 10 height 5
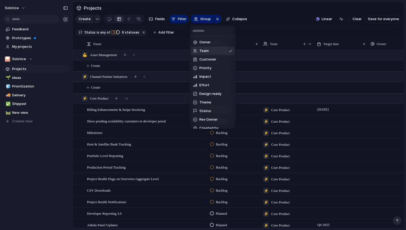
click at [225, 50] on li "Team" at bounding box center [213, 51] width 44 height 9
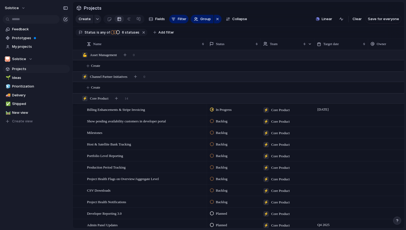
click at [56, 130] on div "Feedback Prototypes My projects Solstice Projects 🌱 Ideas 🧊 Prioritization 🚚 De…" at bounding box center [36, 84] width 73 height 169
click at [217, 21] on div "button" at bounding box center [217, 19] width 4 height 6
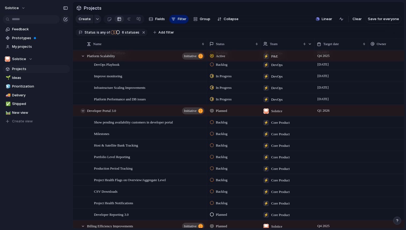
click at [82, 111] on div at bounding box center [83, 110] width 5 height 5
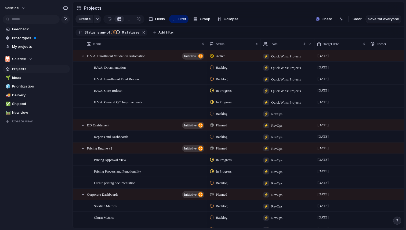
click at [379, 20] on span "Save for everyone" at bounding box center [383, 18] width 31 height 5
click at [10, 187] on div "Solstice Feedback Prototypes My projects Solstice Projects 🌱 Ideas 🧊 Prioritiza…" at bounding box center [36, 115] width 73 height 230
click at [128, 19] on div at bounding box center [129, 19] width 4 height 9
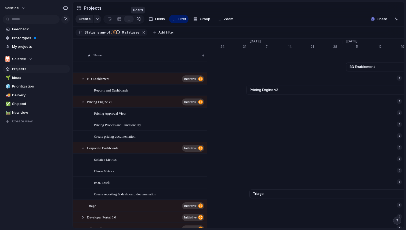
click at [139, 19] on div at bounding box center [138, 19] width 4 height 9
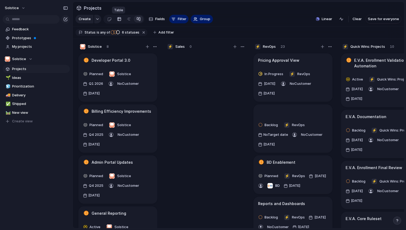
click at [118, 20] on div at bounding box center [119, 19] width 4 height 9
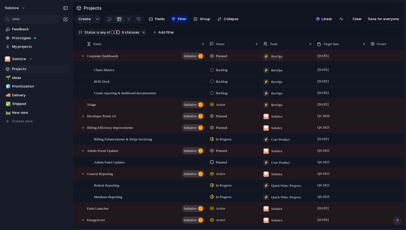
scroll to position [99, 0]
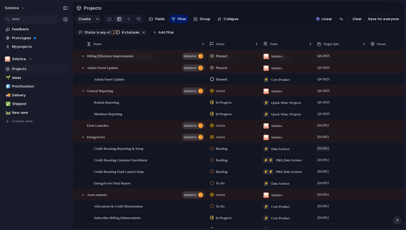
click at [328, 148] on span "13 June" at bounding box center [323, 148] width 14 height 6
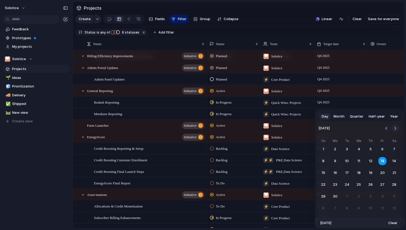
click at [393, 129] on button "Go to the Next Month" at bounding box center [396, 129] width 8 height 8
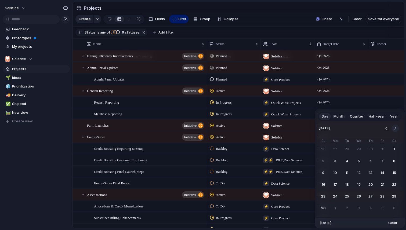
click at [393, 129] on button "Go to the Next Month" at bounding box center [396, 129] width 8 height 8
click at [358, 196] on button "31" at bounding box center [359, 197] width 10 height 10
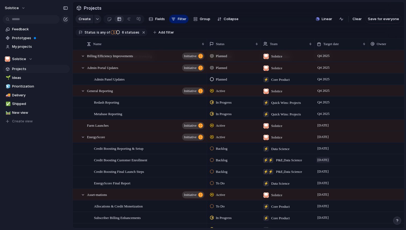
click at [328, 160] on span "11 July" at bounding box center [323, 160] width 14 height 6
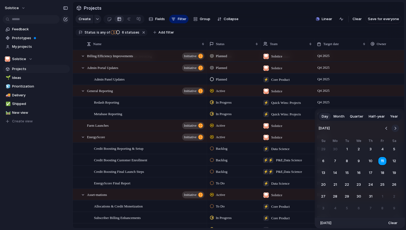
click at [395, 128] on button "Go to the Next Month" at bounding box center [396, 129] width 8 height 8
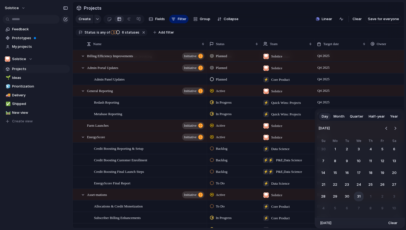
click at [359, 196] on button "31" at bounding box center [359, 197] width 10 height 10
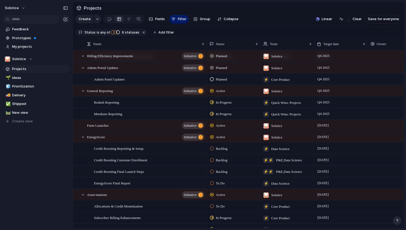
click at [335, 171] on div "25 July" at bounding box center [341, 170] width 53 height 9
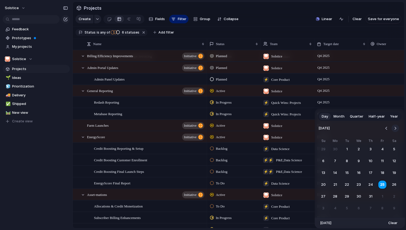
click at [395, 128] on button "Go to the Next Month" at bounding box center [396, 129] width 8 height 8
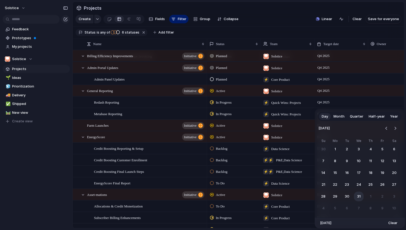
click at [360, 194] on button "31" at bounding box center [359, 197] width 10 height 10
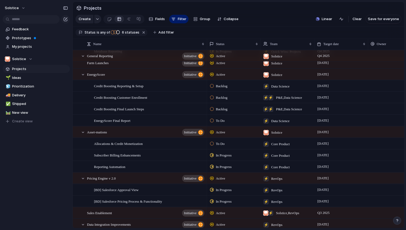
scroll to position [237, 0]
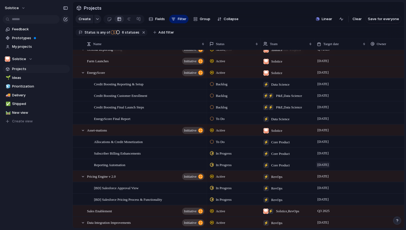
click at [329, 164] on span "26 July" at bounding box center [323, 165] width 14 height 6
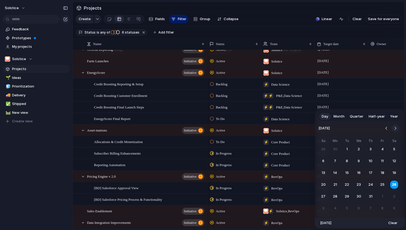
click at [396, 128] on button "Go to the Next Month" at bounding box center [396, 129] width 8 height 8
click at [396, 127] on button "Go to the Next Month" at bounding box center [396, 129] width 8 height 8
click at [383, 197] on button "31" at bounding box center [383, 197] width 10 height 10
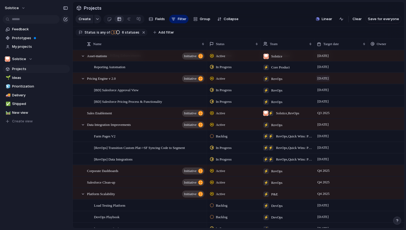
scroll to position [340, 0]
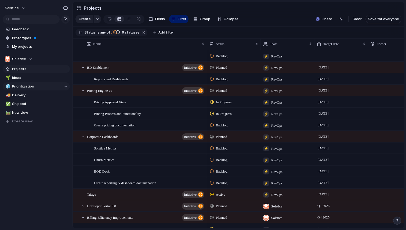
click at [17, 88] on span "Prioritization" at bounding box center [40, 86] width 56 height 5
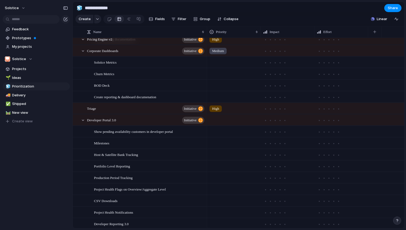
click at [217, 122] on div at bounding box center [233, 119] width 53 height 9
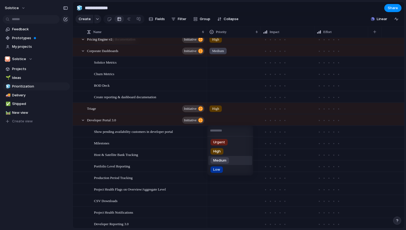
click at [220, 160] on span "Medium" at bounding box center [219, 160] width 13 height 5
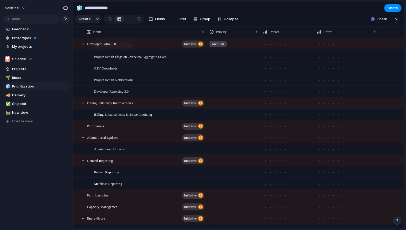
click at [221, 103] on div at bounding box center [233, 101] width 53 height 9
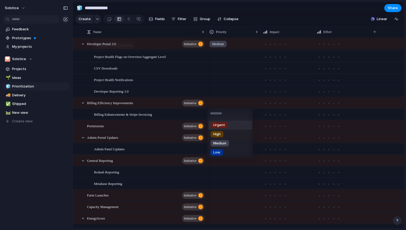
click at [223, 103] on div "Urgent High Medium Low" at bounding box center [203, 115] width 406 height 230
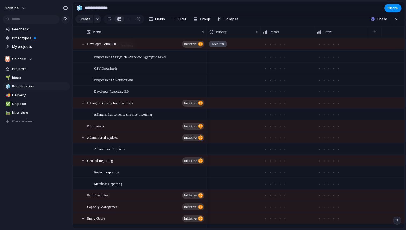
click at [220, 101] on div at bounding box center [233, 101] width 53 height 9
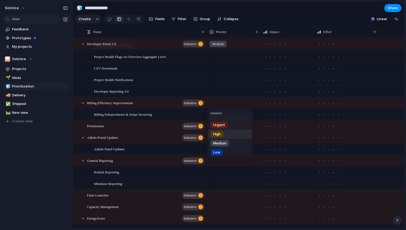
click at [218, 133] on span "High" at bounding box center [217, 134] width 8 height 5
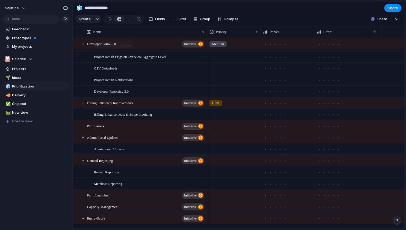
click at [218, 126] on div at bounding box center [233, 125] width 53 height 9
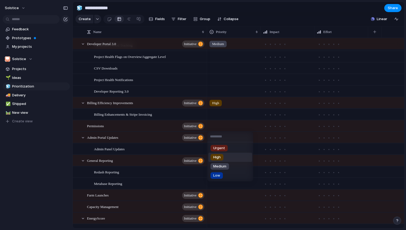
click at [218, 156] on span "High" at bounding box center [217, 157] width 8 height 5
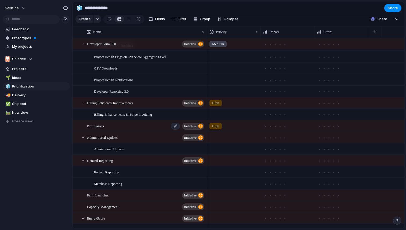
click at [156, 127] on div "Permissions initiative" at bounding box center [146, 126] width 118 height 11
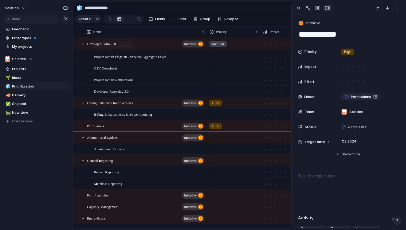
click at [312, 128] on span "Status" at bounding box center [311, 126] width 12 height 5
click at [353, 168] on span "Completed" at bounding box center [357, 167] width 19 height 5
click at [46, 159] on div "Feedback Prototypes My projects Solstice Projects 🌱 Ideas 🧊 Prioritization 🚚 De…" at bounding box center [36, 84] width 73 height 169
click at [298, 9] on div "button" at bounding box center [298, 8] width 4 height 4
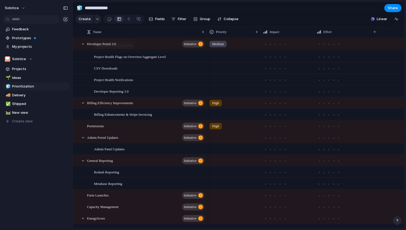
click at [37, 154] on div "Feedback Prototypes My projects Solstice Projects 🌱 Ideas 🧊 Prioritization 🚚 De…" at bounding box center [36, 84] width 73 height 169
click at [216, 139] on div at bounding box center [233, 136] width 53 height 9
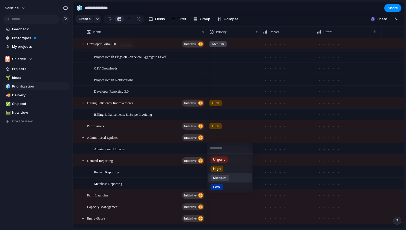
click at [221, 178] on span "Medium" at bounding box center [219, 177] width 13 height 5
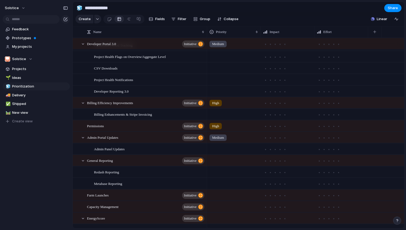
click at [220, 161] on div at bounding box center [233, 159] width 53 height 9
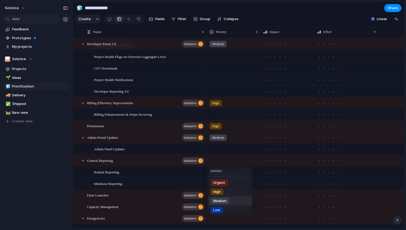
click at [220, 199] on span "Medium" at bounding box center [219, 200] width 13 height 5
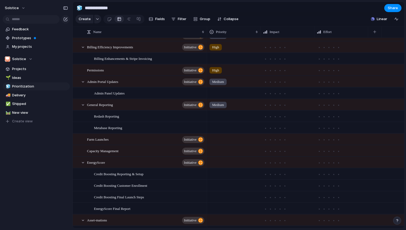
click at [221, 136] on div at bounding box center [233, 138] width 53 height 9
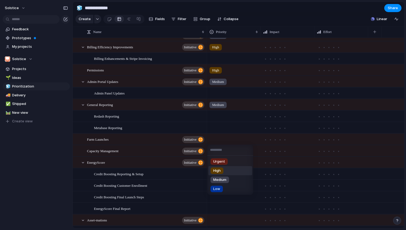
click at [220, 170] on span "High" at bounding box center [217, 170] width 8 height 5
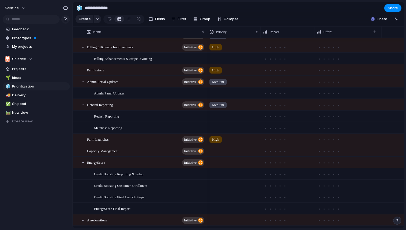
click at [220, 150] on div at bounding box center [233, 150] width 53 height 9
click at [95, 151] on div "Urgent High Medium Low" at bounding box center [203, 115] width 406 height 230
click at [44, 186] on div "Solstice Feedback Prototypes My projects Solstice Projects 🌱 Ideas 🧊 Prioritiza…" at bounding box center [36, 115] width 73 height 230
click at [217, 163] on div at bounding box center [233, 161] width 53 height 9
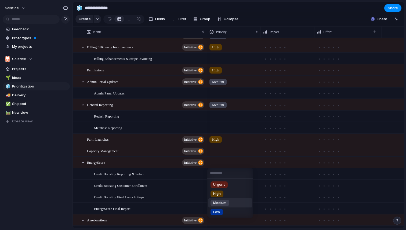
click at [219, 203] on span "Medium" at bounding box center [219, 202] width 13 height 5
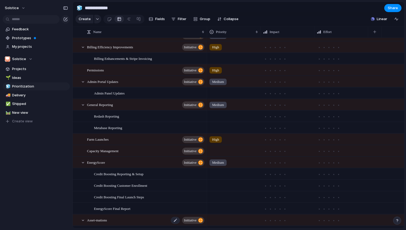
click at [107, 219] on span "Asset-mations" at bounding box center [97, 220] width 20 height 6
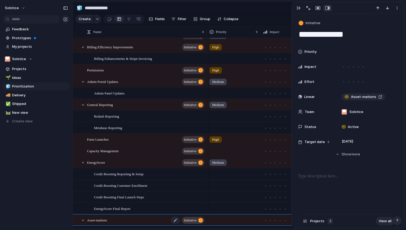
click at [99, 219] on span "Asset-mations" at bounding box center [97, 220] width 20 height 6
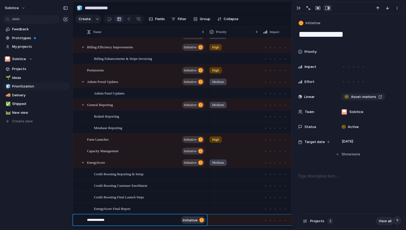
click at [118, 217] on div "**********" at bounding box center [130, 220] width 101 height 11
click at [117, 221] on textarea "**********" at bounding box center [133, 221] width 92 height 7
type textarea "*"
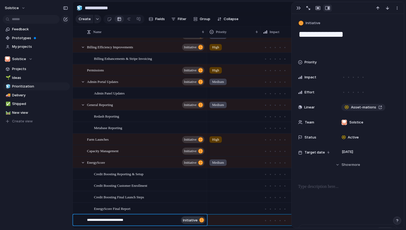
type textarea "**********"
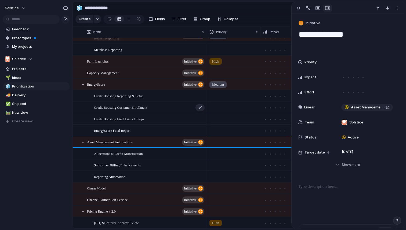
scroll to position [372, 0]
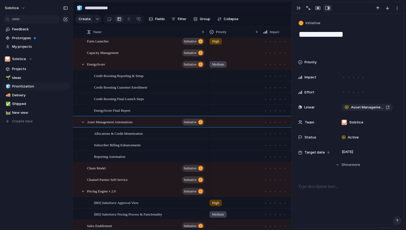
click at [219, 123] on div at bounding box center [233, 121] width 53 height 9
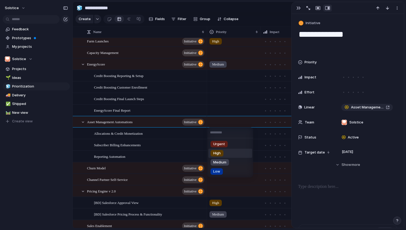
click at [220, 153] on span "High" at bounding box center [217, 153] width 8 height 5
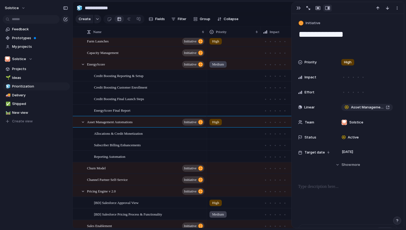
click at [213, 191] on div at bounding box center [233, 190] width 53 height 9
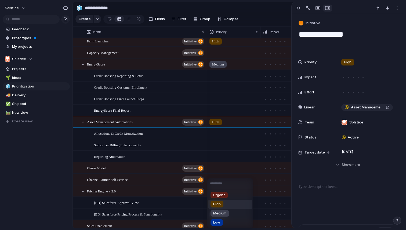
click at [218, 205] on span "High" at bounding box center [217, 204] width 8 height 5
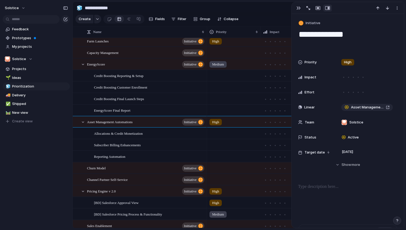
click at [218, 203] on span "High" at bounding box center [215, 202] width 7 height 5
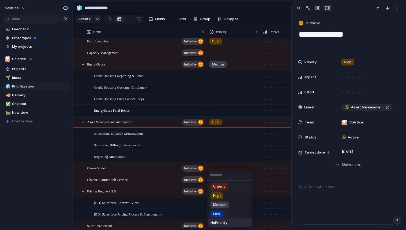
click at [222, 222] on span "No Priority" at bounding box center [219, 222] width 17 height 5
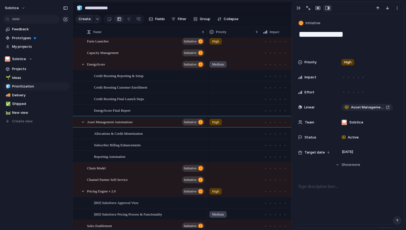
click at [222, 214] on span "Medium" at bounding box center [218, 214] width 12 height 5
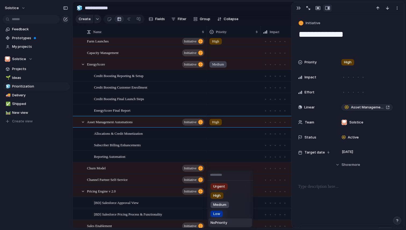
click at [221, 223] on span "No Priority" at bounding box center [219, 222] width 17 height 5
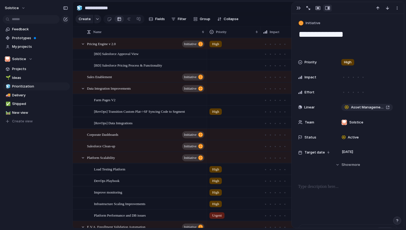
scroll to position [518, 0]
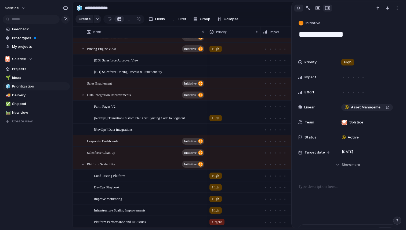
click at [299, 8] on div "button" at bounding box center [298, 8] width 4 height 4
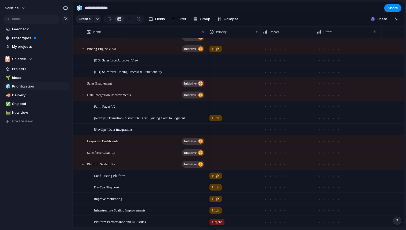
click at [215, 83] on div at bounding box center [233, 82] width 53 height 9
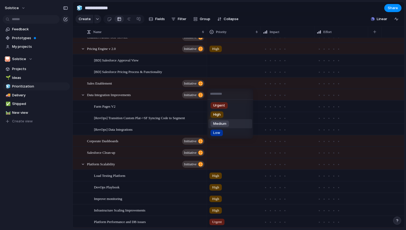
click at [220, 122] on span "Medium" at bounding box center [219, 123] width 13 height 5
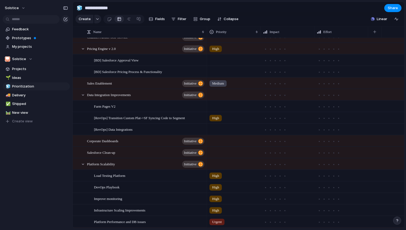
click at [217, 139] on div at bounding box center [233, 140] width 53 height 9
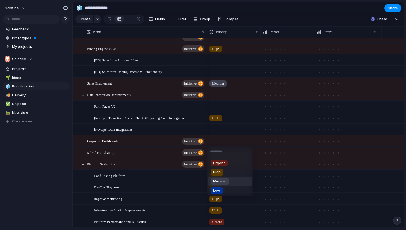
click at [221, 181] on span "Medium" at bounding box center [219, 181] width 13 height 5
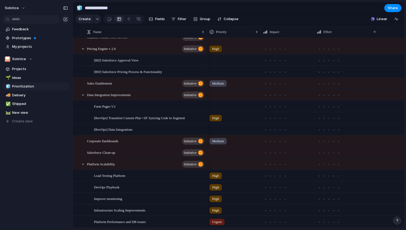
click at [219, 151] on div at bounding box center [233, 151] width 53 height 9
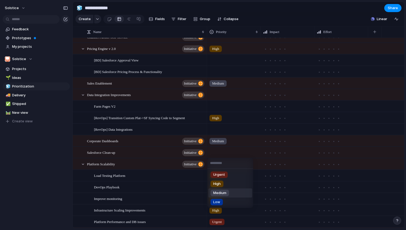
click at [222, 192] on span "Medium" at bounding box center [219, 192] width 13 height 5
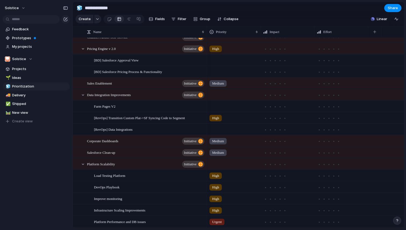
click at [219, 164] on div at bounding box center [233, 163] width 53 height 9
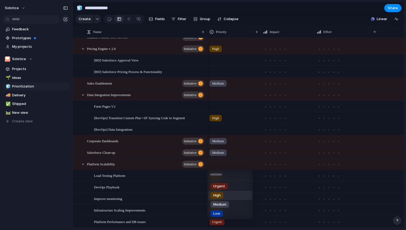
click at [219, 196] on span "High" at bounding box center [217, 195] width 8 height 5
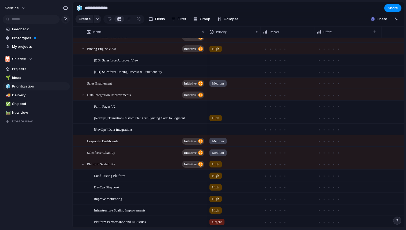
click at [218, 176] on span "High" at bounding box center [215, 175] width 7 height 5
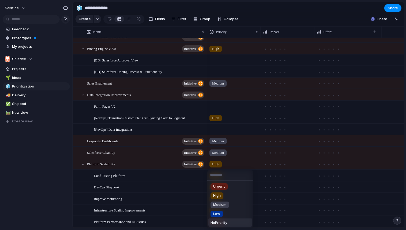
click at [219, 223] on span "No Priority" at bounding box center [219, 222] width 17 height 5
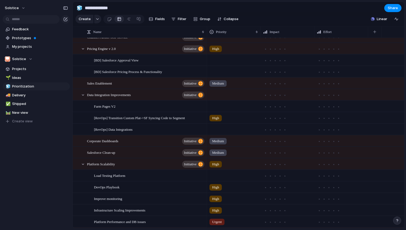
click at [216, 188] on span "High" at bounding box center [215, 187] width 7 height 5
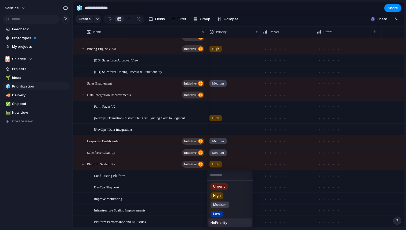
click at [220, 223] on span "No Priority" at bounding box center [219, 222] width 17 height 5
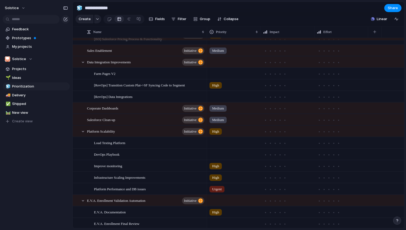
scroll to position [584, 0]
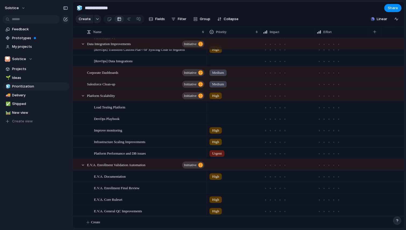
click at [217, 130] on span "High" at bounding box center [215, 130] width 7 height 5
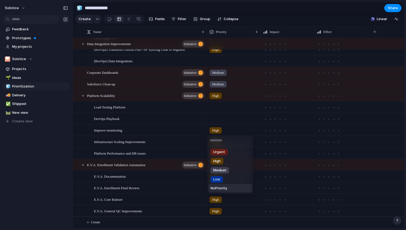
click at [222, 188] on span "No Priority" at bounding box center [219, 188] width 17 height 5
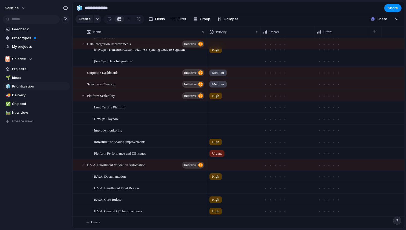
click at [219, 140] on span "High" at bounding box center [215, 141] width 7 height 5
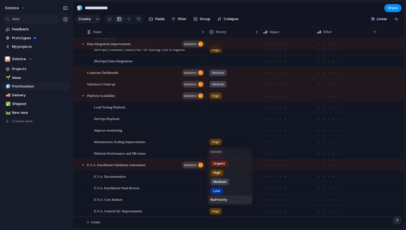
click at [220, 199] on span "No Priority" at bounding box center [219, 199] width 17 height 5
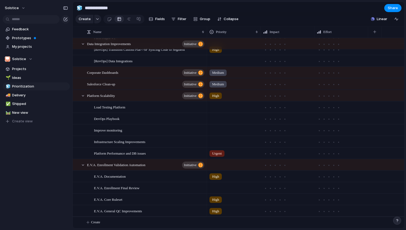
click at [218, 153] on span "Urgent" at bounding box center [217, 153] width 10 height 5
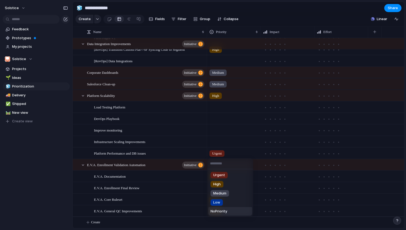
click at [220, 210] on span "No Priority" at bounding box center [219, 211] width 17 height 5
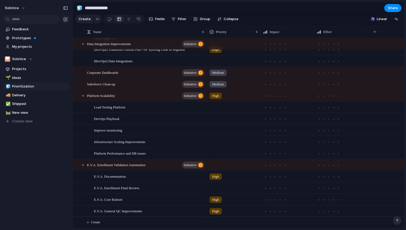
click at [217, 164] on div at bounding box center [233, 164] width 53 height 9
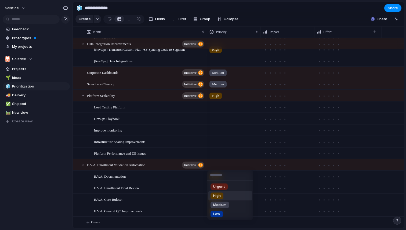
click at [219, 196] on span "High" at bounding box center [217, 195] width 8 height 5
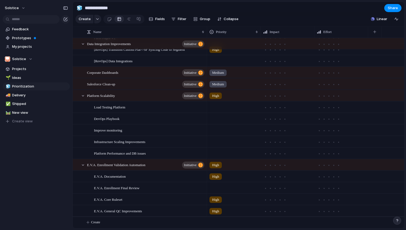
click at [218, 176] on span "High" at bounding box center [215, 176] width 7 height 5
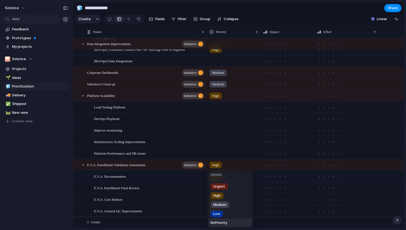
click at [220, 221] on span "No Priority" at bounding box center [219, 222] width 17 height 5
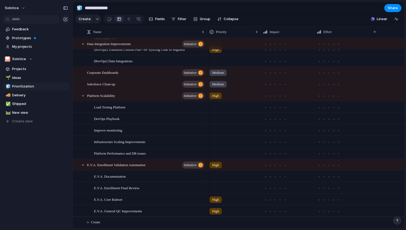
click at [218, 200] on span "High" at bounding box center [215, 199] width 7 height 5
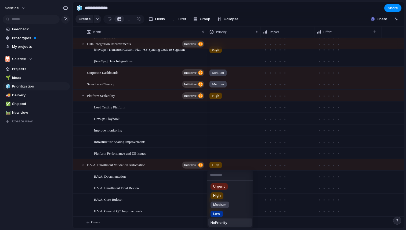
click at [218, 222] on span "No Priority" at bounding box center [219, 222] width 17 height 5
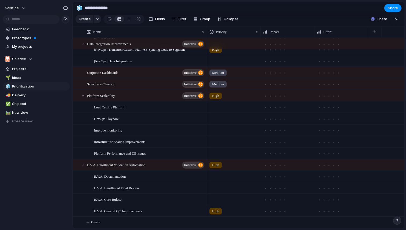
click at [217, 211] on span "High" at bounding box center [215, 211] width 7 height 5
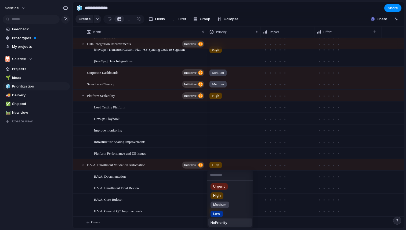
click at [216, 223] on span "No Priority" at bounding box center [219, 222] width 17 height 5
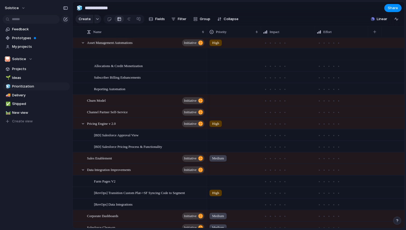
scroll to position [418, 0]
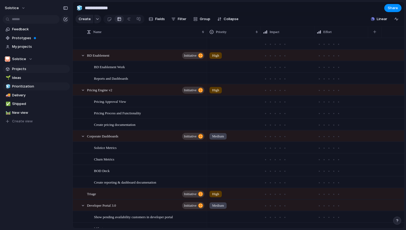
click at [20, 68] on span "Projects" at bounding box center [40, 68] width 56 height 5
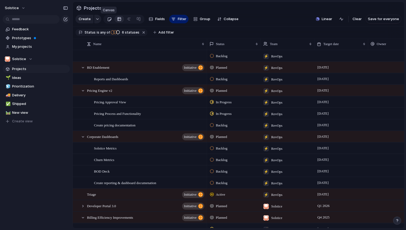
click at [109, 19] on div at bounding box center [109, 19] width 5 height 9
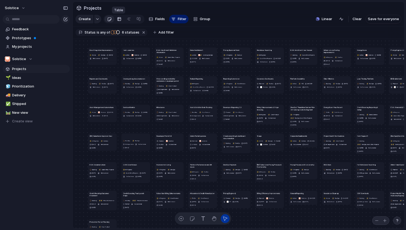
click at [118, 20] on div at bounding box center [119, 19] width 4 height 9
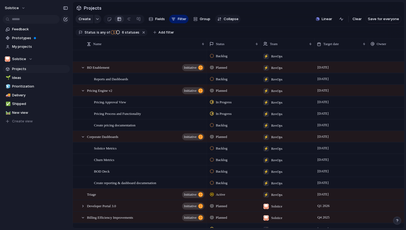
click at [226, 20] on span "Collapse" at bounding box center [231, 18] width 15 height 5
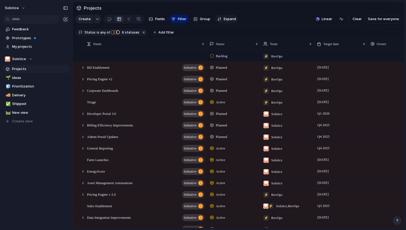
click at [226, 20] on span "Expand" at bounding box center [230, 18] width 12 height 5
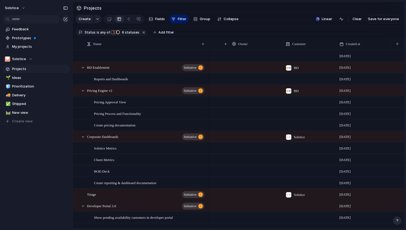
scroll to position [14, 0]
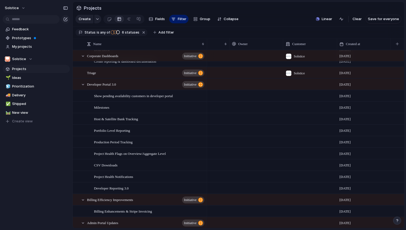
click at [293, 84] on div at bounding box center [310, 84] width 54 height 11
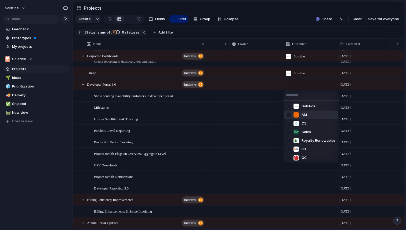
click at [306, 114] on span "AM" at bounding box center [304, 114] width 5 height 5
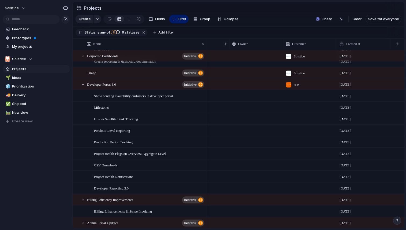
click at [285, 199] on div at bounding box center [310, 199] width 54 height 11
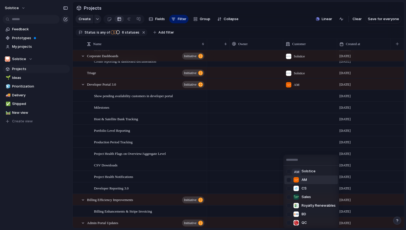
click at [296, 180] on div at bounding box center [296, 179] width 5 height 5
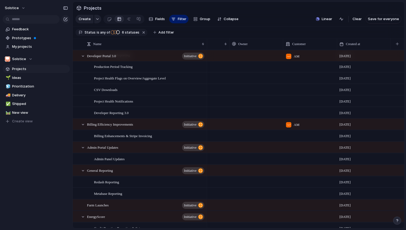
click at [293, 147] on div at bounding box center [310, 147] width 54 height 11
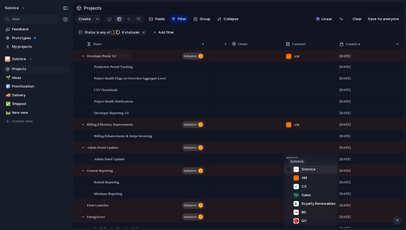
click at [297, 170] on div at bounding box center [296, 169] width 5 height 5
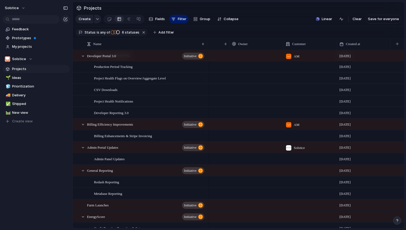
click at [295, 169] on div at bounding box center [310, 170] width 54 height 11
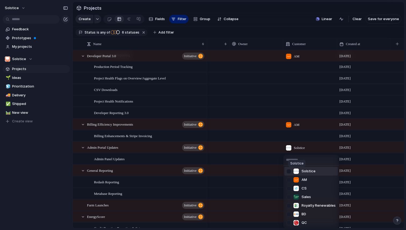
click at [295, 169] on div at bounding box center [296, 171] width 5 height 5
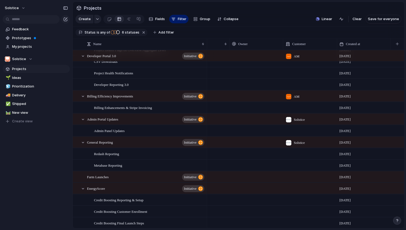
click at [288, 175] on div at bounding box center [310, 176] width 54 height 11
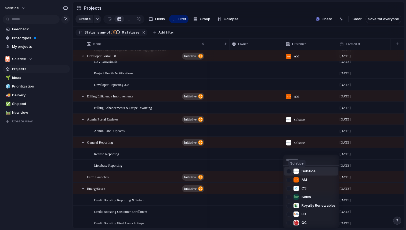
click at [294, 171] on div at bounding box center [296, 171] width 5 height 5
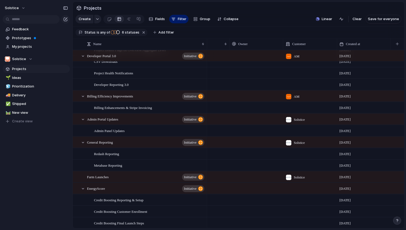
click at [287, 190] on div at bounding box center [310, 188] width 54 height 11
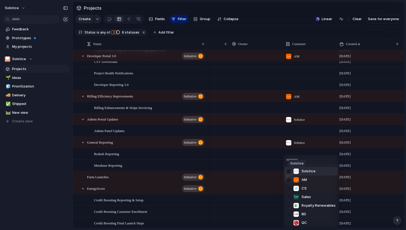
click at [295, 170] on div at bounding box center [296, 171] width 5 height 5
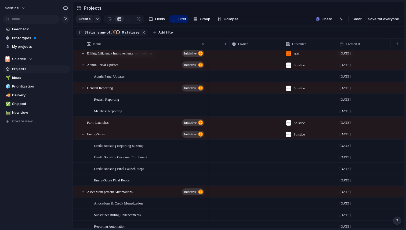
click at [288, 189] on div at bounding box center [310, 191] width 54 height 11
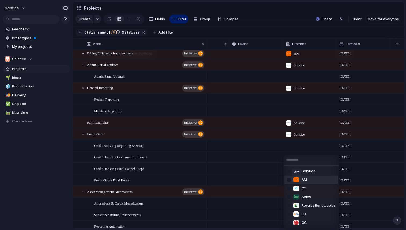
click at [295, 180] on div at bounding box center [296, 179] width 5 height 5
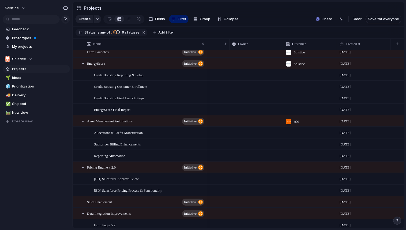
click at [289, 165] on div at bounding box center [310, 167] width 54 height 11
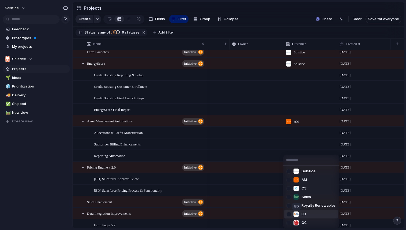
click at [297, 213] on div at bounding box center [296, 214] width 5 height 5
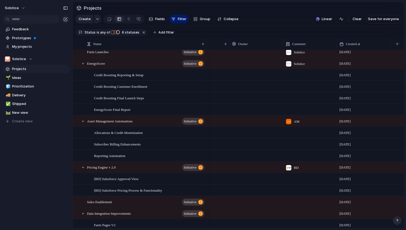
click at [288, 198] on div at bounding box center [310, 201] width 54 height 11
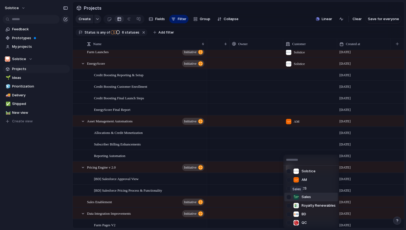
click at [295, 197] on div at bounding box center [296, 196] width 5 height 5
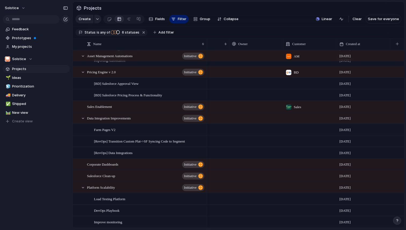
click at [290, 121] on div at bounding box center [310, 118] width 54 height 11
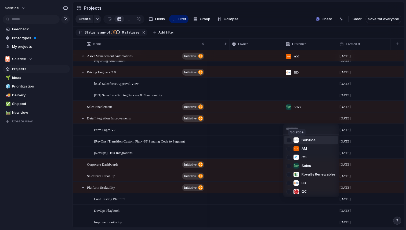
click at [296, 140] on div at bounding box center [296, 139] width 5 height 5
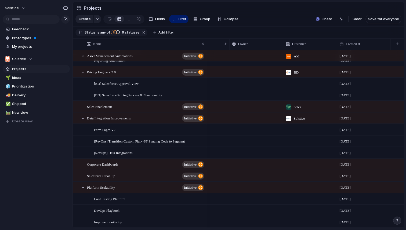
click at [288, 163] on div at bounding box center [310, 164] width 54 height 11
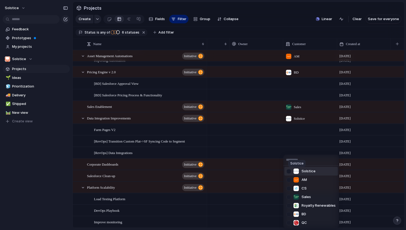
click at [296, 170] on div at bounding box center [296, 171] width 5 height 5
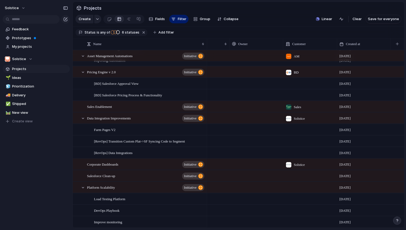
click at [293, 174] on div at bounding box center [310, 175] width 54 height 11
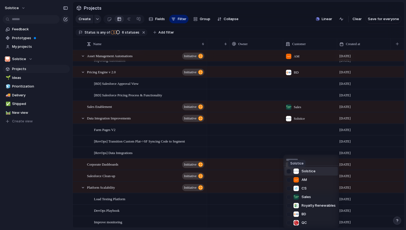
click at [295, 173] on div at bounding box center [296, 171] width 5 height 5
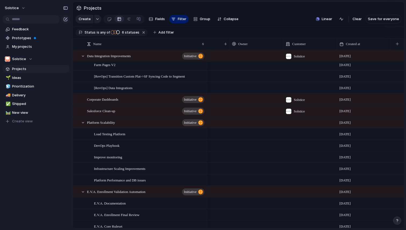
click at [290, 191] on div at bounding box center [310, 191] width 54 height 11
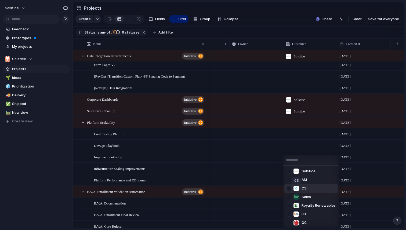
click at [296, 188] on div at bounding box center [296, 188] width 5 height 5
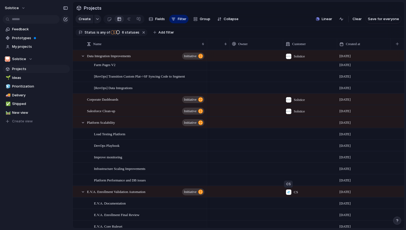
click at [287, 192] on div at bounding box center [288, 192] width 5 height 5
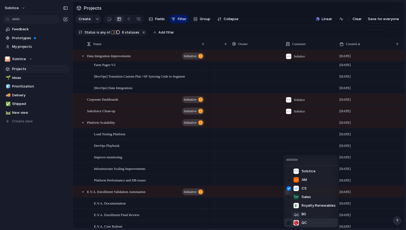
click at [297, 223] on div at bounding box center [296, 222] width 5 height 5
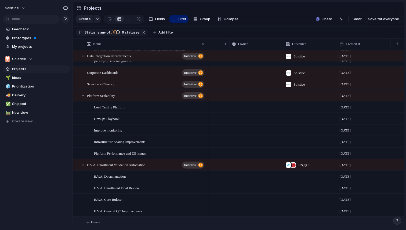
click at [94, 222] on span "Create" at bounding box center [95, 222] width 9 height 5
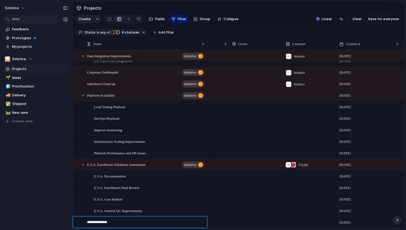
type textarea "**********"
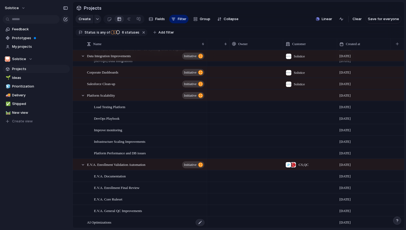
click at [192, 223] on div "AI Optimizations" at bounding box center [146, 222] width 118 height 11
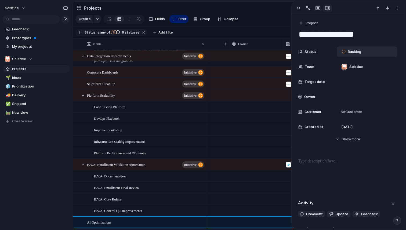
click at [356, 52] on span "Backlog" at bounding box center [354, 51] width 13 height 5
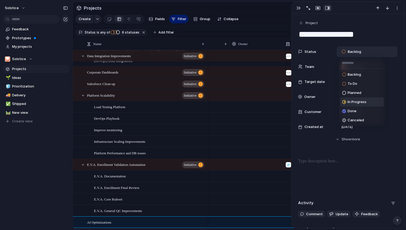
click at [352, 100] on span "In Progress" at bounding box center [357, 101] width 19 height 5
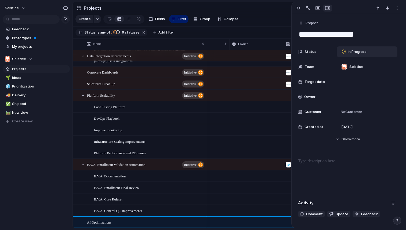
click at [312, 65] on span "Team" at bounding box center [309, 66] width 9 height 5
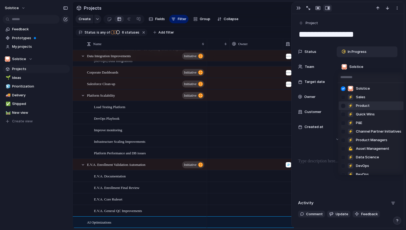
click at [366, 105] on span "Product" at bounding box center [363, 105] width 14 height 5
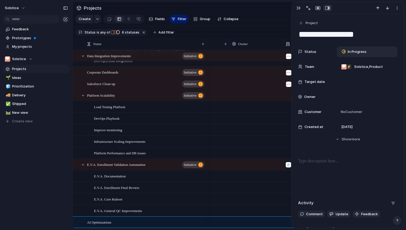
click at [313, 81] on span "Target date" at bounding box center [315, 81] width 20 height 5
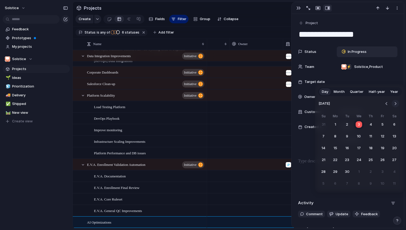
click at [396, 105] on button "Go to the Next Month" at bounding box center [396, 104] width 8 height 8
click at [358, 172] on button "31" at bounding box center [359, 172] width 10 height 10
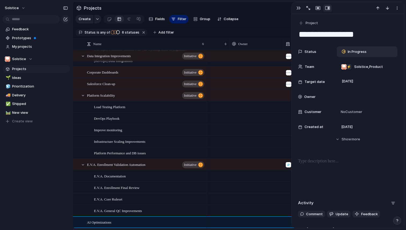
click at [315, 112] on span "Customer" at bounding box center [313, 111] width 17 height 5
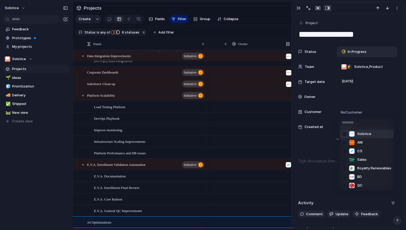
click at [360, 135] on span "Solstice" at bounding box center [364, 133] width 14 height 5
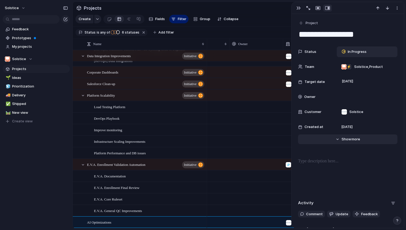
click at [353, 141] on span "more" at bounding box center [356, 139] width 9 height 5
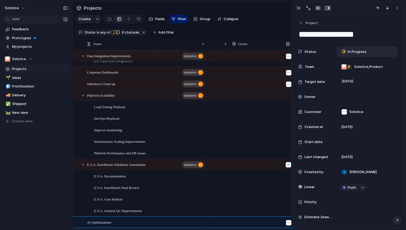
click at [311, 201] on span "Priority" at bounding box center [311, 202] width 12 height 5
click at [350, 197] on span "High" at bounding box center [349, 195] width 8 height 5
click at [310, 23] on span "Project" at bounding box center [312, 22] width 12 height 5
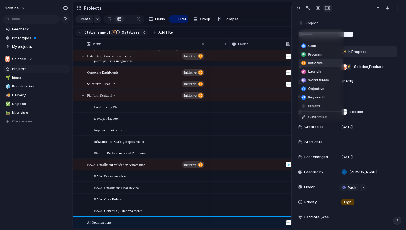
click at [314, 61] on span "Initiative" at bounding box center [315, 62] width 15 height 5
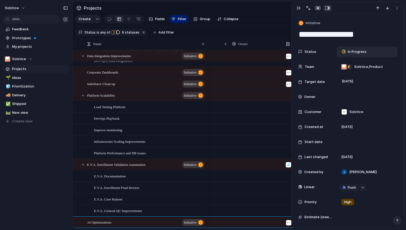
click at [47, 158] on div "Feedback Prototypes My projects Solstice Projects 🌱 Ideas 🧊 Prioritization 🚚 De…" at bounding box center [36, 84] width 73 height 169
click at [298, 8] on div "button" at bounding box center [298, 8] width 4 height 4
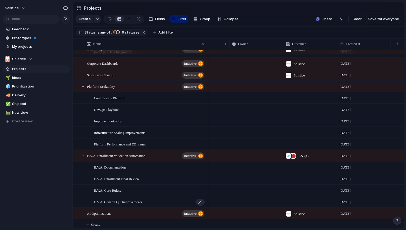
scroll to position [549, 0]
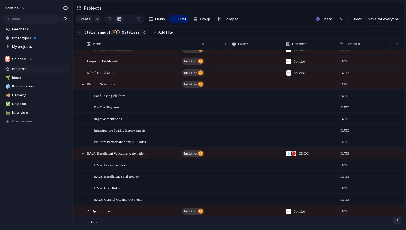
click at [97, 222] on span "Create" at bounding box center [95, 222] width 9 height 5
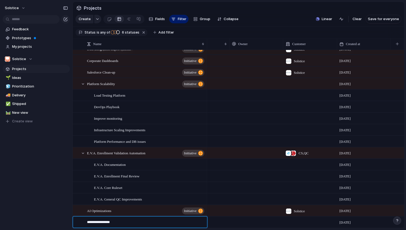
type textarea "**********"
click at [193, 223] on textarea "**********" at bounding box center [145, 223] width 116 height 7
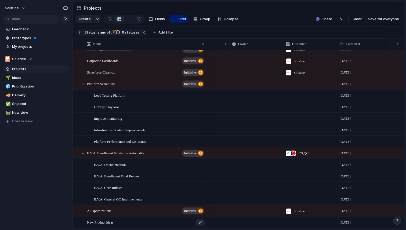
click at [113, 220] on span "New Product ideas" at bounding box center [100, 222] width 26 height 6
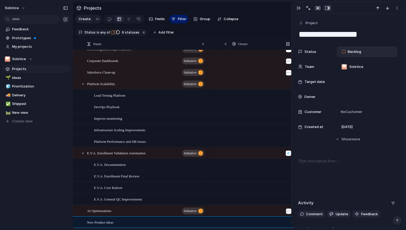
click at [350, 52] on span "Backlog" at bounding box center [354, 51] width 13 height 5
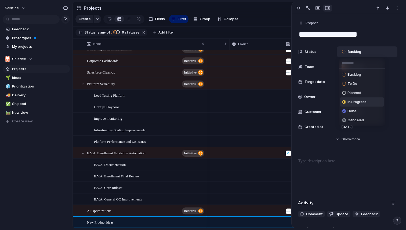
click at [354, 100] on span "In Progress" at bounding box center [357, 101] width 19 height 5
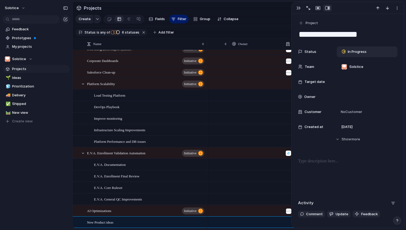
click at [311, 67] on span "Team" at bounding box center [309, 66] width 9 height 5
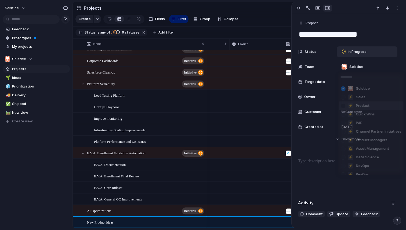
click at [358, 106] on span "Product" at bounding box center [363, 105] width 14 height 5
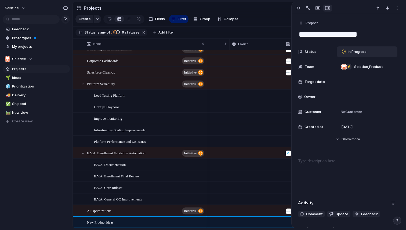
click at [318, 84] on span "Target date" at bounding box center [315, 81] width 20 height 5
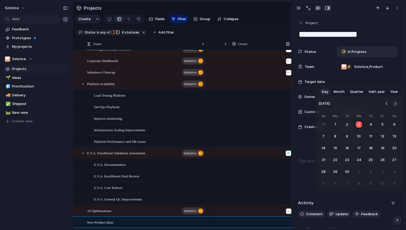
click at [395, 103] on button "Go to the Next Month" at bounding box center [396, 104] width 8 height 8
click at [395, 102] on button "Go to the Next Month" at bounding box center [396, 104] width 8 height 8
click at [361, 171] on button "31" at bounding box center [359, 172] width 10 height 10
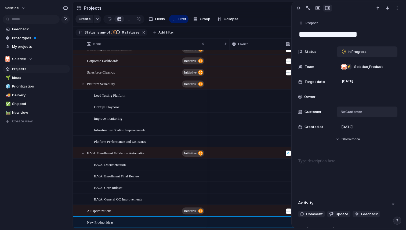
click at [349, 113] on span "No Customer" at bounding box center [350, 111] width 23 height 5
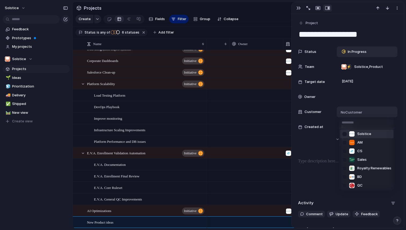
click at [358, 135] on span "Solstice" at bounding box center [364, 133] width 14 height 5
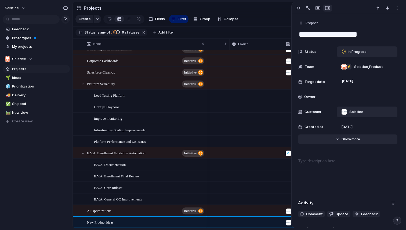
click at [336, 140] on button "Hide Show more" at bounding box center [347, 140] width 99 height 10
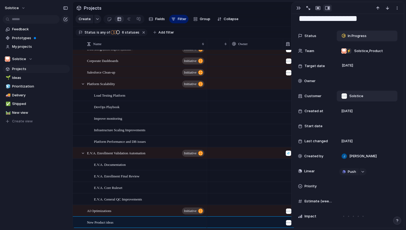
scroll to position [19, 0]
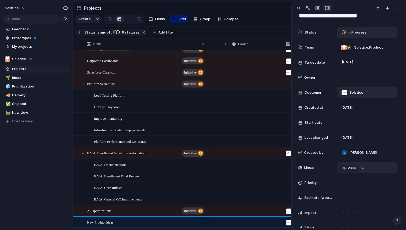
click at [363, 170] on button "button" at bounding box center [363, 168] width 7 height 7
click at [256, 126] on div "Projects Issues P&E is not a bottleneck V2 [RevOps] Automate BD Prospecting Pro…" at bounding box center [203, 115] width 406 height 230
click at [309, 183] on span "Priority" at bounding box center [311, 182] width 12 height 5
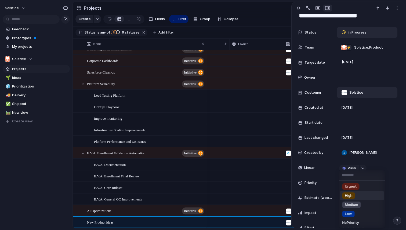
click at [350, 195] on span "High" at bounding box center [349, 195] width 8 height 5
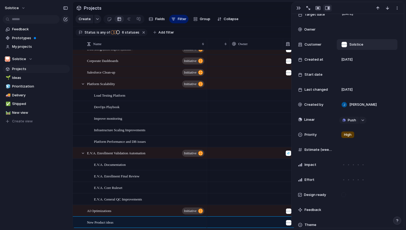
scroll to position [68, 0]
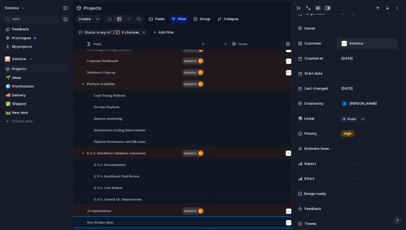
click at [318, 164] on div "Impact" at bounding box center [315, 163] width 34 height 5
click at [312, 162] on span "Impact" at bounding box center [311, 163] width 12 height 5
click at [338, 163] on div at bounding box center [367, 163] width 61 height 11
click at [357, 165] on div at bounding box center [358, 163] width 5 height 5
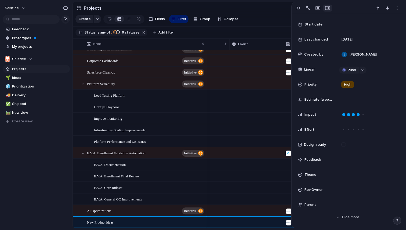
scroll to position [0, 0]
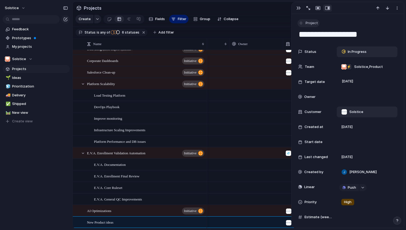
click at [314, 26] on button "Project" at bounding box center [309, 23] width 22 height 8
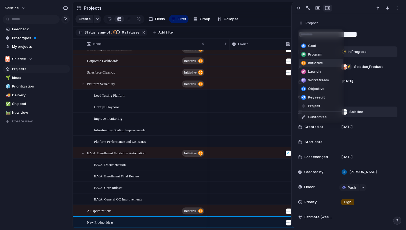
click at [313, 63] on span "Initiative" at bounding box center [315, 62] width 15 height 5
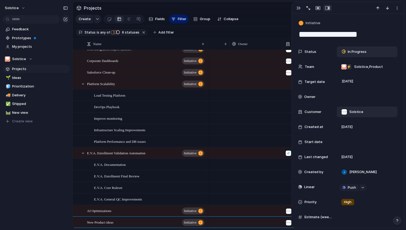
click at [41, 144] on div "Feedback Prototypes My projects Solstice Projects 🌱 Ideas 🧊 Prioritization 🚚 De…" at bounding box center [36, 84] width 73 height 169
click at [108, 210] on span "AI Optimizations" at bounding box center [99, 211] width 24 height 6
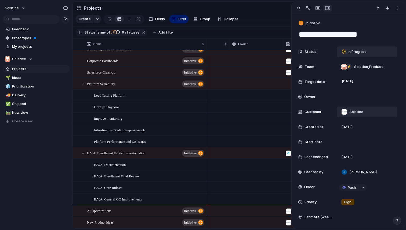
click at [31, 163] on div "Feedback Prototypes My projects Solstice Projects 🌱 Ideas 🧊 Prioritization 🚚 De…" at bounding box center [36, 84] width 73 height 169
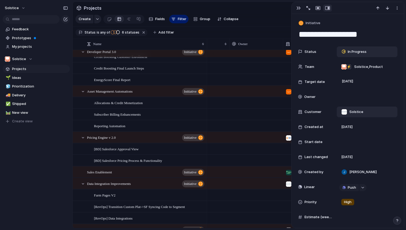
scroll to position [190, 0]
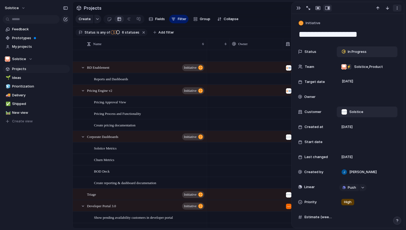
click at [398, 9] on div "button" at bounding box center [397, 8] width 4 height 4
click at [298, 8] on div "button" at bounding box center [298, 8] width 4 height 4
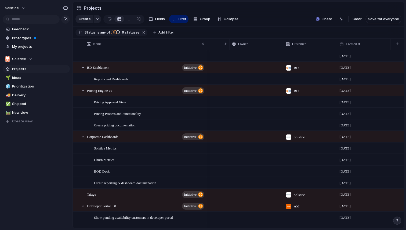
click at [394, 5] on section "Projects" at bounding box center [238, 8] width 331 height 12
click at [387, 5] on section "Projects" at bounding box center [238, 8] width 331 height 12
click at [35, 6] on div "Solstice" at bounding box center [36, 7] width 73 height 14
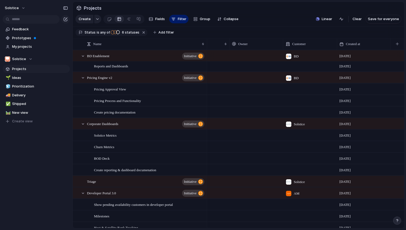
scroll to position [7, 0]
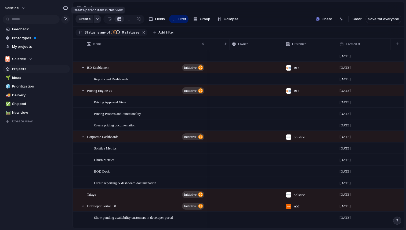
click at [97, 19] on div "button" at bounding box center [98, 19] width 4 height 2
click at [65, 20] on div "button" at bounding box center [65, 19] width 4 height 4
click at [65, 9] on div "button" at bounding box center [65, 8] width 5 height 4
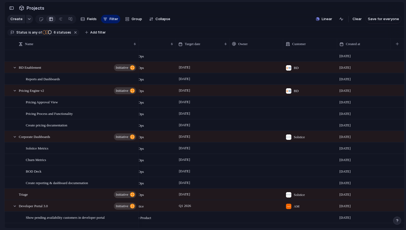
scroll to position [0, 74]
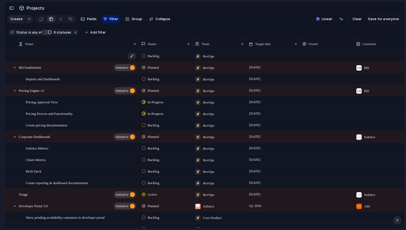
click at [79, 52] on div at bounding box center [78, 55] width 118 height 11
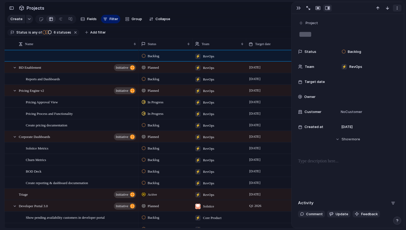
click at [397, 8] on div "button" at bounding box center [397, 8] width 4 height 4
click at [375, 28] on span "Delete" at bounding box center [373, 28] width 11 height 5
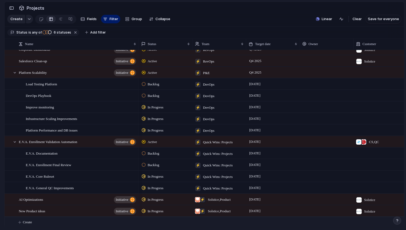
click at [26, 222] on span "Create" at bounding box center [27, 222] width 9 height 5
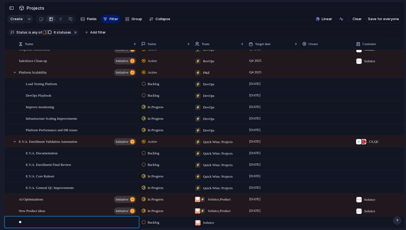
type textarea "*"
type textarea "**********"
click at [121, 223] on textarea "**********" at bounding box center [77, 223] width 116 height 7
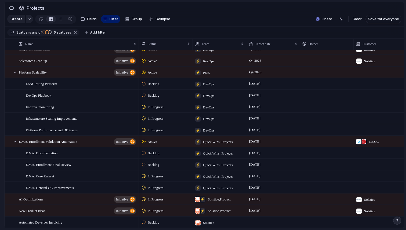
click at [156, 223] on span "Backlog" at bounding box center [154, 222] width 12 height 5
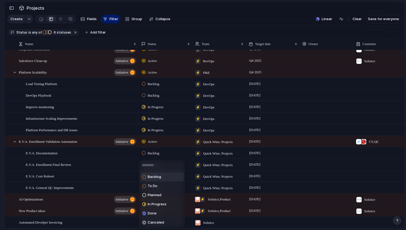
click at [156, 177] on span "Backlog" at bounding box center [154, 176] width 13 height 5
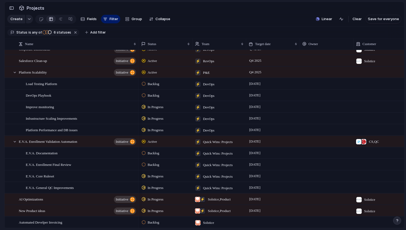
click at [150, 222] on span "Backlog" at bounding box center [154, 222] width 12 height 5
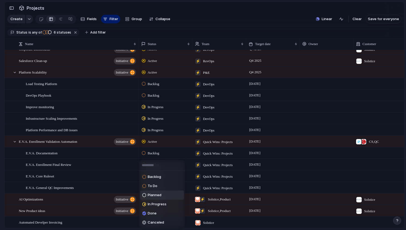
click at [157, 197] on span "Planned" at bounding box center [155, 195] width 14 height 5
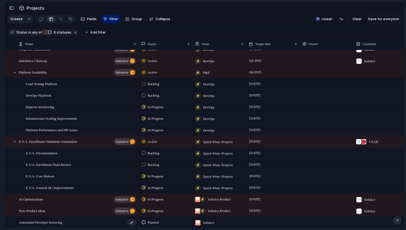
click at [122, 220] on div "Automated Develper Invoicing" at bounding box center [78, 222] width 118 height 11
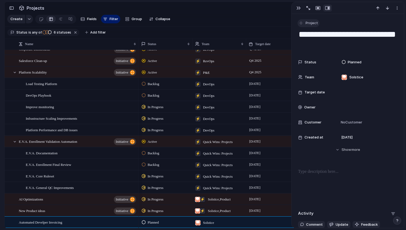
click at [313, 23] on span "Project" at bounding box center [312, 22] width 12 height 5
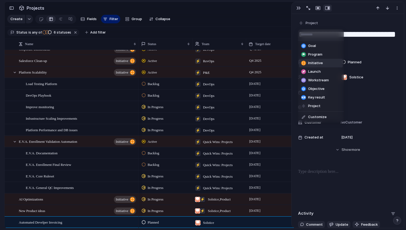
click at [312, 64] on span "Initiative" at bounding box center [315, 62] width 15 height 5
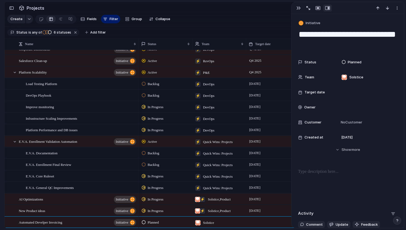
click at [321, 92] on span "Target date" at bounding box center [315, 92] width 20 height 5
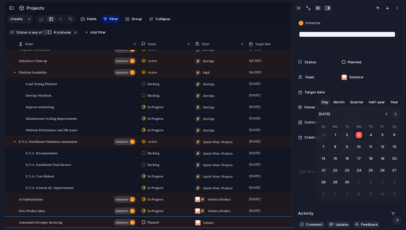
click at [394, 115] on button "Go to the Next Month" at bounding box center [396, 114] width 8 height 8
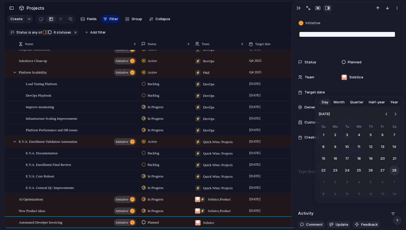
click at [393, 170] on button "28" at bounding box center [395, 171] width 10 height 10
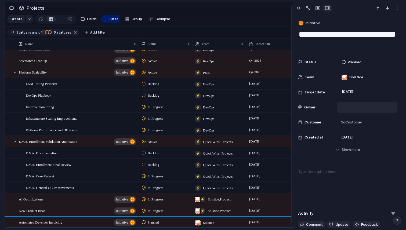
click at [343, 106] on div at bounding box center [367, 107] width 56 height 6
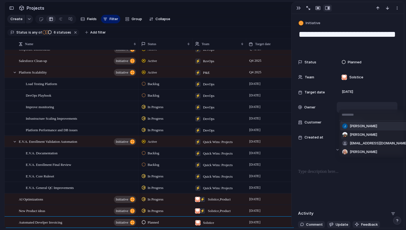
click at [315, 144] on div "Jen Kinney Kara Chipiwalt theo@solstice.us Rosemary Garry" at bounding box center [203, 115] width 406 height 230
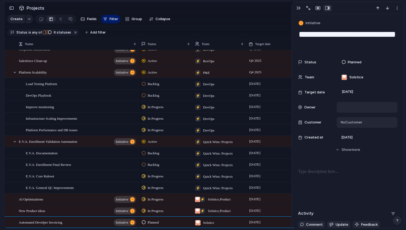
click at [353, 124] on span "No Customer" at bounding box center [350, 122] width 23 height 5
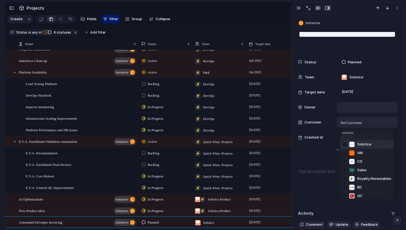
click at [364, 145] on span "Solstice" at bounding box center [364, 144] width 14 height 5
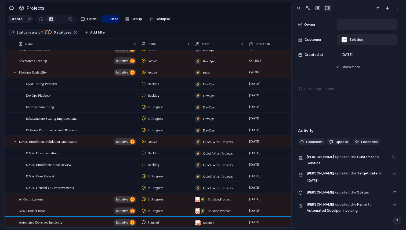
scroll to position [83, 0]
click at [356, 68] on span "more" at bounding box center [356, 66] width 9 height 5
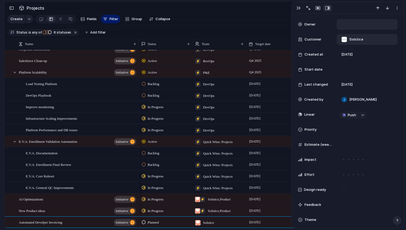
click at [309, 131] on span "Priority" at bounding box center [311, 129] width 12 height 5
click at [348, 160] on span "High" at bounding box center [349, 157] width 8 height 5
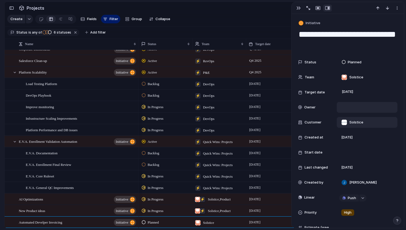
click at [154, 152] on span "Backlog" at bounding box center [154, 153] width 12 height 5
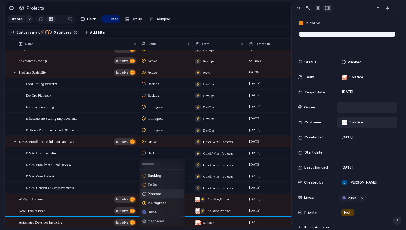
click at [154, 192] on span "Planned" at bounding box center [155, 193] width 14 height 5
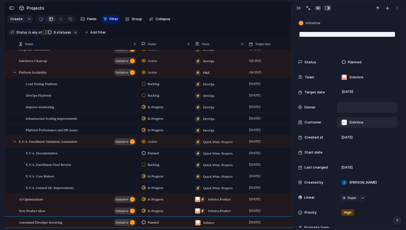
click at [153, 163] on span "Backlog" at bounding box center [154, 164] width 12 height 5
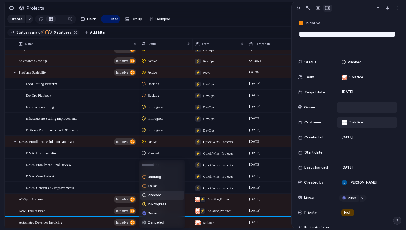
click at [156, 195] on span "Planned" at bounding box center [155, 195] width 14 height 5
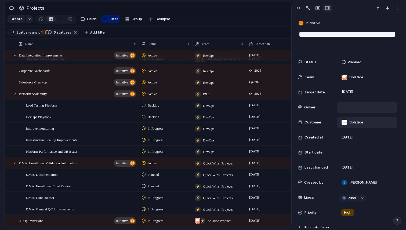
scroll to position [520, 0]
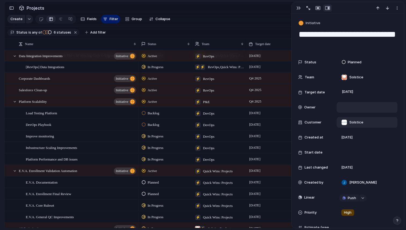
click at [153, 113] on span "Backlog" at bounding box center [154, 113] width 12 height 5
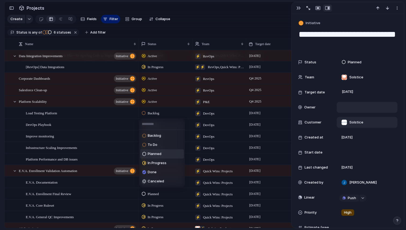
click at [156, 153] on span "Planned" at bounding box center [155, 153] width 14 height 5
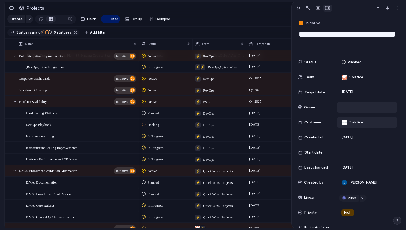
click at [154, 124] on span "Backlog" at bounding box center [154, 124] width 12 height 5
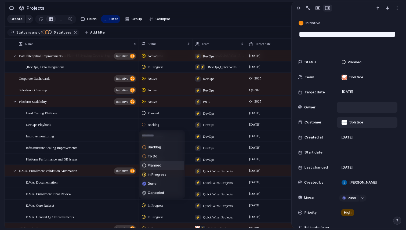
click at [156, 167] on span "Planned" at bounding box center [155, 165] width 14 height 5
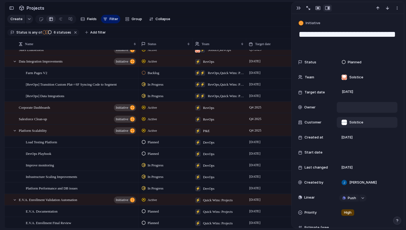
scroll to position [486, 0]
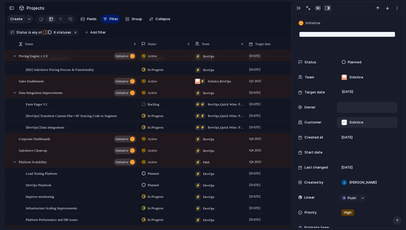
click at [154, 103] on span "Backlog" at bounding box center [154, 104] width 12 height 5
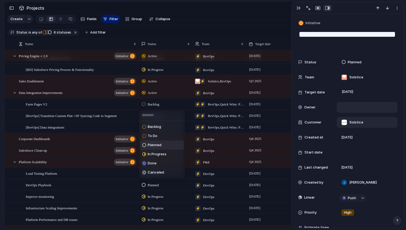
click at [155, 146] on span "Planned" at bounding box center [155, 145] width 14 height 5
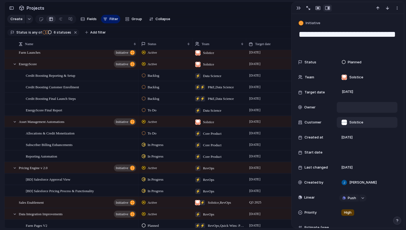
click at [152, 132] on span "To Do" at bounding box center [152, 133] width 9 height 5
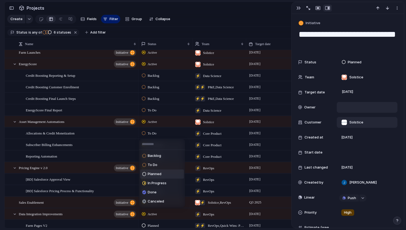
click at [156, 172] on span "Planned" at bounding box center [155, 174] width 14 height 5
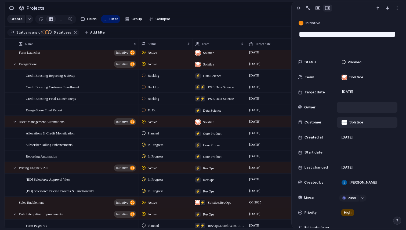
click at [150, 108] on span "To Do" at bounding box center [152, 110] width 9 height 5
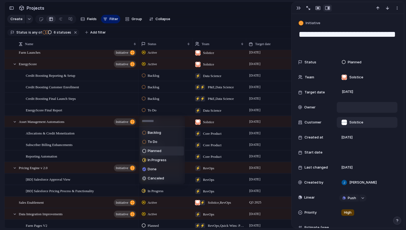
click at [154, 148] on span "Planned" at bounding box center [155, 150] width 14 height 5
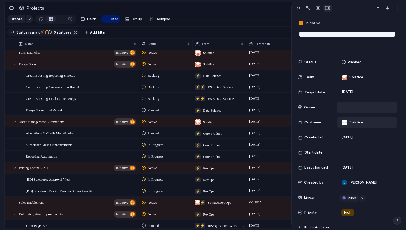
click at [155, 98] on span "Backlog" at bounding box center [154, 98] width 12 height 5
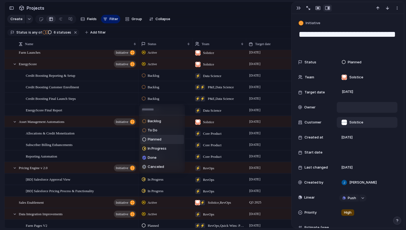
click at [155, 139] on span "Planned" at bounding box center [155, 139] width 14 height 5
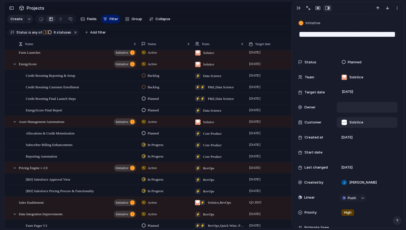
click at [155, 85] on span "Backlog" at bounding box center [154, 87] width 12 height 5
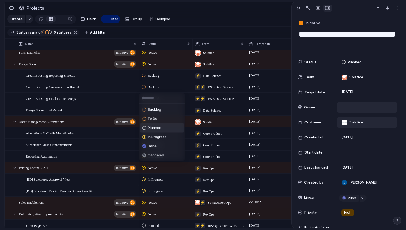
click at [155, 128] on span "Planned" at bounding box center [155, 127] width 14 height 5
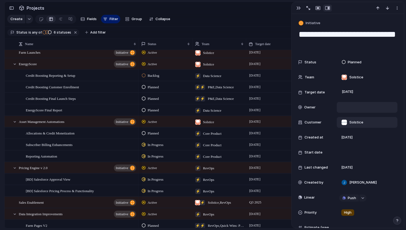
click at [155, 75] on span "Backlog" at bounding box center [154, 75] width 12 height 5
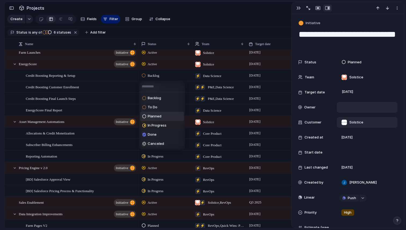
click at [155, 117] on span "Planned" at bounding box center [155, 116] width 14 height 5
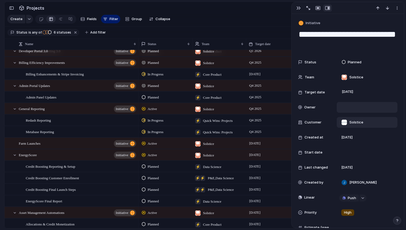
click at [154, 95] on span "Planned" at bounding box center [153, 97] width 11 height 5
click at [154, 96] on div "Backlog To Do Planned In Progress Done Canceled" at bounding box center [203, 115] width 406 height 230
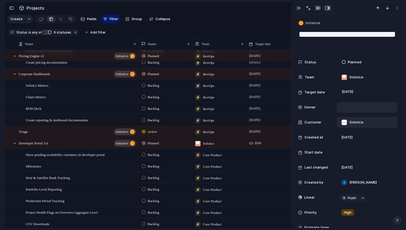
click at [154, 86] on span "Backlog" at bounding box center [154, 85] width 12 height 5
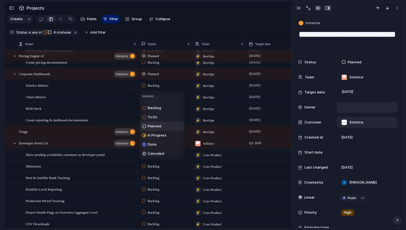
click at [157, 125] on span "Planned" at bounding box center [155, 126] width 14 height 5
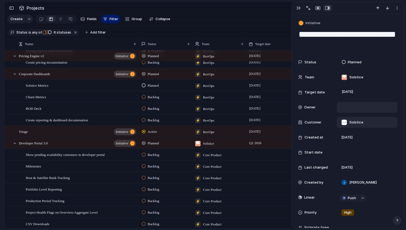
click at [156, 95] on span "Backlog" at bounding box center [154, 97] width 12 height 5
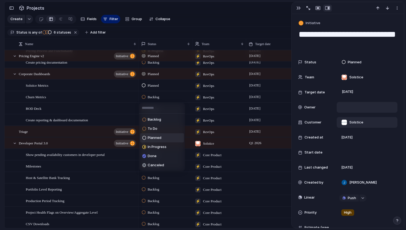
click at [155, 136] on span "Planned" at bounding box center [155, 137] width 14 height 5
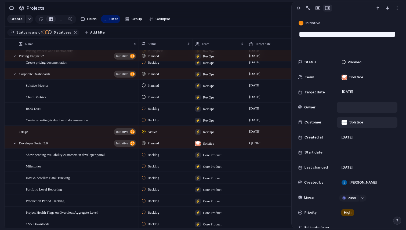
click at [154, 108] on span "Backlog" at bounding box center [154, 108] width 12 height 5
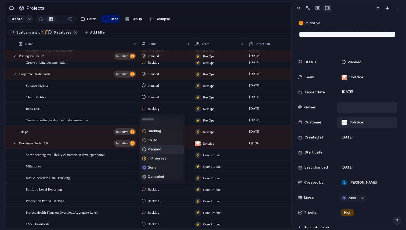
click at [156, 150] on span "Planned" at bounding box center [155, 149] width 14 height 5
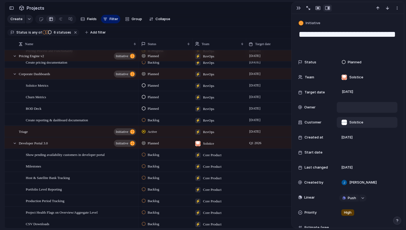
click at [155, 119] on span "Backlog" at bounding box center [154, 120] width 12 height 5
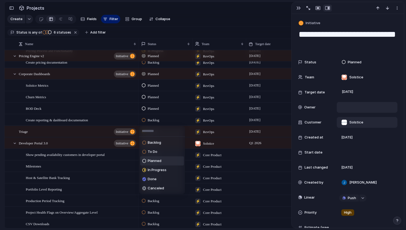
click at [155, 161] on span "Planned" at bounding box center [155, 160] width 14 height 5
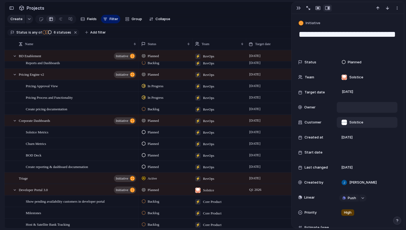
click at [154, 107] on span "Backlog" at bounding box center [154, 109] width 12 height 5
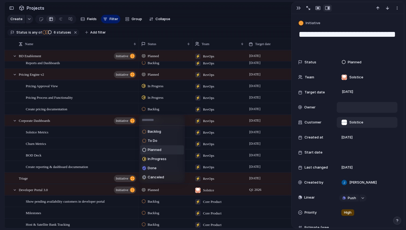
click at [155, 149] on span "Planned" at bounding box center [155, 149] width 14 height 5
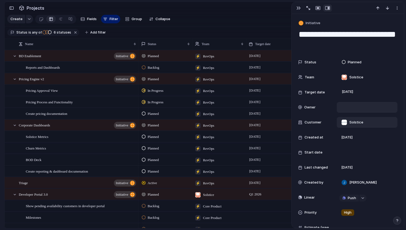
click at [157, 65] on span "Backlog" at bounding box center [154, 67] width 12 height 5
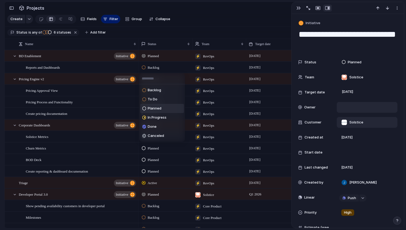
click at [157, 108] on span "Planned" at bounding box center [155, 108] width 14 height 5
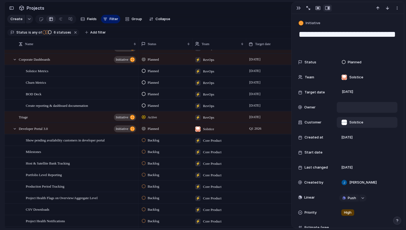
click at [258, 139] on div at bounding box center [273, 140] width 54 height 11
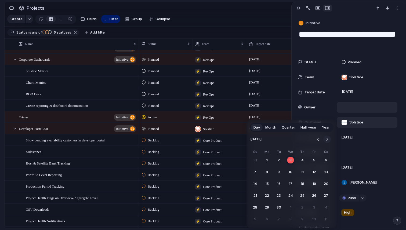
click at [328, 138] on button "Go to the Next Month" at bounding box center [327, 140] width 8 height 8
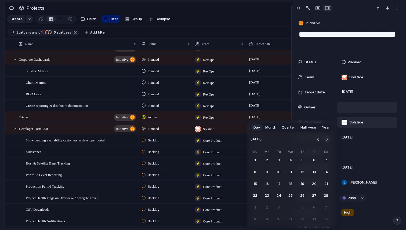
click at [328, 138] on button "Go to the Next Month" at bounding box center [327, 140] width 8 height 8
click at [278, 208] on button "31" at bounding box center [279, 208] width 10 height 10
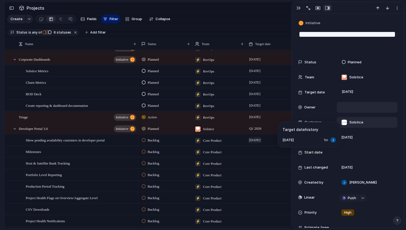
click at [262, 140] on span "31 March 2026" at bounding box center [255, 140] width 14 height 6
click at [261, 146] on div at bounding box center [273, 147] width 53 height 3
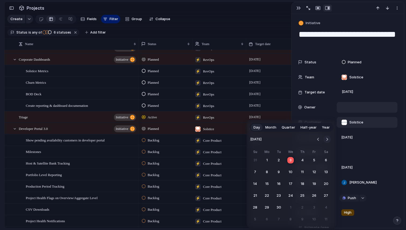
click at [328, 140] on button "Go to the Next Month" at bounding box center [327, 140] width 8 height 8
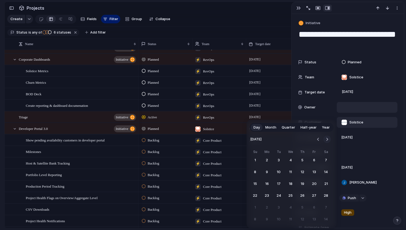
click at [328, 140] on button "Go to the Next Month" at bounding box center [327, 140] width 8 height 8
click at [278, 207] on button "31" at bounding box center [279, 208] width 10 height 10
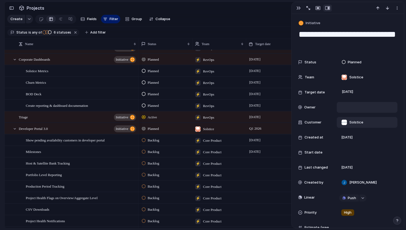
click at [265, 161] on div at bounding box center [273, 163] width 54 height 11
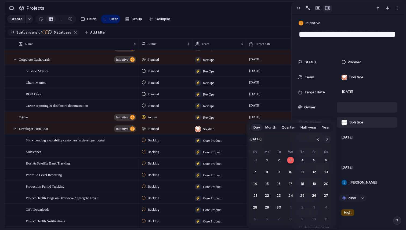
click at [327, 140] on button "Go to the Next Month" at bounding box center [327, 140] width 8 height 8
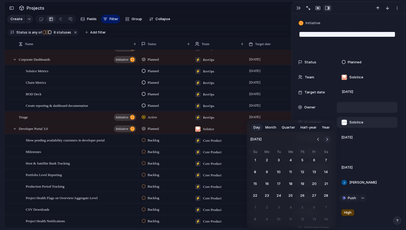
click at [329, 138] on button "Go to the Next Month" at bounding box center [327, 140] width 8 height 8
click at [278, 208] on button "31" at bounding box center [279, 208] width 10 height 10
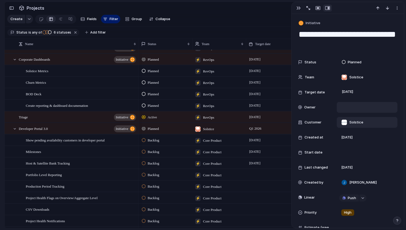
click at [261, 175] on div at bounding box center [273, 174] width 54 height 11
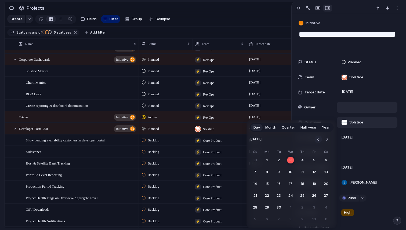
click at [318, 140] on button "Go to the Previous Month" at bounding box center [318, 140] width 8 height 8
click at [327, 140] on button "Go to the Next Month" at bounding box center [327, 140] width 8 height 8
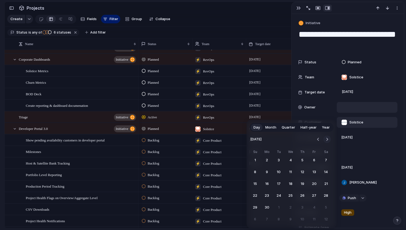
click at [327, 140] on button "Go to the Next Month" at bounding box center [327, 140] width 8 height 8
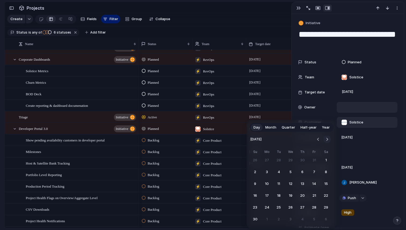
click at [327, 140] on button "Go to the Next Month" at bounding box center [327, 140] width 8 height 8
click at [325, 196] on button "28" at bounding box center [326, 196] width 10 height 10
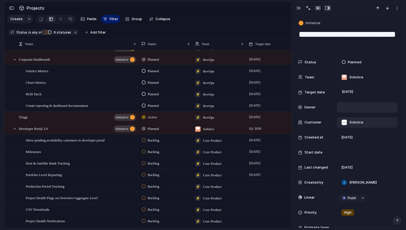
click at [263, 183] on div at bounding box center [273, 182] width 53 height 3
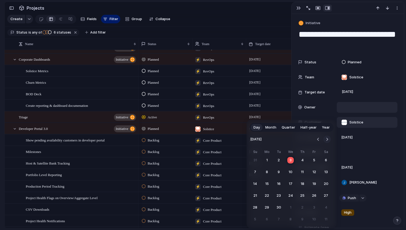
click at [327, 139] on button "Go to the Next Month" at bounding box center [327, 140] width 8 height 8
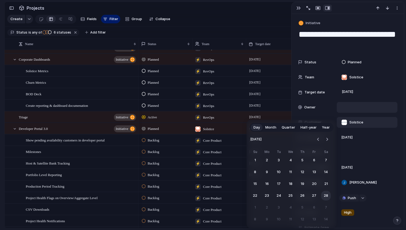
click at [326, 197] on button "28" at bounding box center [326, 196] width 10 height 10
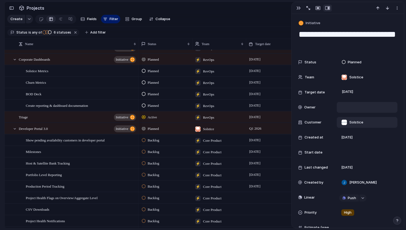
click at [254, 197] on div at bounding box center [273, 197] width 54 height 11
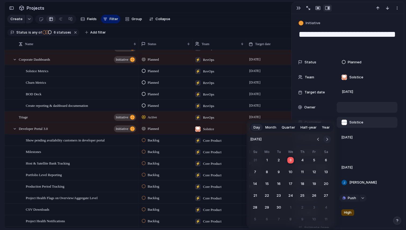
click at [326, 139] on button "Go to the Next Month" at bounding box center [327, 140] width 8 height 8
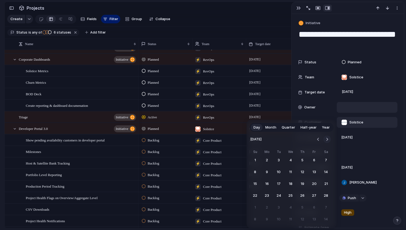
click at [326, 139] on button "Go to the Next Month" at bounding box center [327, 140] width 8 height 8
click at [327, 140] on button "Go to the Next Month" at bounding box center [327, 140] width 8 height 8
click at [302, 207] on button "30" at bounding box center [303, 208] width 10 height 10
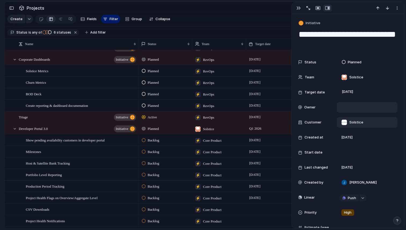
click at [259, 211] on div at bounding box center [273, 209] width 54 height 11
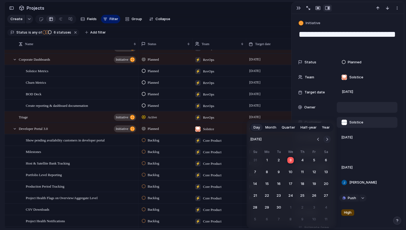
click at [326, 139] on button "Go to the Next Month" at bounding box center [327, 140] width 8 height 8
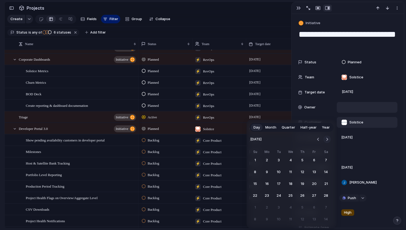
click at [326, 139] on button "Go to the Next Month" at bounding box center [327, 140] width 8 height 8
click at [301, 208] on button "30" at bounding box center [303, 208] width 10 height 10
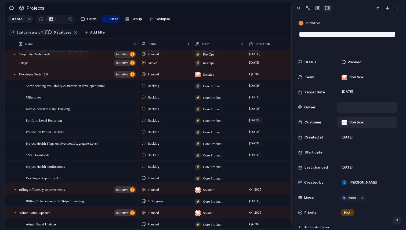
scroll to position [122, 0]
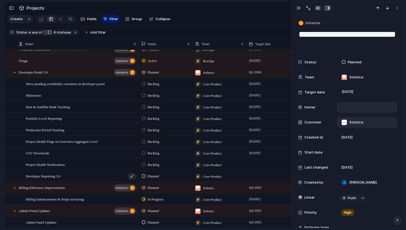
click at [87, 177] on div "Developer Reporting 3.0" at bounding box center [81, 176] width 111 height 11
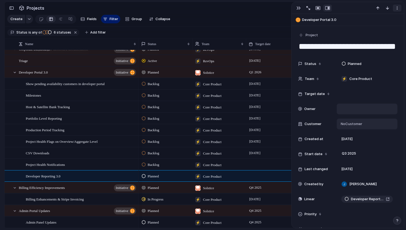
click at [396, 9] on div "button" at bounding box center [397, 8] width 4 height 4
click at [376, 28] on span "Delete" at bounding box center [373, 28] width 11 height 5
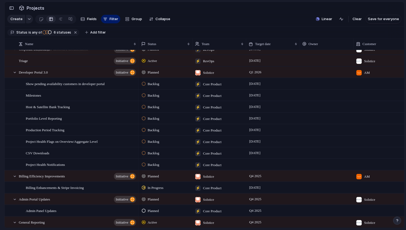
click at [261, 165] on div at bounding box center [273, 164] width 54 height 11
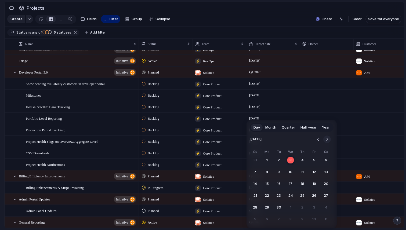
click at [327, 139] on button "Go to the Next Month" at bounding box center [327, 140] width 8 height 8
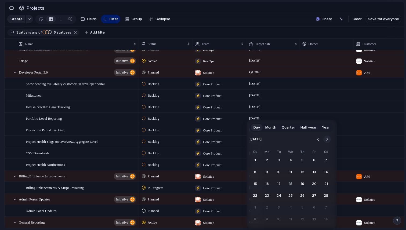
click at [327, 139] on button "Go to the Next Month" at bounding box center [327, 140] width 8 height 8
click at [279, 207] on button "31" at bounding box center [279, 208] width 10 height 10
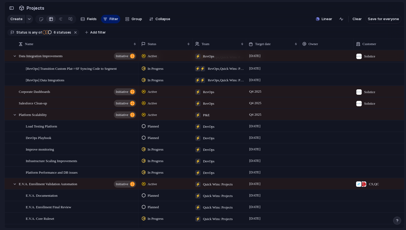
scroll to position [507, 0]
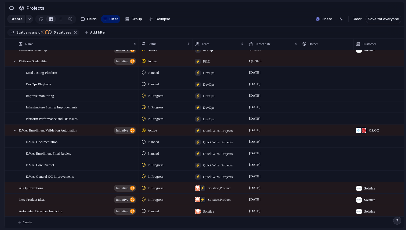
click at [397, 220] on div "button" at bounding box center [397, 221] width 4 height 4
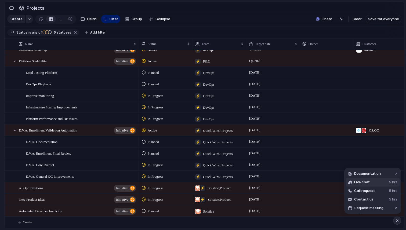
click at [368, 182] on span "Live chat" at bounding box center [362, 182] width 16 height 5
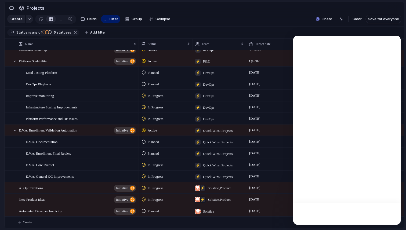
scroll to position [0, 0]
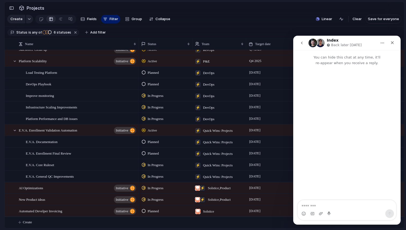
click at [348, 206] on textarea "Message…" at bounding box center [347, 204] width 98 height 9
type textarea "**********"
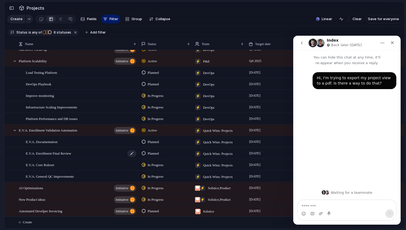
click at [117, 157] on div "E.V.A. Enrollment Final Review" at bounding box center [81, 153] width 111 height 11
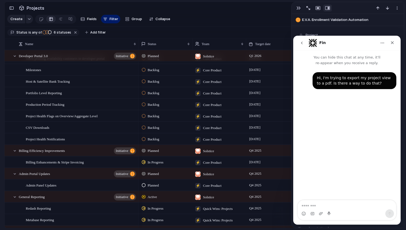
scroll to position [139, 0]
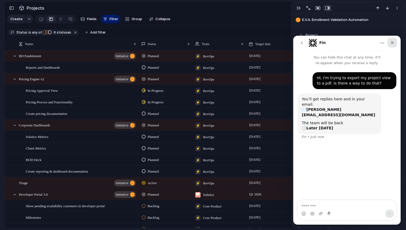
click at [392, 44] on icon "Close" at bounding box center [392, 43] width 4 height 4
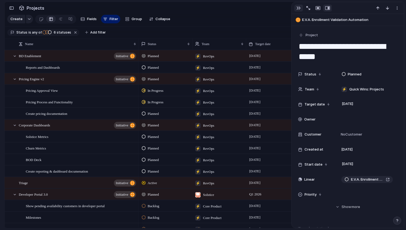
click at [299, 10] on div "button" at bounding box center [298, 8] width 4 height 4
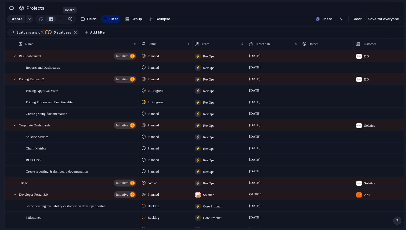
click at [70, 21] on div at bounding box center [70, 19] width 4 height 9
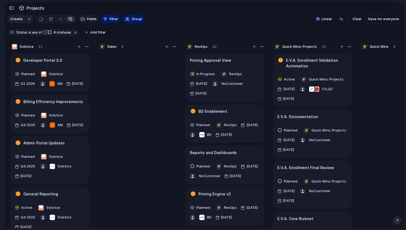
click at [89, 20] on span "Fields" at bounding box center [92, 18] width 10 height 5
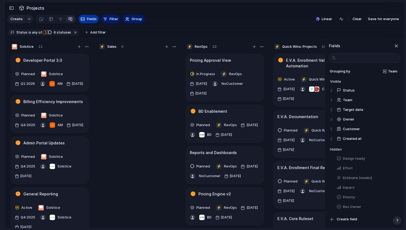
click at [82, 20] on div "button" at bounding box center [83, 19] width 4 height 4
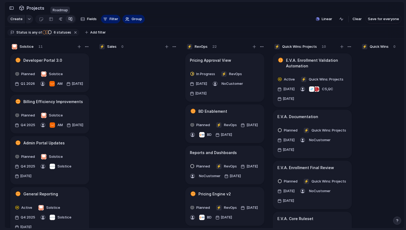
click at [61, 19] on div at bounding box center [61, 19] width 4 height 9
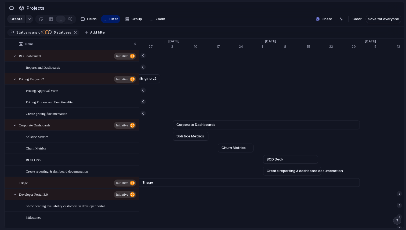
scroll to position [0, 3713]
click at [59, 21] on div at bounding box center [61, 19] width 4 height 9
click at [49, 20] on div at bounding box center [51, 19] width 4 height 9
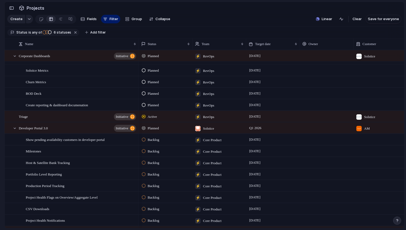
scroll to position [72, 0]
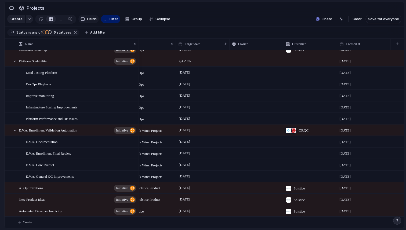
click at [91, 20] on span "Fields" at bounding box center [92, 18] width 10 height 5
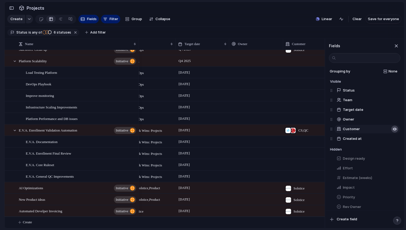
click at [395, 130] on div "button" at bounding box center [395, 129] width 4 height 4
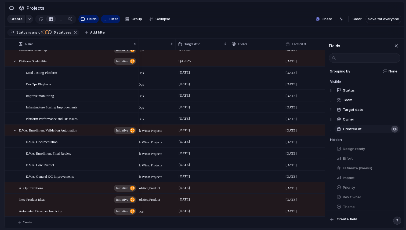
click at [395, 129] on div "button" at bounding box center [395, 129] width 4 height 4
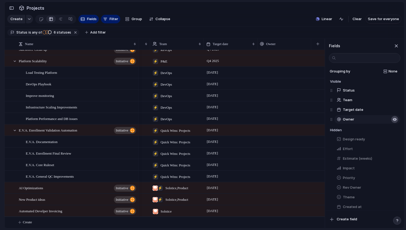
click at [394, 120] on div "button" at bounding box center [395, 119] width 4 height 4
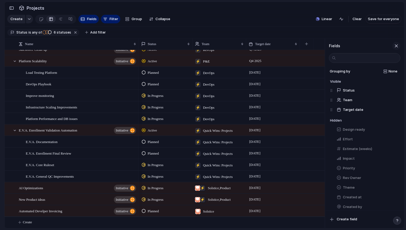
click at [396, 46] on div "button" at bounding box center [396, 46] width 6 height 6
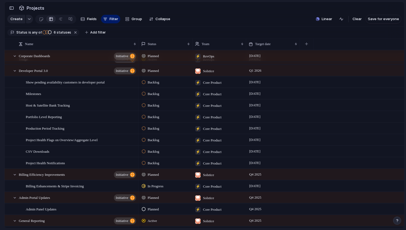
scroll to position [91, 0]
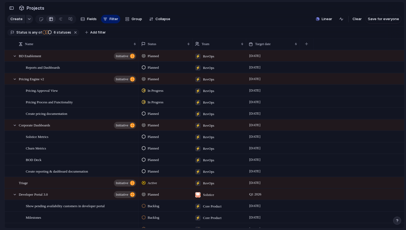
click at [321, 77] on div "Planned ⚡ RevOps 31 October" at bounding box center [271, 79] width 265 height 12
click at [26, 8] on span "Projects" at bounding box center [36, 8] width 20 height 10
click at [32, 7] on span "Projects" at bounding box center [36, 8] width 20 height 10
click at [21, 8] on div "Projects" at bounding box center [32, 8] width 28 height 10
click at [11, 7] on div "button" at bounding box center [11, 8] width 5 height 4
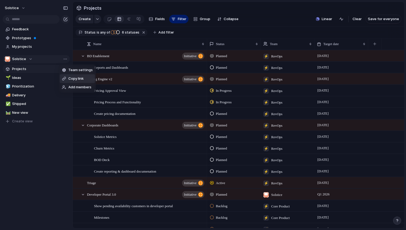
click at [70, 78] on span "Copy link" at bounding box center [75, 78] width 15 height 5
click at [57, 50] on link "My projects" at bounding box center [36, 47] width 67 height 8
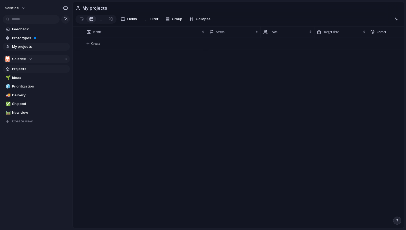
click at [18, 68] on span "Projects" at bounding box center [40, 68] width 56 height 5
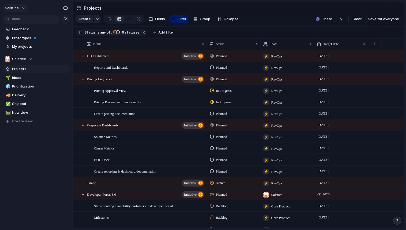
click at [22, 8] on button "Solstice" at bounding box center [15, 8] width 26 height 9
click at [21, 20] on span "Settings" at bounding box center [19, 19] width 15 height 5
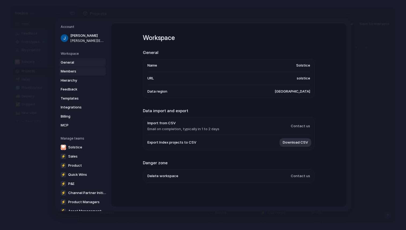
click at [69, 71] on span "Members" at bounding box center [78, 71] width 34 height 5
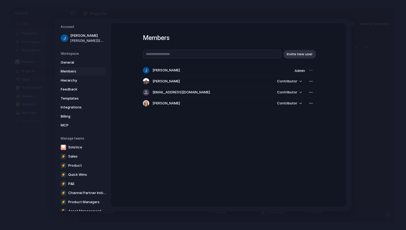
click at [310, 70] on div at bounding box center [311, 71] width 8 height 8
click at [301, 71] on span "Admin" at bounding box center [300, 70] width 10 height 4
click at [310, 70] on div at bounding box center [311, 71] width 8 height 8
click at [166, 70] on span "[PERSON_NAME]" at bounding box center [166, 70] width 27 height 5
click at [68, 116] on span "Billing" at bounding box center [78, 116] width 34 height 5
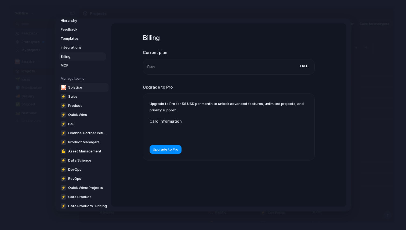
scroll to position [74, 0]
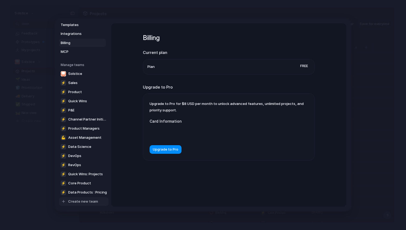
click at [81, 201] on span "Create new team" at bounding box center [83, 201] width 30 height 5
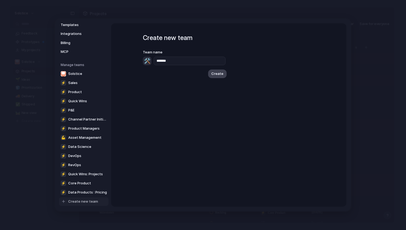
type input "*******"
click at [217, 75] on span "Create" at bounding box center [217, 73] width 12 height 5
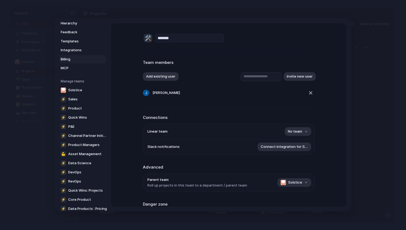
scroll to position [56, 0]
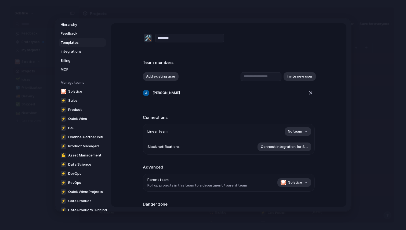
click at [68, 43] on span "Templates" at bounding box center [78, 42] width 34 height 5
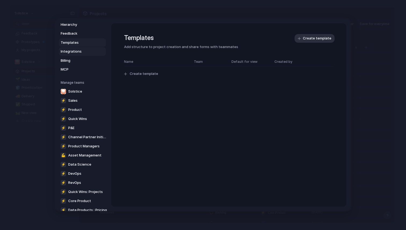
click at [69, 52] on span "Integrations" at bounding box center [78, 51] width 34 height 5
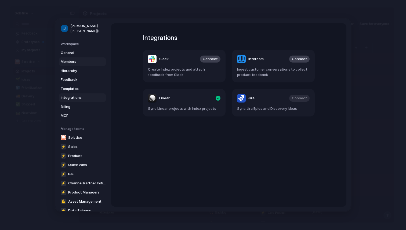
scroll to position [6, 0]
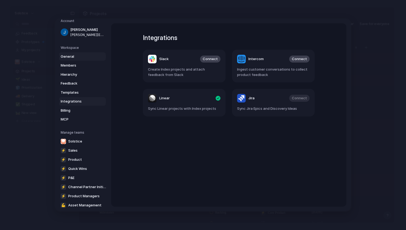
click at [66, 56] on span "General" at bounding box center [78, 56] width 34 height 5
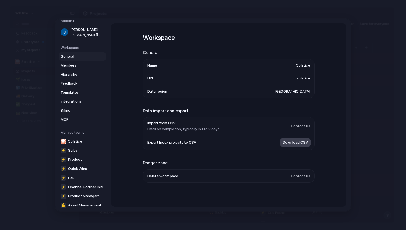
click at [291, 143] on span "Download CSV" at bounding box center [295, 142] width 25 height 5
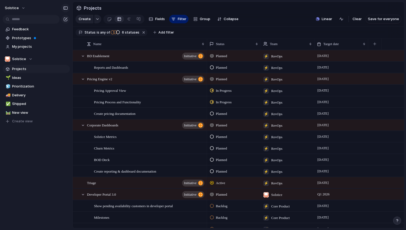
click at [66, 9] on div "button" at bounding box center [65, 8] width 5 height 4
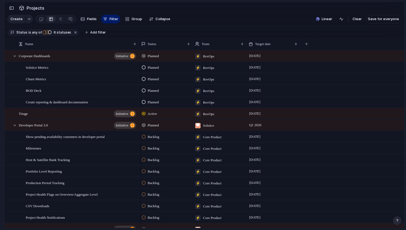
scroll to position [89, 0]
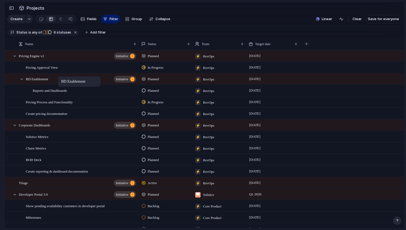
drag, startPoint x: 20, startPoint y: 56, endPoint x: 59, endPoint y: 75, distance: 44.3
click at [271, 45] on span "Target date" at bounding box center [263, 43] width 16 height 5
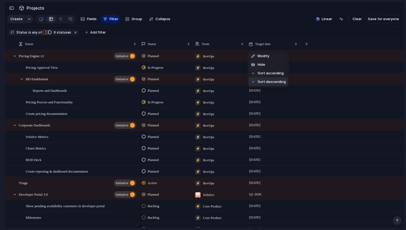
click at [273, 82] on span "Sort descending" at bounding box center [272, 81] width 28 height 5
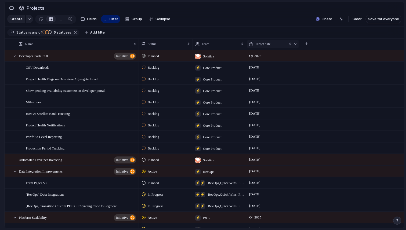
click at [268, 44] on span "Target date" at bounding box center [263, 43] width 16 height 5
click at [265, 74] on span "Sort ascending" at bounding box center [271, 73] width 26 height 5
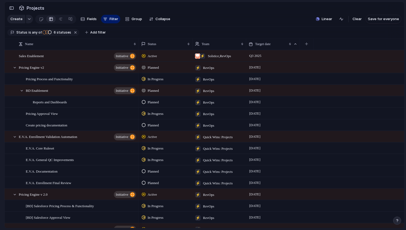
click at [152, 103] on span "Planned" at bounding box center [153, 102] width 11 height 5
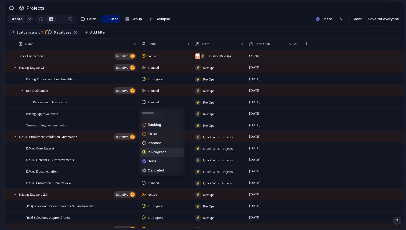
click at [156, 150] on span "In Progress" at bounding box center [157, 152] width 19 height 5
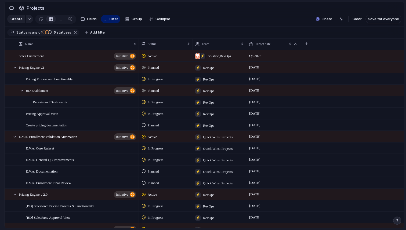
click at [157, 91] on span "Planned" at bounding box center [153, 90] width 11 height 5
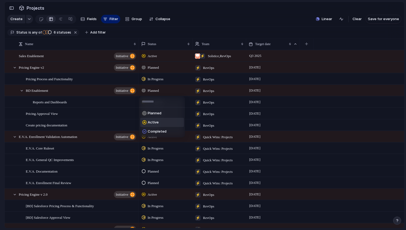
click at [153, 121] on span "Active" at bounding box center [153, 122] width 11 height 5
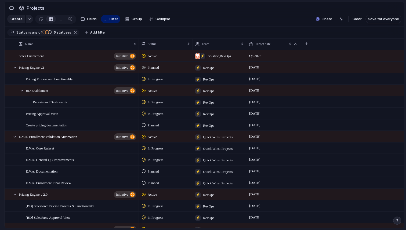
click at [154, 67] on span "Planned" at bounding box center [153, 67] width 11 height 5
click at [154, 98] on span "Active" at bounding box center [153, 99] width 11 height 5
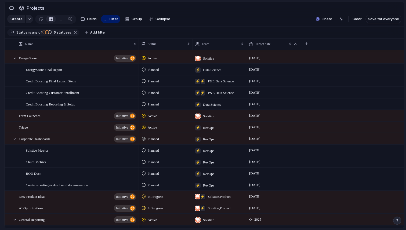
click at [155, 139] on span "Planned" at bounding box center [153, 138] width 11 height 5
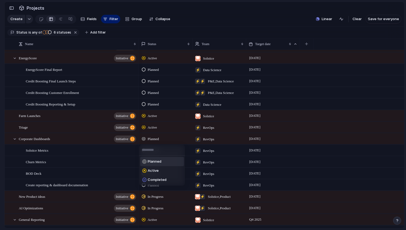
click at [331, 136] on div "Planned Active Completed" at bounding box center [203, 115] width 406 height 230
